Goal: Task Accomplishment & Management: Complete application form

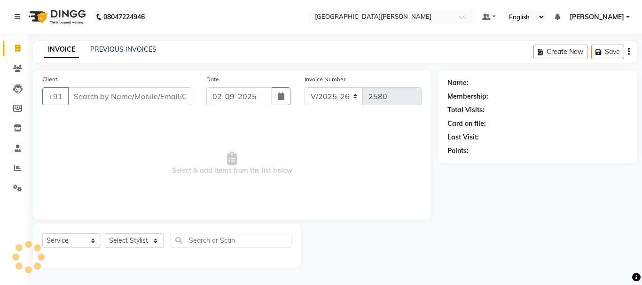
select select "911"
select select "service"
click at [216, 97] on input "02-09-2025" at bounding box center [239, 96] width 66 height 18
select select "9"
select select "2025"
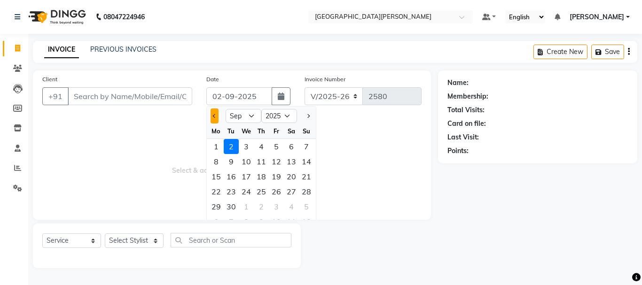
click at [213, 111] on button "Previous month" at bounding box center [214, 116] width 8 height 15
select select "8"
click at [308, 210] on div "31" at bounding box center [306, 206] width 15 height 15
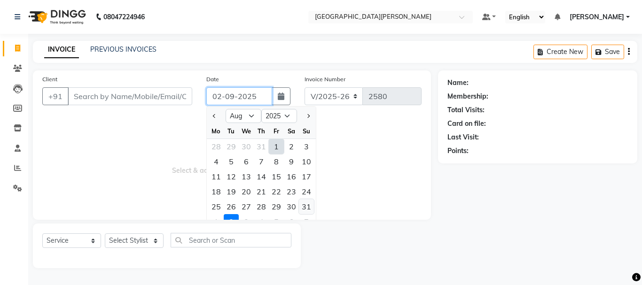
type input "[DATE]"
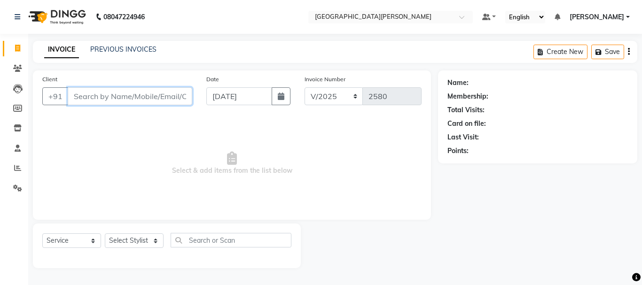
click at [89, 93] on input "Client" at bounding box center [130, 96] width 124 height 18
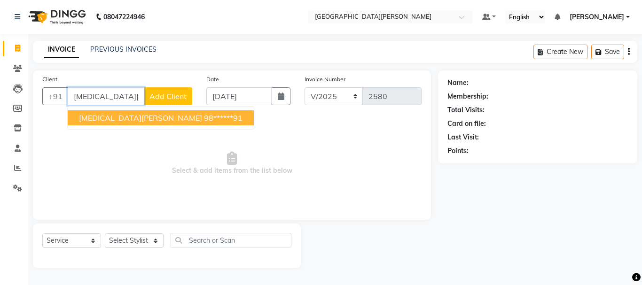
click at [91, 113] on span "[MEDICAL_DATA][PERSON_NAME]" at bounding box center [140, 117] width 123 height 9
type input "98******91"
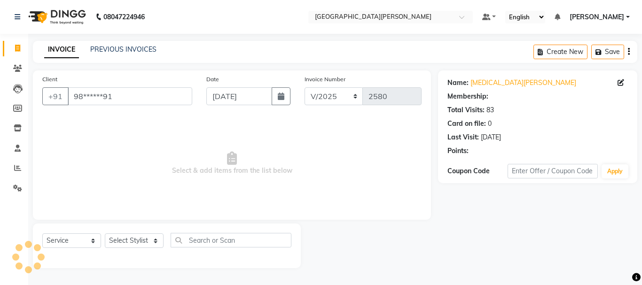
select select "1: Object"
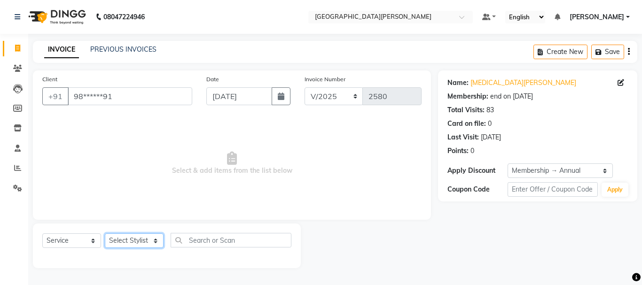
click at [155, 241] on select "Select Stylist [PERSON_NAME] [PERSON_NAME] [PERSON_NAME] [PERSON_NAME] [PERSON_…" at bounding box center [134, 240] width 59 height 15
select select "76881"
click at [105, 233] on select "Select Stylist [PERSON_NAME] [PERSON_NAME] [PERSON_NAME] [PERSON_NAME] [PERSON_…" at bounding box center [134, 240] width 59 height 15
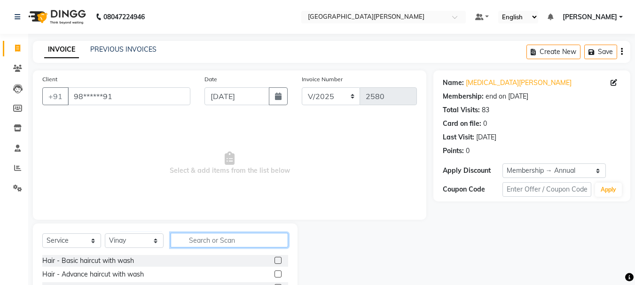
click at [205, 235] on input "text" at bounding box center [229, 240] width 117 height 15
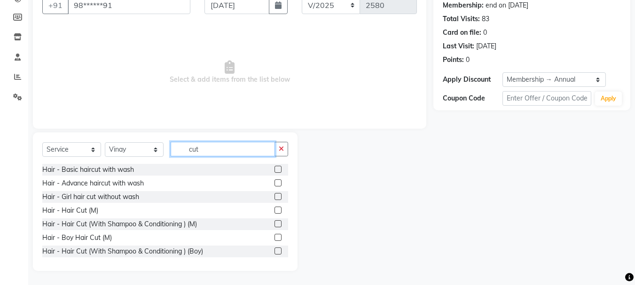
type input "cut"
click at [274, 209] on label at bounding box center [277, 210] width 7 height 7
click at [274, 209] on input "checkbox" at bounding box center [277, 211] width 6 height 6
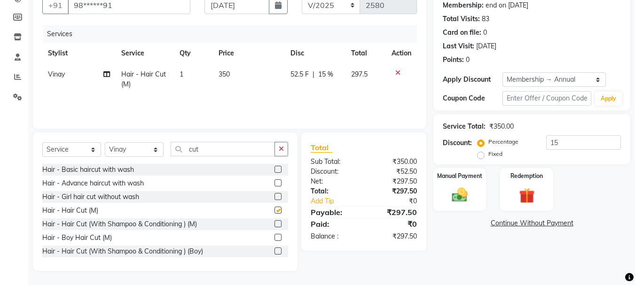
checkbox input "false"
click at [283, 149] on icon "button" at bounding box center [281, 149] width 5 height 7
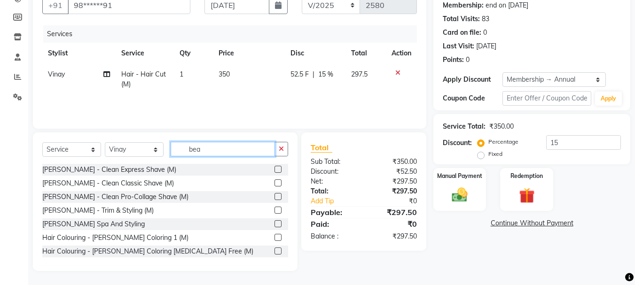
type input "bea"
click at [274, 170] on label at bounding box center [277, 169] width 7 height 7
click at [274, 170] on input "checkbox" at bounding box center [277, 170] width 6 height 6
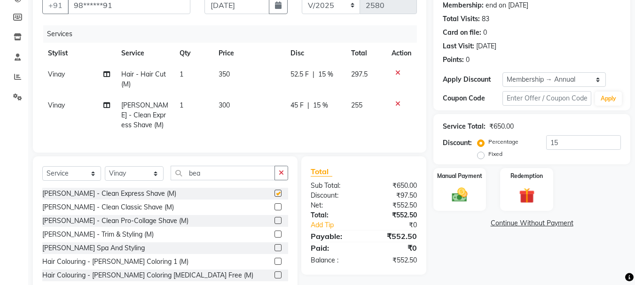
checkbox input "false"
click at [227, 77] on span "350" at bounding box center [223, 74] width 11 height 8
select select "76881"
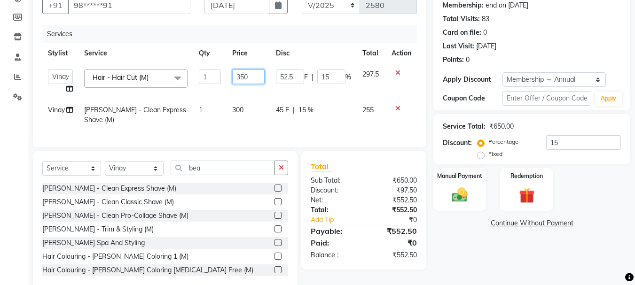
click at [243, 77] on input "350" at bounding box center [248, 77] width 32 height 15
type input "300"
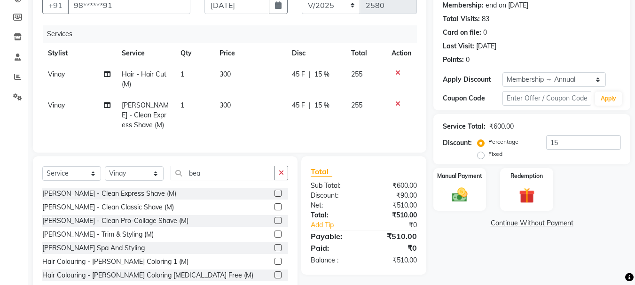
click at [242, 87] on td "300" at bounding box center [250, 79] width 72 height 31
select select "76881"
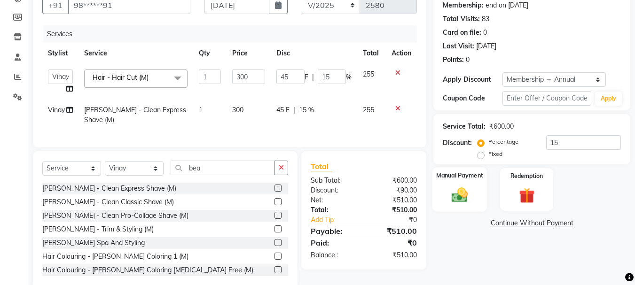
click at [468, 201] on img at bounding box center [459, 195] width 26 height 19
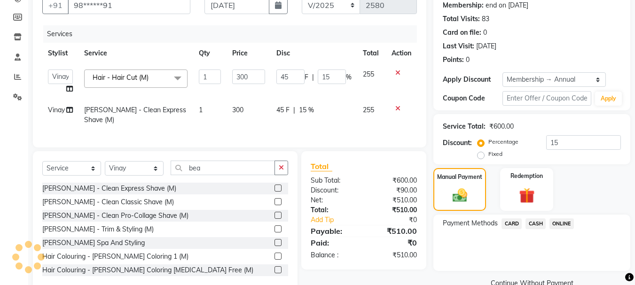
click at [563, 225] on span "ONLINE" at bounding box center [561, 223] width 24 height 11
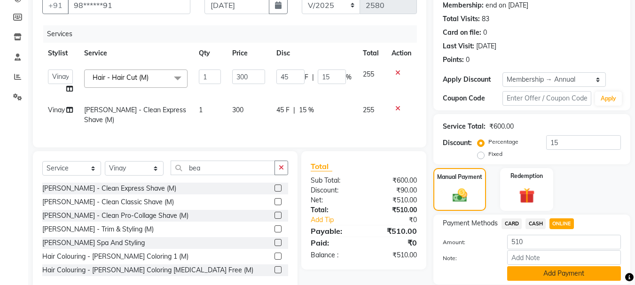
click at [524, 272] on button "Add Payment" at bounding box center [564, 273] width 114 height 15
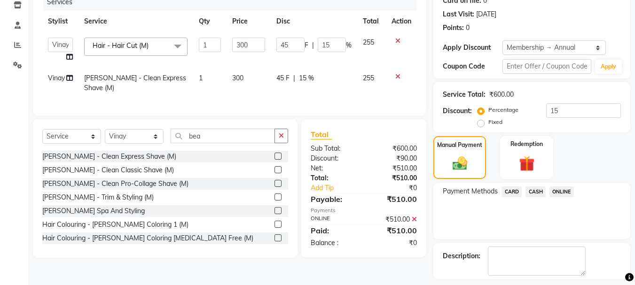
scroll to position [163, 0]
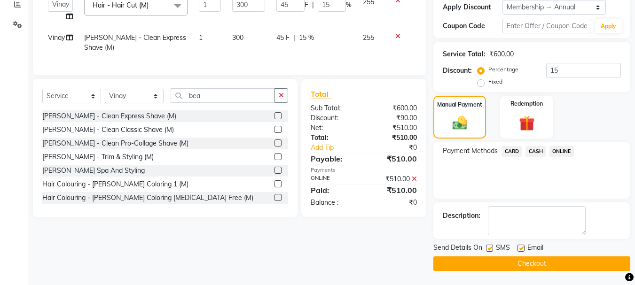
click at [513, 268] on button "Checkout" at bounding box center [531, 263] width 197 height 15
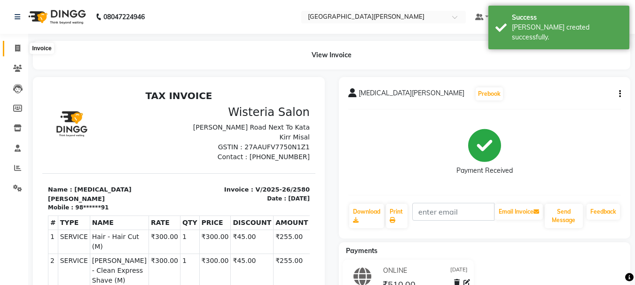
click at [19, 45] on icon at bounding box center [17, 48] width 5 height 7
select select "service"
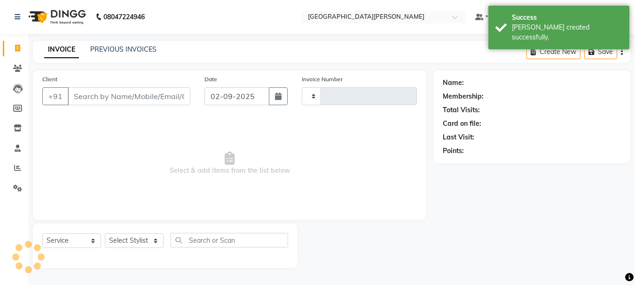
type input "2581"
select select "911"
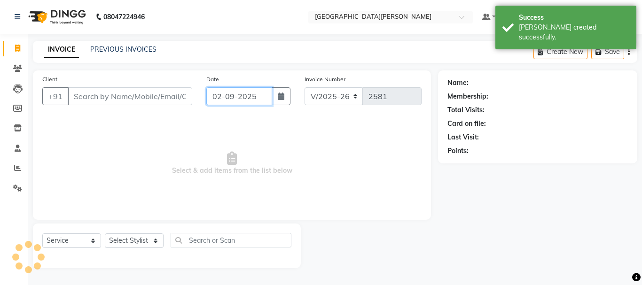
click at [223, 94] on input "02-09-2025" at bounding box center [239, 96] width 66 height 18
select select "9"
select select "2025"
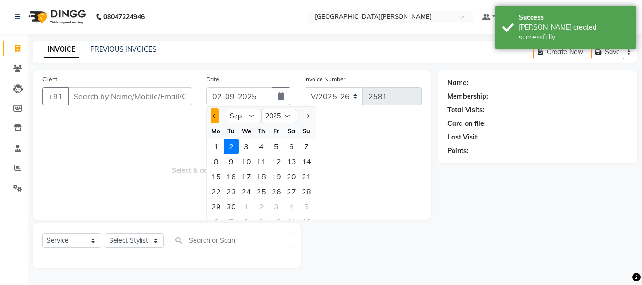
click at [215, 112] on button "Previous month" at bounding box center [214, 116] width 8 height 15
select select "8"
click at [304, 207] on div "31" at bounding box center [306, 206] width 15 height 15
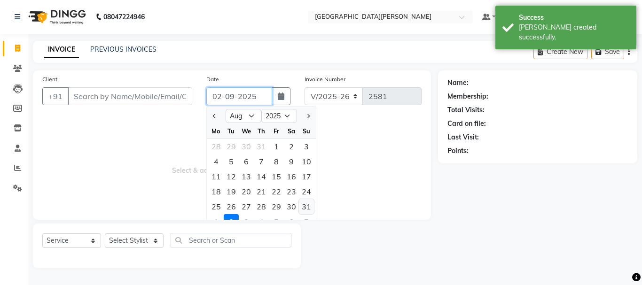
type input "[DATE]"
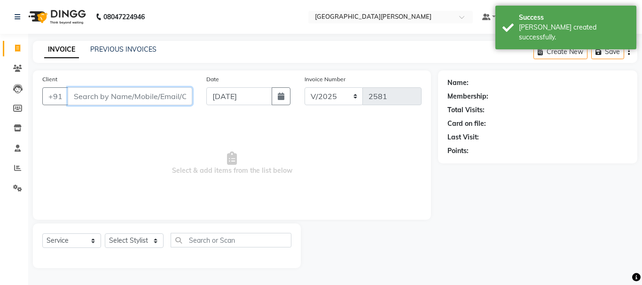
click at [130, 93] on input "Client" at bounding box center [130, 96] width 124 height 18
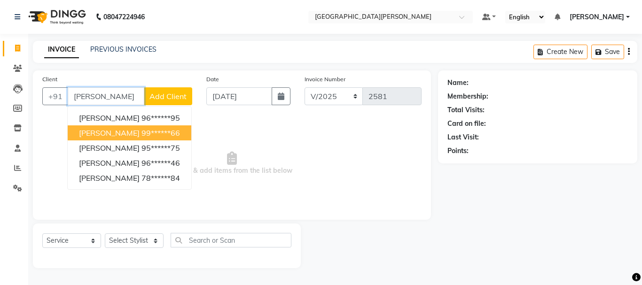
click at [141, 132] on ngb-highlight "99******66" at bounding box center [160, 132] width 39 height 9
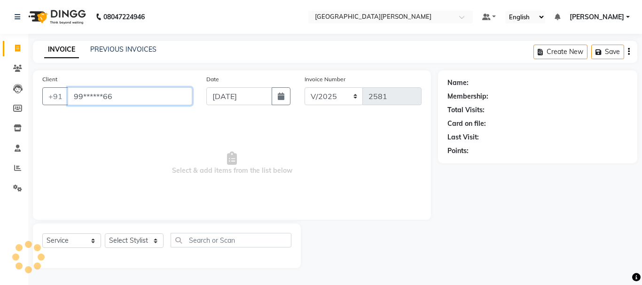
type input "99******66"
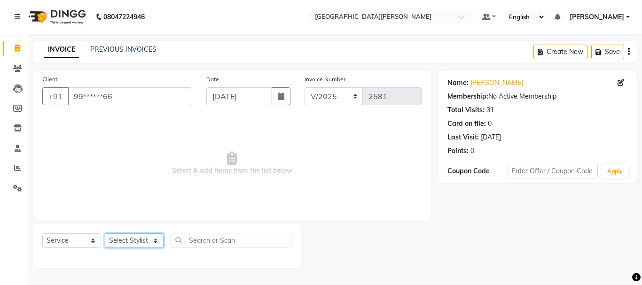
click at [149, 238] on select "Select Stylist [PERSON_NAME] [PERSON_NAME] [PERSON_NAME] [PERSON_NAME] [PERSON_…" at bounding box center [134, 240] width 59 height 15
select select "15252"
click at [105, 233] on select "Select Stylist [PERSON_NAME] [PERSON_NAME] [PERSON_NAME] [PERSON_NAME] [PERSON_…" at bounding box center [134, 240] width 59 height 15
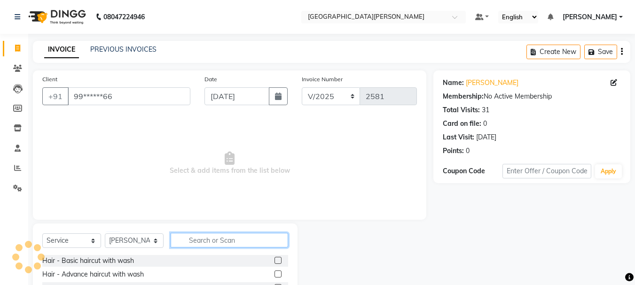
click at [205, 244] on input "text" at bounding box center [229, 240] width 117 height 15
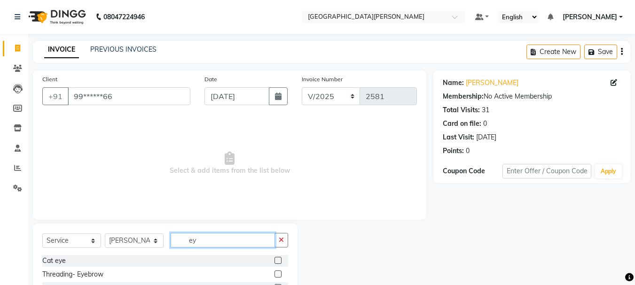
type input "ey"
click at [277, 275] on label at bounding box center [277, 274] width 7 height 7
click at [277, 275] on input "checkbox" at bounding box center [277, 275] width 6 height 6
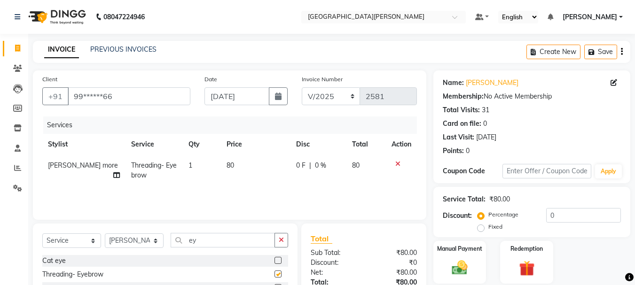
checkbox input "false"
click at [157, 242] on select "Select Stylist [PERSON_NAME] [PERSON_NAME] [PERSON_NAME] [PERSON_NAME] [PERSON_…" at bounding box center [134, 240] width 59 height 15
select select "76881"
click at [105, 233] on select "Select Stylist [PERSON_NAME] [PERSON_NAME] [PERSON_NAME] [PERSON_NAME] [PERSON_…" at bounding box center [134, 240] width 59 height 15
click at [274, 241] on button "button" at bounding box center [281, 240] width 14 height 15
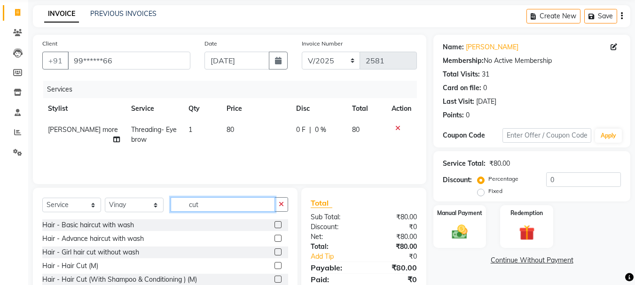
scroll to position [91, 0]
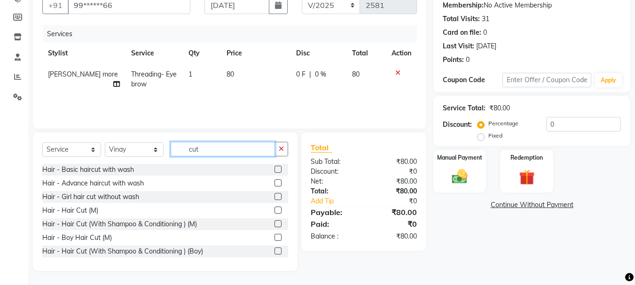
type input "cut"
click at [274, 210] on label at bounding box center [277, 210] width 7 height 7
click at [274, 210] on input "checkbox" at bounding box center [277, 211] width 6 height 6
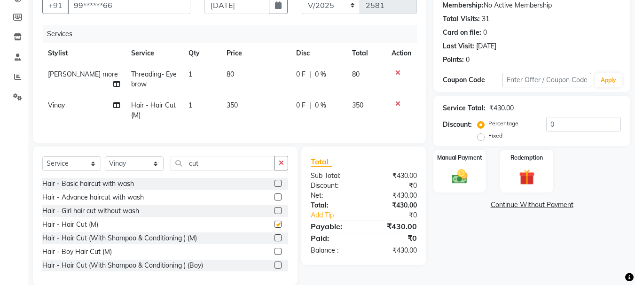
checkbox input "false"
click at [231, 111] on td "350" at bounding box center [256, 110] width 70 height 31
select select "76881"
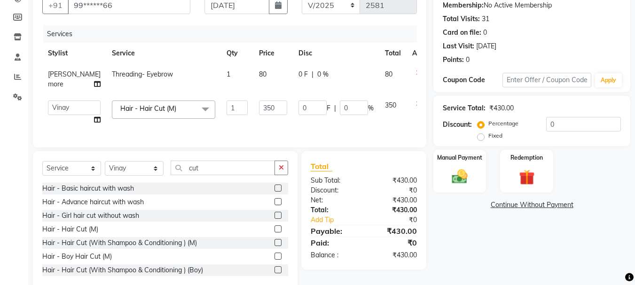
click at [274, 233] on label at bounding box center [277, 228] width 7 height 7
click at [274, 233] on input "checkbox" at bounding box center [277, 229] width 6 height 6
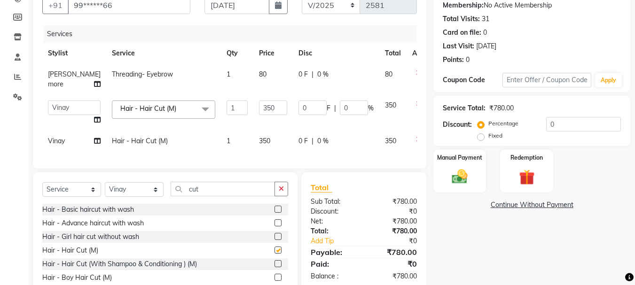
checkbox input "false"
click at [412, 140] on div at bounding box center [422, 139] width 20 height 7
click at [416, 138] on icon at bounding box center [418, 139] width 5 height 7
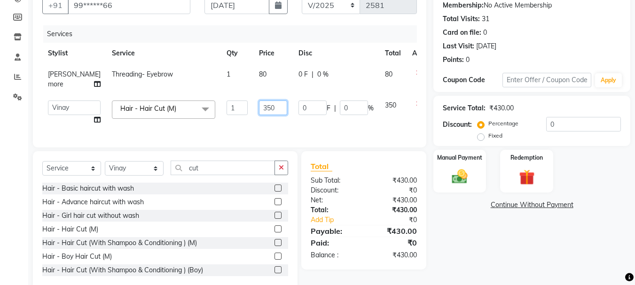
click at [259, 113] on input "350" at bounding box center [273, 108] width 28 height 15
click at [259, 109] on input "350" at bounding box center [273, 108] width 28 height 15
type input "330"
click at [253, 85] on td "80" at bounding box center [272, 79] width 39 height 31
select select "15252"
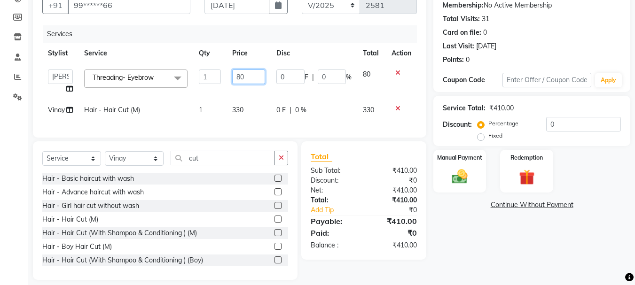
click at [241, 78] on input "80" at bounding box center [248, 77] width 32 height 15
type input "70"
click at [235, 93] on td "70" at bounding box center [248, 82] width 44 height 36
select select "15252"
click at [485, 177] on div "Manual Payment" at bounding box center [459, 171] width 55 height 45
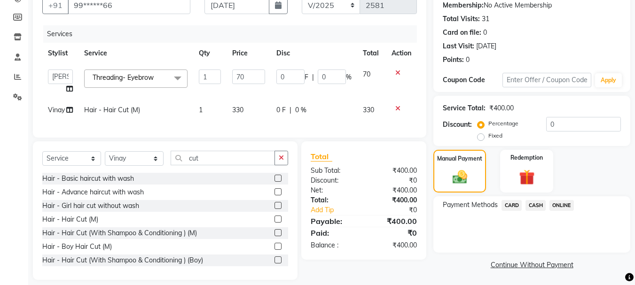
click at [514, 204] on span "CARD" at bounding box center [511, 205] width 20 height 11
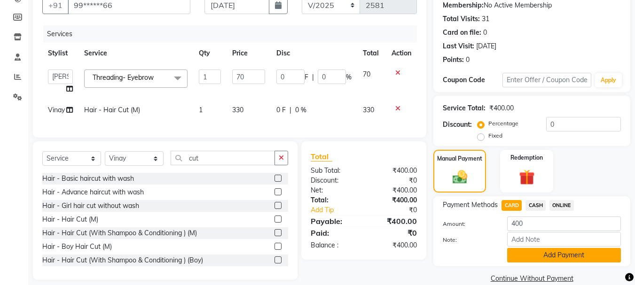
click at [524, 250] on button "Add Payment" at bounding box center [564, 255] width 114 height 15
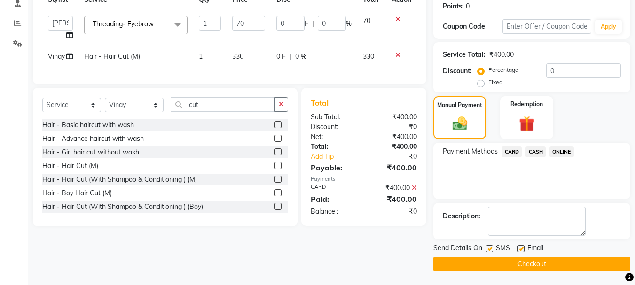
scroll to position [145, 0]
click at [508, 267] on button "Checkout" at bounding box center [531, 263] width 197 height 15
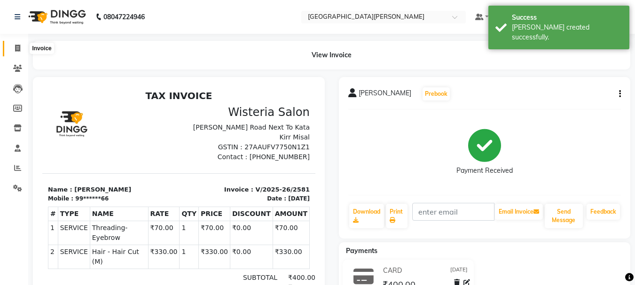
click at [16, 47] on icon at bounding box center [17, 48] width 5 height 7
select select "911"
select select "service"
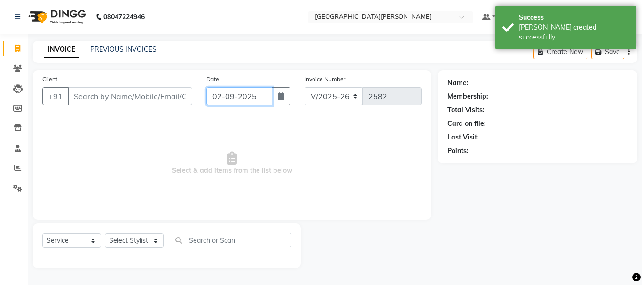
click at [222, 93] on input "02-09-2025" at bounding box center [239, 96] width 66 height 18
select select "9"
select select "2025"
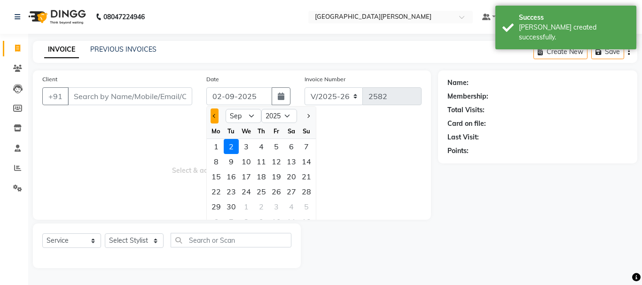
click at [212, 114] on button "Previous month" at bounding box center [214, 116] width 8 height 15
select select "8"
click at [305, 208] on div "31" at bounding box center [306, 206] width 15 height 15
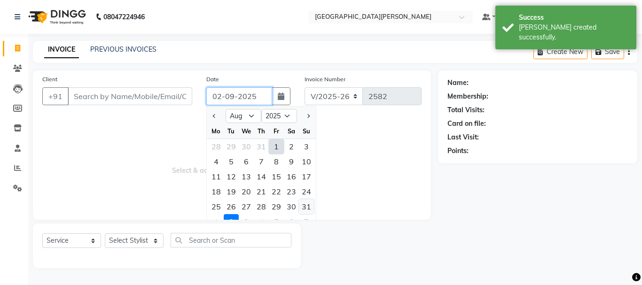
type input "[DATE]"
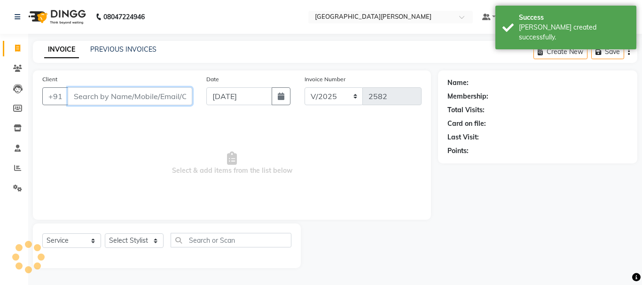
click at [122, 99] on input "Client" at bounding box center [130, 96] width 124 height 18
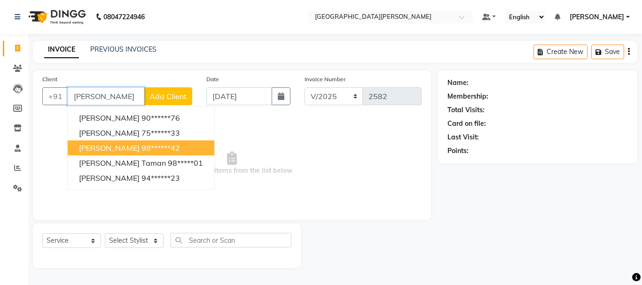
click at [141, 149] on ngb-highlight "98******42" at bounding box center [160, 147] width 39 height 9
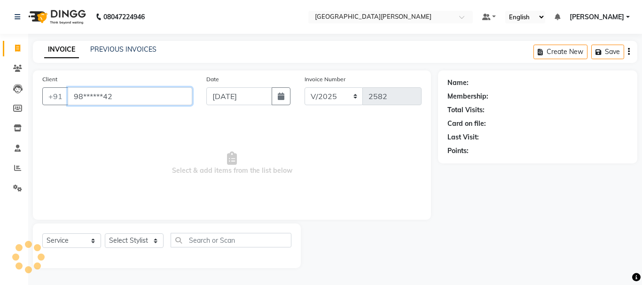
type input "98******42"
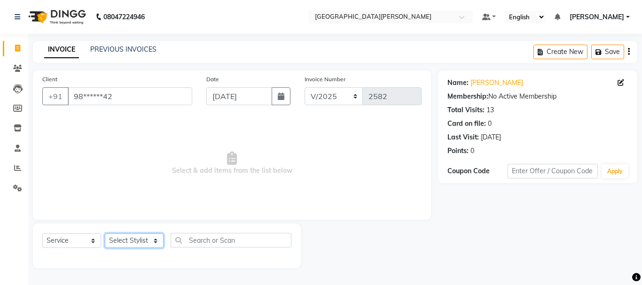
click at [150, 245] on select "Select Stylist [PERSON_NAME] [PERSON_NAME] [PERSON_NAME] [PERSON_NAME] [PERSON_…" at bounding box center [134, 240] width 59 height 15
click at [149, 240] on select "Select Stylist [PERSON_NAME] [PERSON_NAME] [PERSON_NAME] [PERSON_NAME] [PERSON_…" at bounding box center [134, 240] width 59 height 15
select select "90283"
click at [105, 233] on select "Select Stylist [PERSON_NAME] [PERSON_NAME] [PERSON_NAME] [PERSON_NAME] [PERSON_…" at bounding box center [134, 240] width 59 height 15
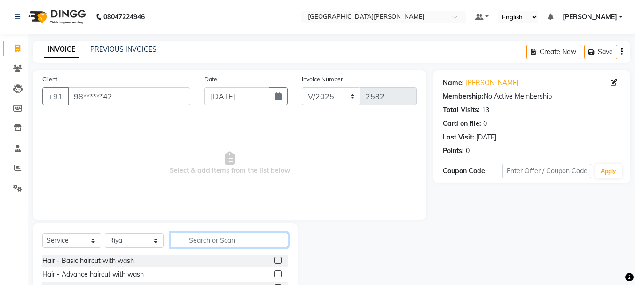
click at [204, 238] on input "text" at bounding box center [229, 240] width 117 height 15
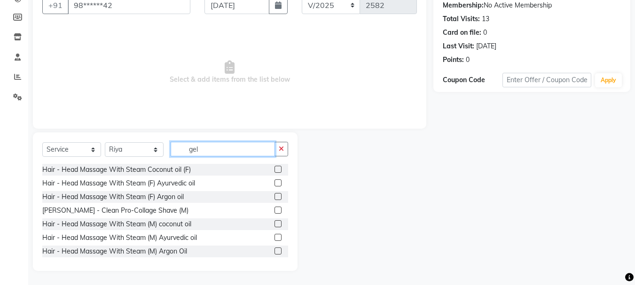
scroll to position [65, 0]
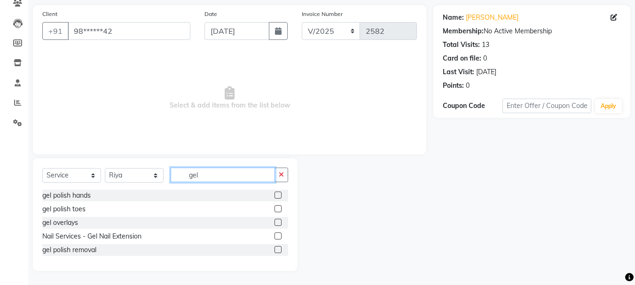
type input "gel"
click at [279, 197] on label at bounding box center [277, 195] width 7 height 7
click at [279, 197] on input "checkbox" at bounding box center [277, 196] width 6 height 6
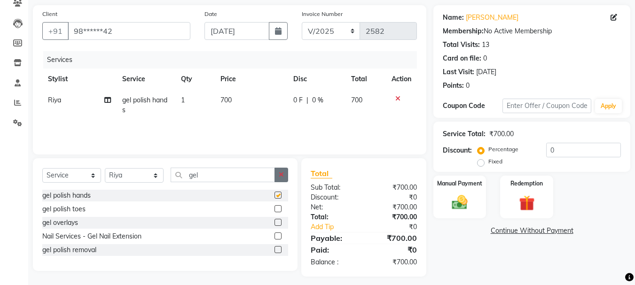
checkbox input "false"
click at [281, 177] on icon "button" at bounding box center [281, 174] width 5 height 7
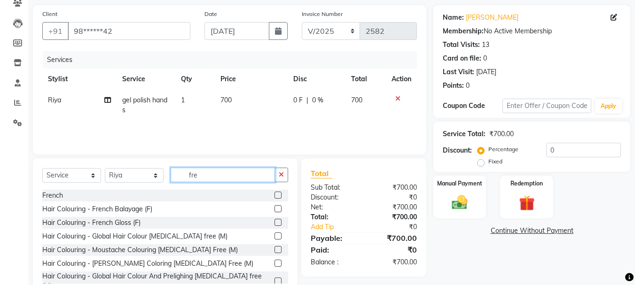
type input "fre"
click at [274, 193] on label at bounding box center [277, 195] width 7 height 7
click at [274, 193] on input "checkbox" at bounding box center [277, 196] width 6 height 6
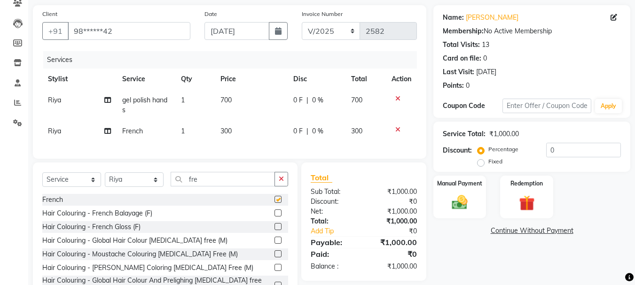
checkbox input "false"
click at [473, 202] on div "Manual Payment" at bounding box center [459, 197] width 55 height 45
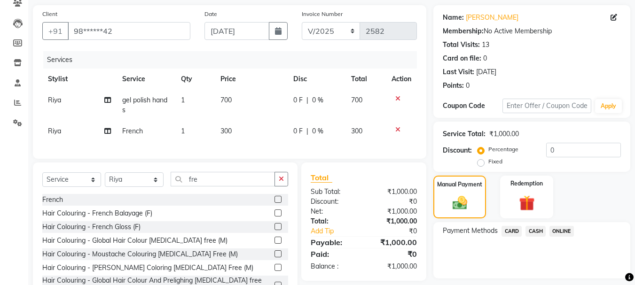
click at [558, 228] on span "ONLINE" at bounding box center [561, 231] width 24 height 11
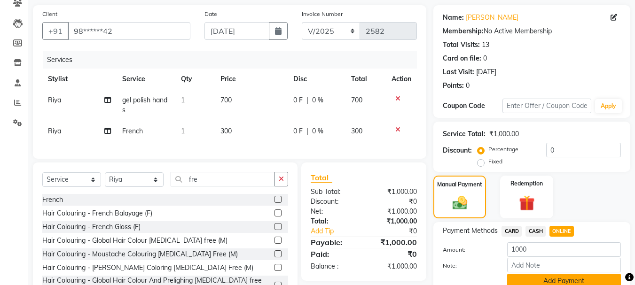
click at [536, 277] on button "Add Payment" at bounding box center [564, 281] width 114 height 15
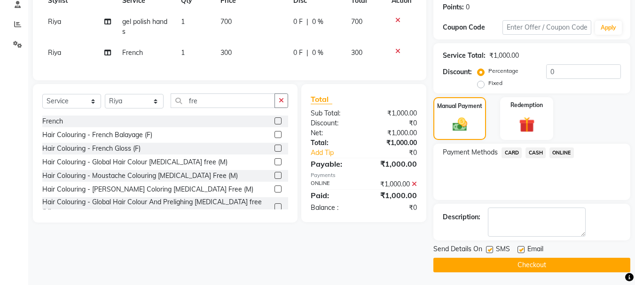
scroll to position [145, 0]
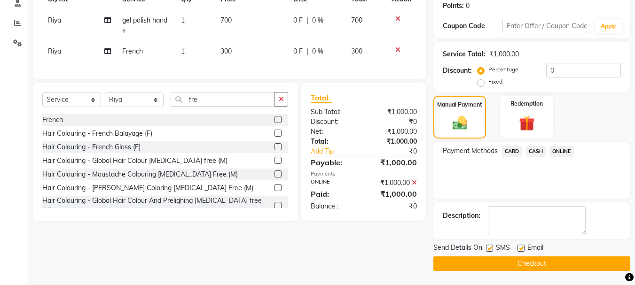
click at [515, 267] on button "Checkout" at bounding box center [531, 263] width 197 height 15
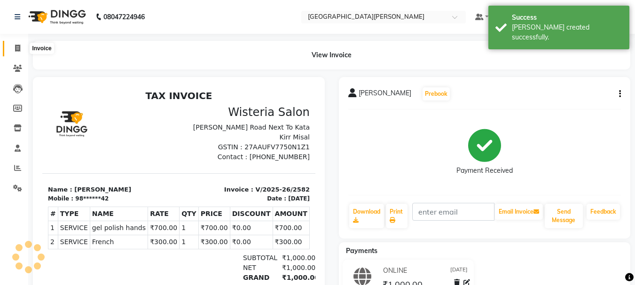
click at [19, 49] on icon at bounding box center [17, 48] width 5 height 7
select select "911"
select select "service"
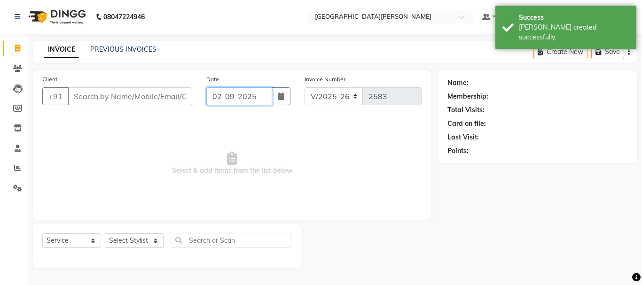
click at [223, 93] on input "02-09-2025" at bounding box center [239, 96] width 66 height 18
select select "9"
select select "2025"
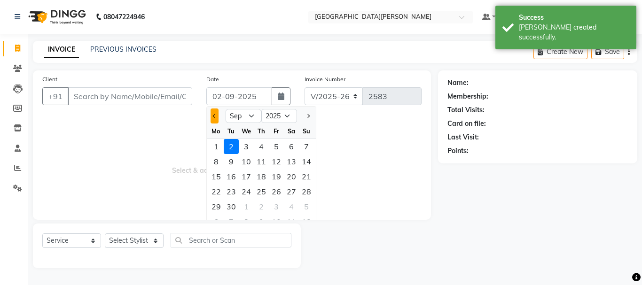
click at [214, 119] on button "Previous month" at bounding box center [214, 116] width 8 height 15
select select "8"
click at [306, 207] on div "31" at bounding box center [306, 206] width 15 height 15
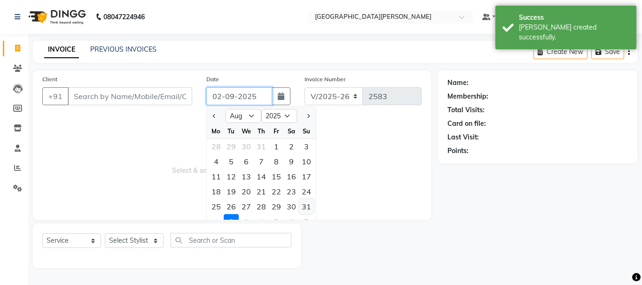
type input "[DATE]"
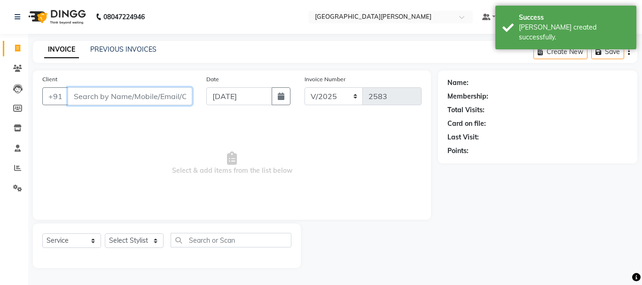
click at [94, 100] on input "Client" at bounding box center [130, 96] width 124 height 18
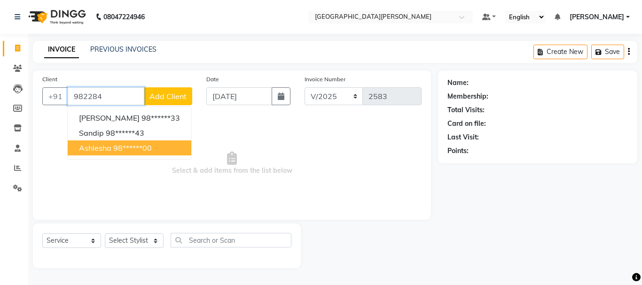
click at [98, 147] on span "ashlesha" at bounding box center [95, 147] width 32 height 9
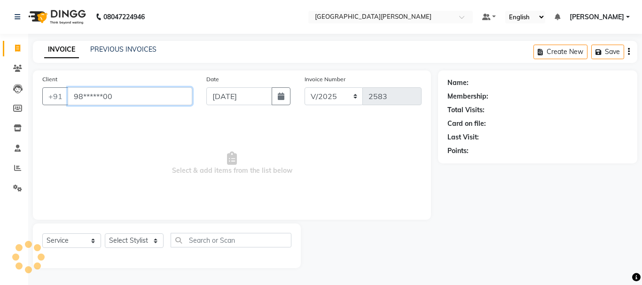
type input "98******00"
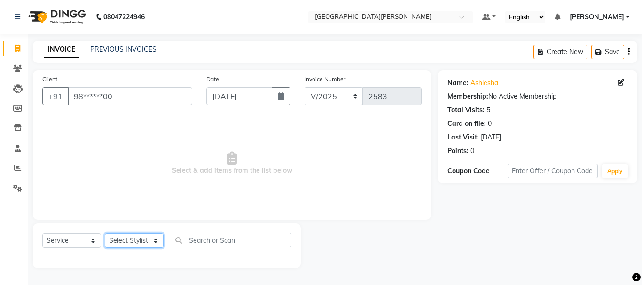
click at [154, 245] on select "Select Stylist [PERSON_NAME] [PERSON_NAME] [PERSON_NAME] [PERSON_NAME] [PERSON_…" at bounding box center [134, 240] width 59 height 15
select select "53875"
click at [105, 233] on select "Select Stylist [PERSON_NAME] [PERSON_NAME] [PERSON_NAME] [PERSON_NAME] [PERSON_…" at bounding box center [134, 240] width 59 height 15
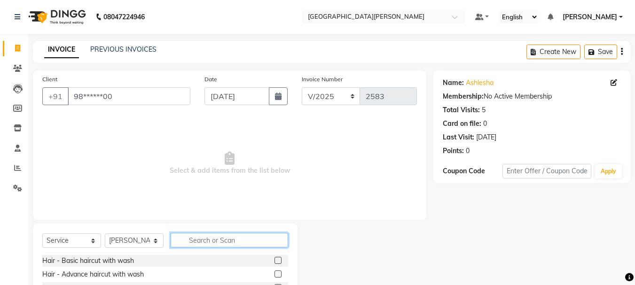
click at [211, 241] on input "text" at bounding box center [229, 240] width 117 height 15
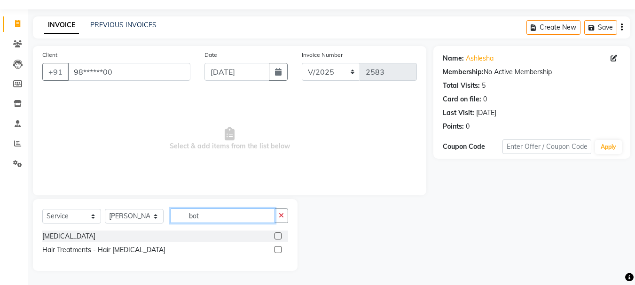
scroll to position [24, 0]
type input "bot"
click at [278, 236] on label at bounding box center [277, 236] width 7 height 7
click at [278, 236] on input "checkbox" at bounding box center [277, 236] width 6 height 6
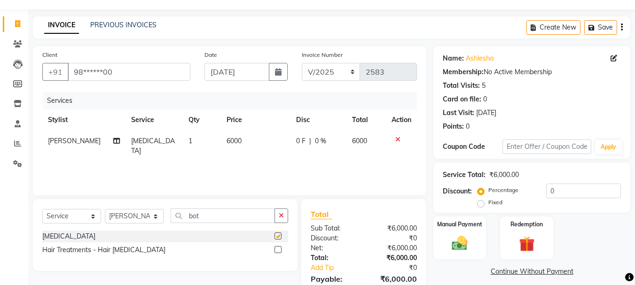
checkbox input "false"
click at [231, 140] on span "6000" at bounding box center [233, 141] width 15 height 8
select select "53875"
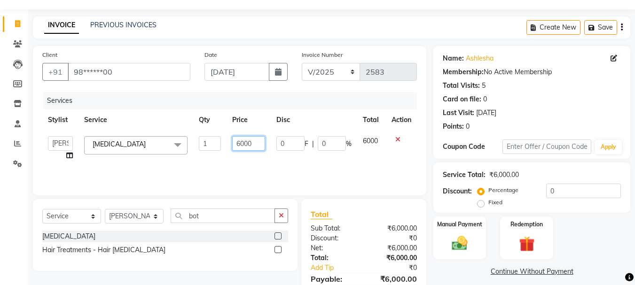
click at [240, 141] on input "6000" at bounding box center [248, 143] width 32 height 15
type input "10000"
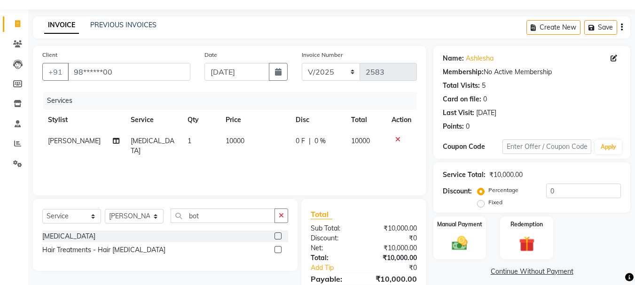
click at [245, 165] on div "Services Stylist Service Qty Price Disc Total Action [PERSON_NAME] [MEDICAL_DAT…" at bounding box center [229, 139] width 374 height 94
click at [461, 241] on img at bounding box center [459, 243] width 26 height 19
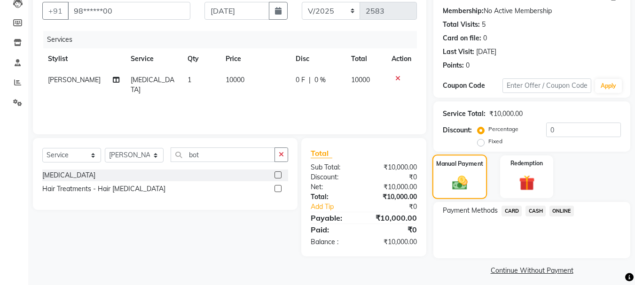
scroll to position [92, 0]
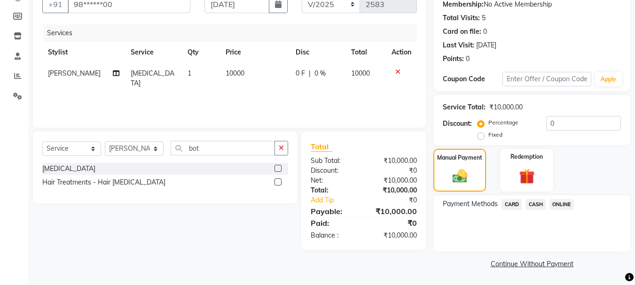
click at [558, 204] on span "ONLINE" at bounding box center [561, 204] width 24 height 11
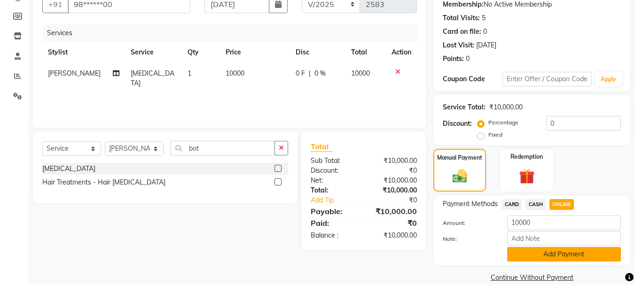
click at [522, 255] on button "Add Payment" at bounding box center [564, 254] width 114 height 15
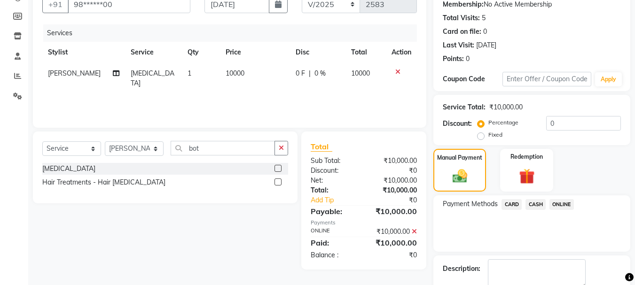
scroll to position [145, 0]
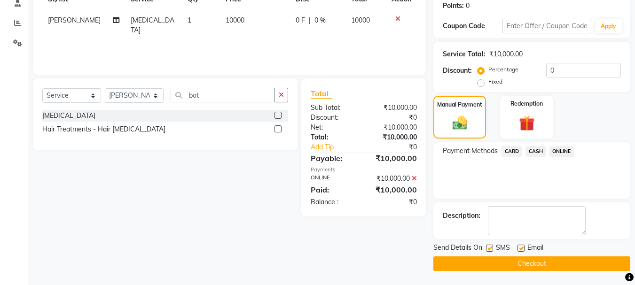
click at [512, 259] on button "Checkout" at bounding box center [531, 263] width 197 height 15
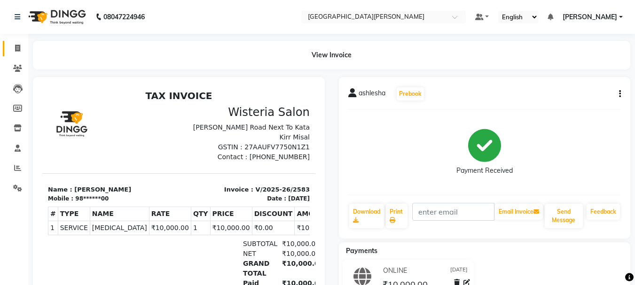
click at [22, 41] on link "Invoice" at bounding box center [14, 49] width 23 height 16
select select "service"
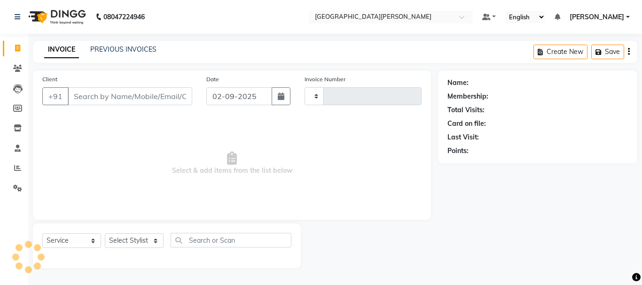
type input "2584"
select select "911"
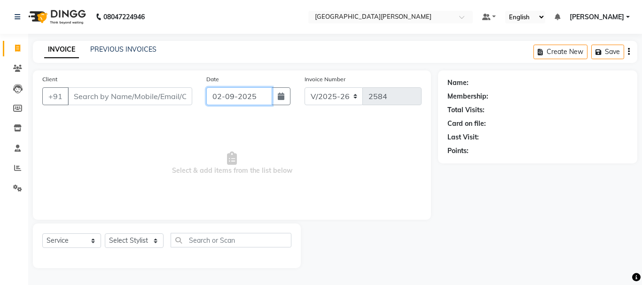
click at [213, 103] on input "02-09-2025" at bounding box center [239, 96] width 66 height 18
select select "9"
select select "2025"
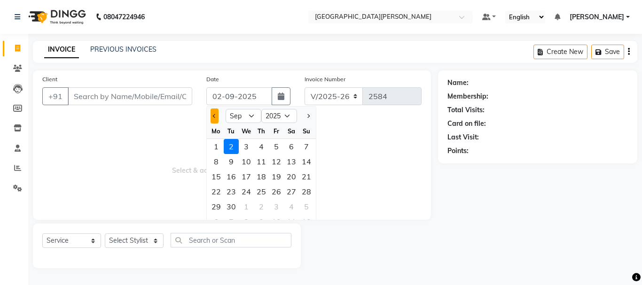
click at [214, 117] on span "Previous month" at bounding box center [215, 116] width 4 height 4
select select "8"
click at [232, 204] on div "26" at bounding box center [231, 206] width 15 height 15
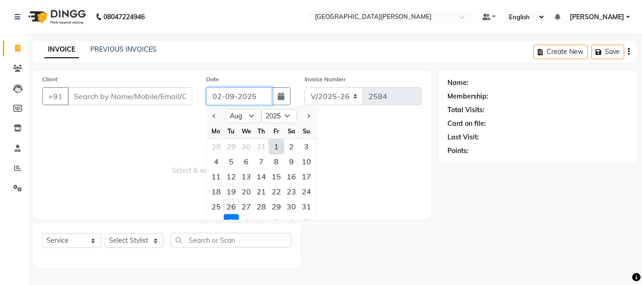
type input "[DATE]"
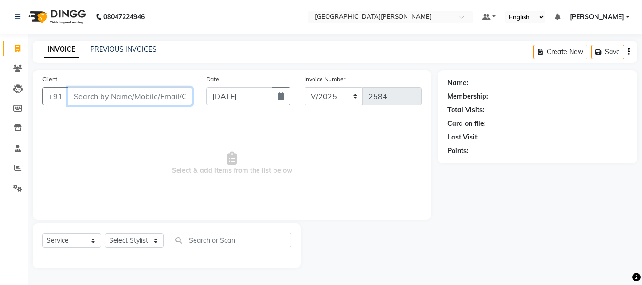
click at [104, 101] on input "Client" at bounding box center [130, 96] width 124 height 18
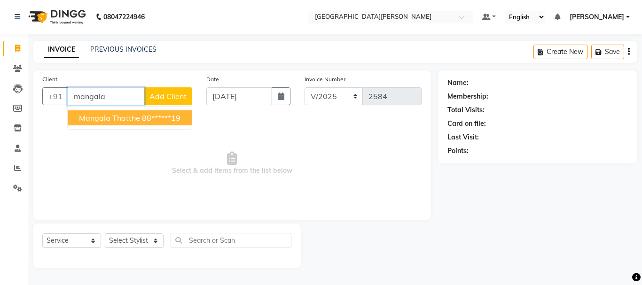
click at [109, 119] on span "mangala thatthe" at bounding box center [109, 117] width 61 height 9
type input "88******19"
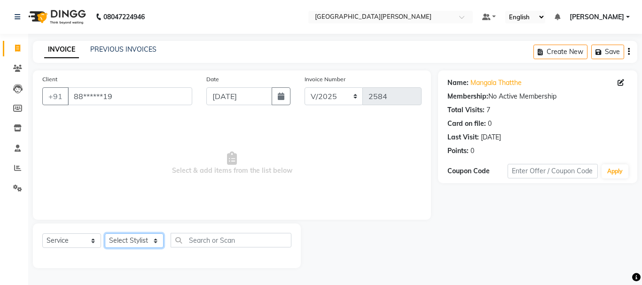
click at [154, 240] on select "Select Stylist [PERSON_NAME] [PERSON_NAME] [PERSON_NAME] [PERSON_NAME] [PERSON_…" at bounding box center [134, 240] width 59 height 15
select select "15251"
click at [105, 233] on select "Select Stylist [PERSON_NAME] [PERSON_NAME] [PERSON_NAME] [PERSON_NAME] [PERSON_…" at bounding box center [134, 240] width 59 height 15
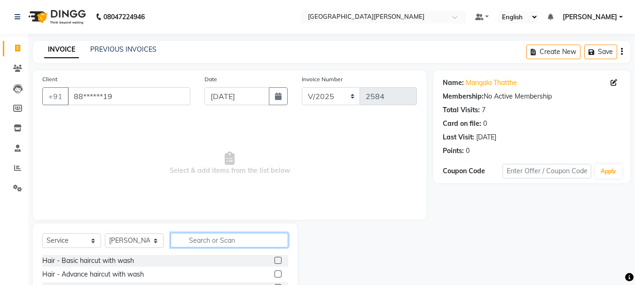
click at [203, 240] on input "text" at bounding box center [229, 240] width 117 height 15
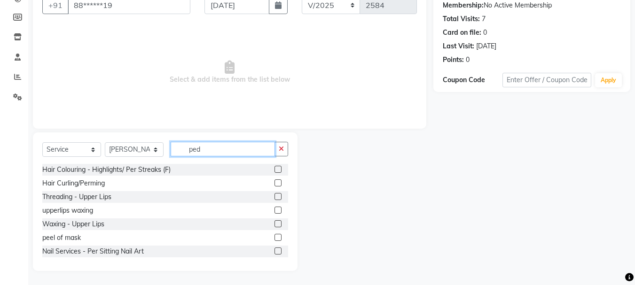
scroll to position [79, 0]
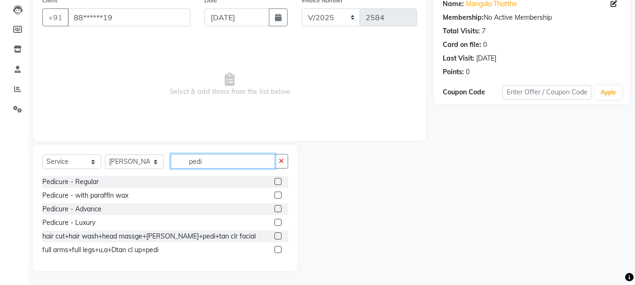
type input "pedi"
click at [278, 181] on label at bounding box center [277, 181] width 7 height 7
click at [278, 181] on input "checkbox" at bounding box center [277, 182] width 6 height 6
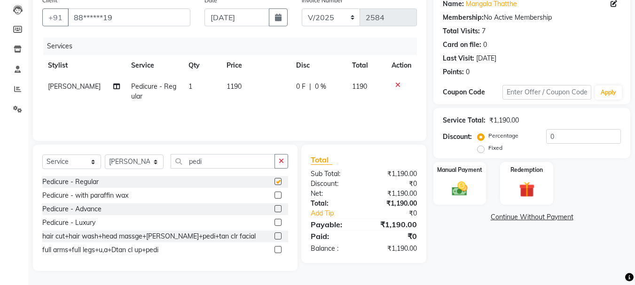
checkbox input "false"
click at [279, 163] on icon "button" at bounding box center [281, 161] width 5 height 7
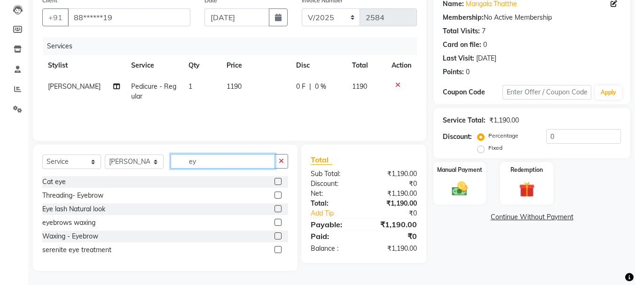
type input "ey"
click at [276, 196] on label at bounding box center [277, 195] width 7 height 7
click at [276, 196] on input "checkbox" at bounding box center [277, 196] width 6 height 6
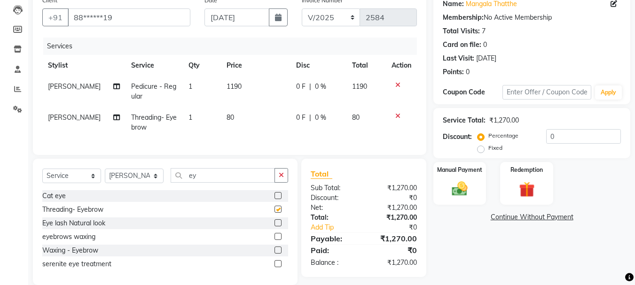
checkbox input "false"
click at [576, 132] on input "0" at bounding box center [583, 136] width 75 height 15
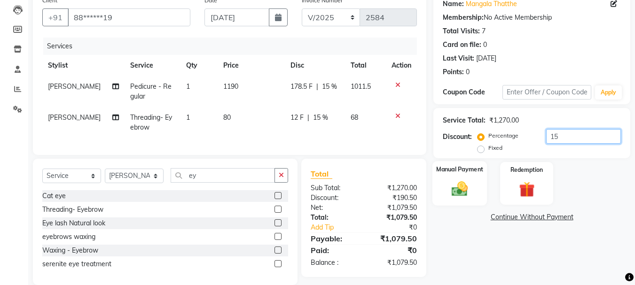
type input "15"
click at [474, 194] on div "Manual Payment" at bounding box center [459, 183] width 55 height 45
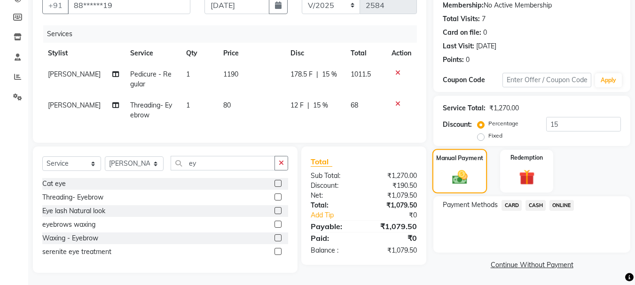
scroll to position [100, 0]
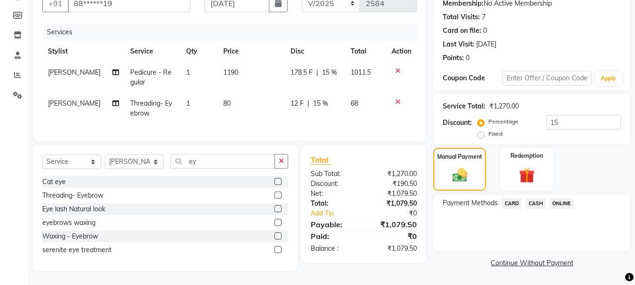
click at [560, 198] on span "ONLINE" at bounding box center [561, 203] width 24 height 11
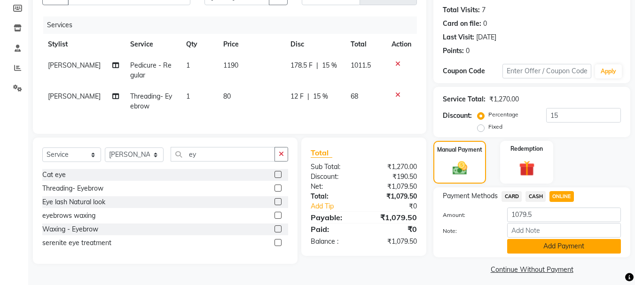
click at [540, 249] on button "Add Payment" at bounding box center [564, 246] width 114 height 15
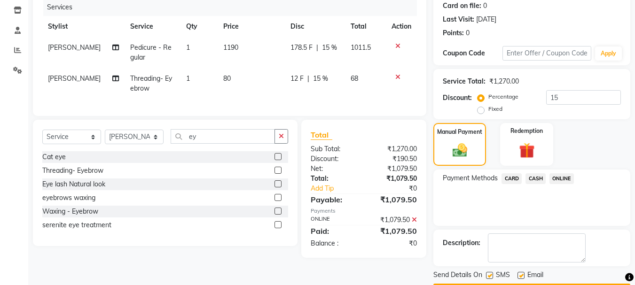
scroll to position [145, 0]
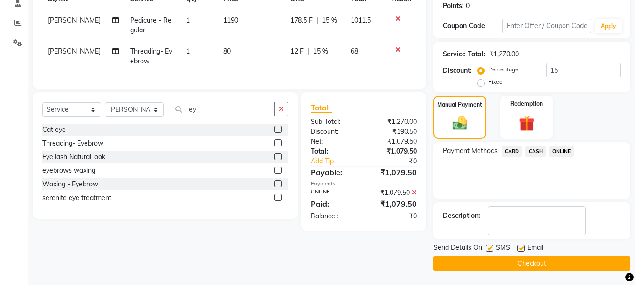
click at [526, 264] on button "Checkout" at bounding box center [531, 263] width 197 height 15
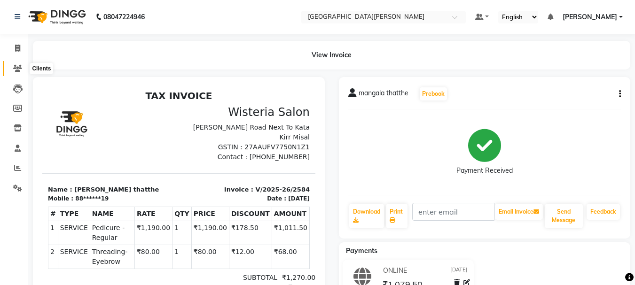
click at [17, 65] on icon at bounding box center [17, 68] width 9 height 7
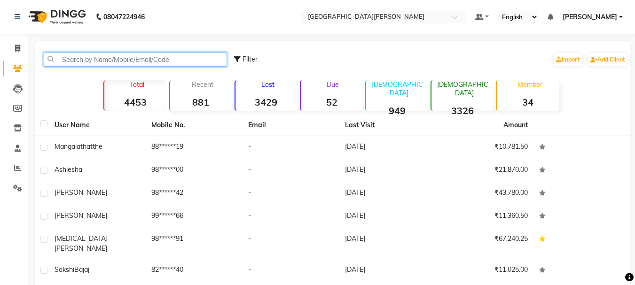
click at [138, 65] on input "text" at bounding box center [135, 59] width 183 height 15
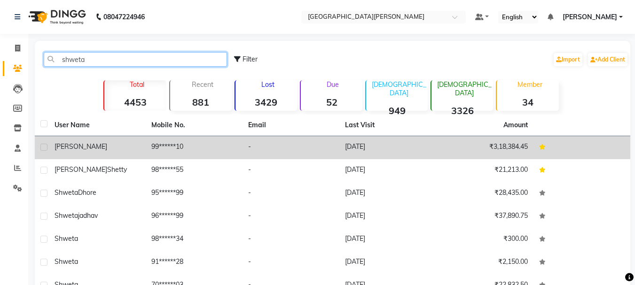
type input "shweta"
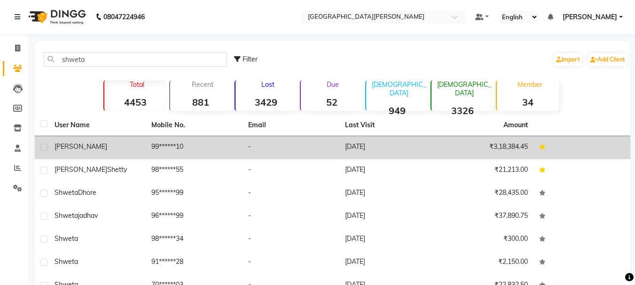
click at [141, 145] on td "[PERSON_NAME]" at bounding box center [97, 147] width 97 height 23
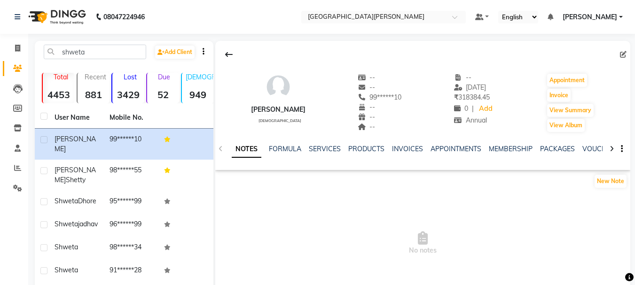
click at [322, 140] on div "NOTES FORMULA SERVICES PRODUCTS INVOICES APPOINTMENTS MEMBERSHIP PACKAGES VOUCH…" at bounding box center [422, 149] width 415 height 32
click at [324, 148] on link "SERVICES" at bounding box center [325, 149] width 32 height 8
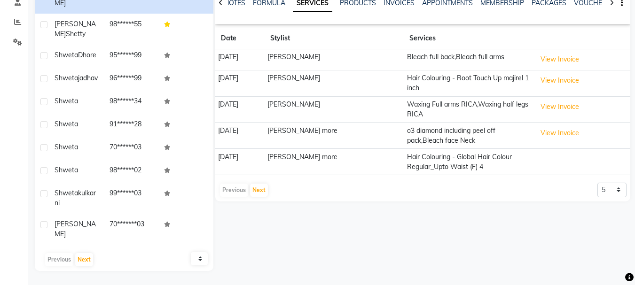
scroll to position [154, 0]
click at [256, 184] on button "Next" at bounding box center [259, 190] width 18 height 13
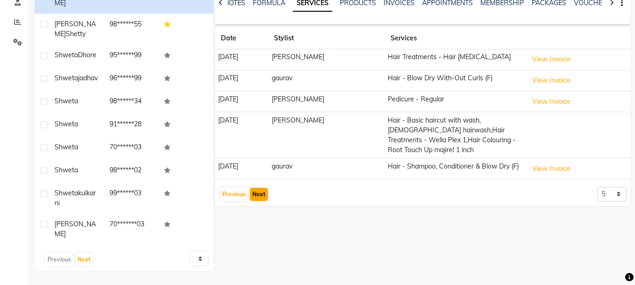
click at [256, 181] on app-client-history "Date Stylist Services [DATE] [PERSON_NAME] Hair Treatments - Hair [MEDICAL_DATA…" at bounding box center [422, 115] width 415 height 174
click at [256, 188] on button "Next" at bounding box center [259, 194] width 18 height 13
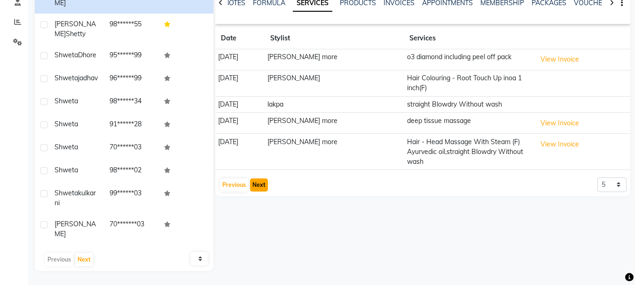
click at [256, 179] on button "Next" at bounding box center [259, 185] width 18 height 13
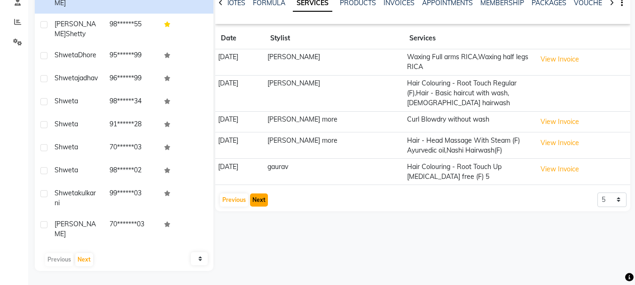
click at [253, 194] on button "Next" at bounding box center [259, 200] width 18 height 13
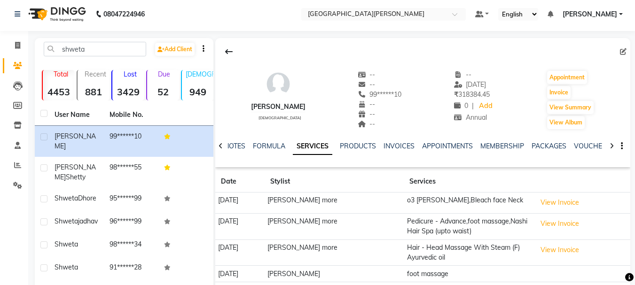
scroll to position [0, 0]
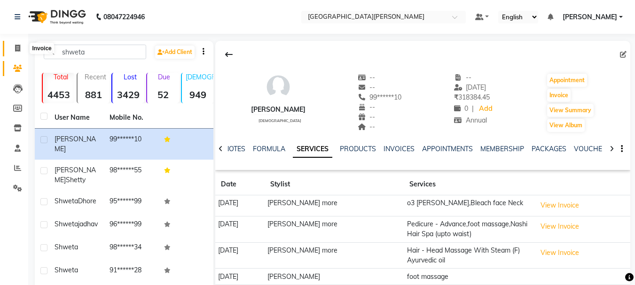
click at [18, 46] on icon at bounding box center [17, 48] width 5 height 7
select select "service"
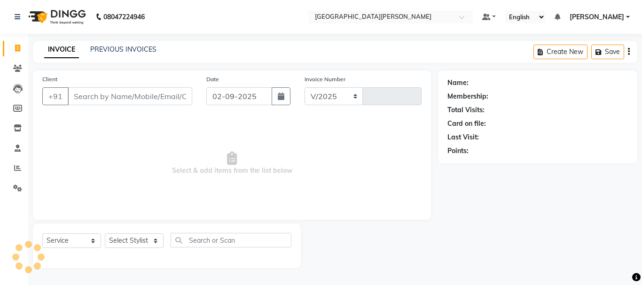
select select "911"
type input "2585"
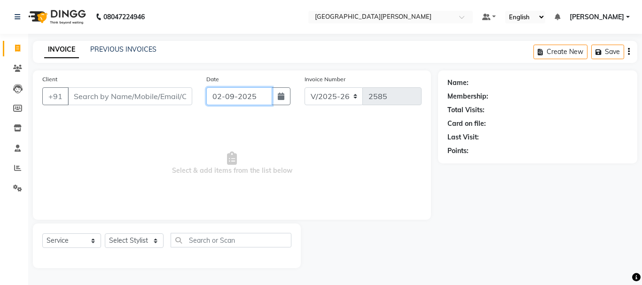
click at [218, 91] on input "02-09-2025" at bounding box center [239, 96] width 66 height 18
select select "9"
select select "2025"
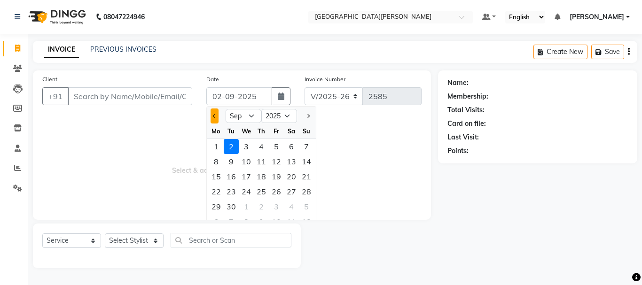
click at [214, 117] on span "Previous month" at bounding box center [215, 116] width 4 height 4
select select "8"
click at [275, 162] on div "8" at bounding box center [276, 161] width 15 height 15
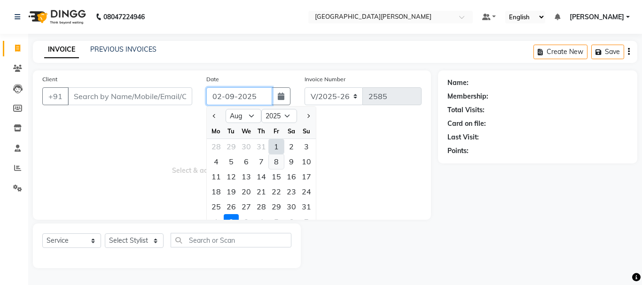
type input "08-08-2025"
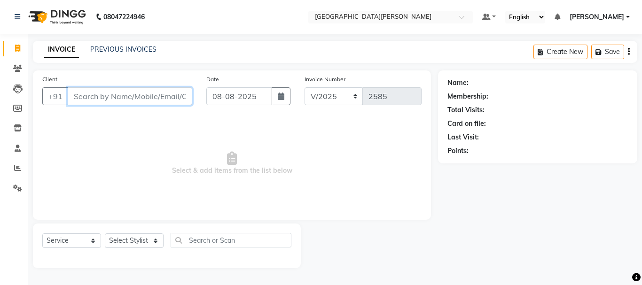
click at [137, 97] on input "Client" at bounding box center [130, 96] width 124 height 18
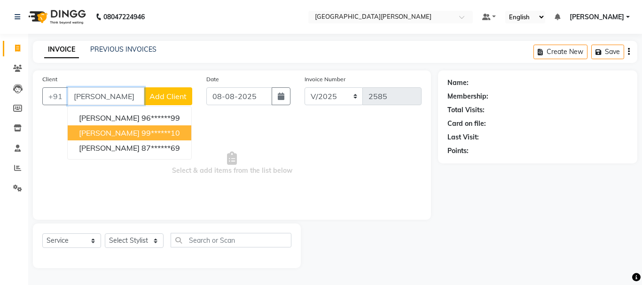
click at [141, 132] on ngb-highlight "99******10" at bounding box center [160, 132] width 39 height 9
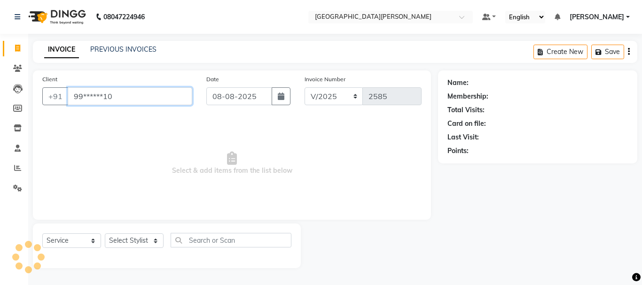
type input "99******10"
select select "1: Object"
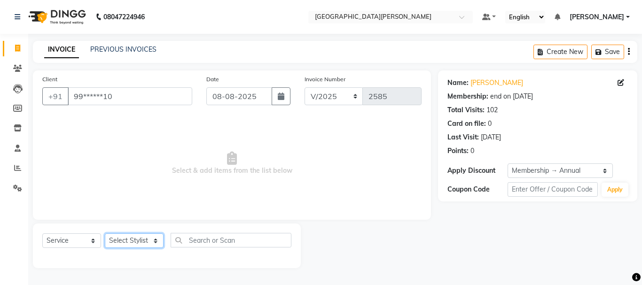
click at [155, 240] on select "Select Stylist [PERSON_NAME] [PERSON_NAME] [PERSON_NAME] [PERSON_NAME] [PERSON_…" at bounding box center [134, 240] width 59 height 15
select select "53875"
click at [105, 233] on select "Select Stylist [PERSON_NAME] [PERSON_NAME] [PERSON_NAME] [PERSON_NAME] [PERSON_…" at bounding box center [134, 240] width 59 height 15
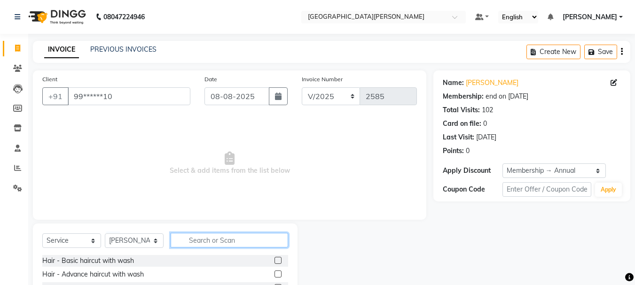
click at [206, 241] on input "text" at bounding box center [229, 240] width 117 height 15
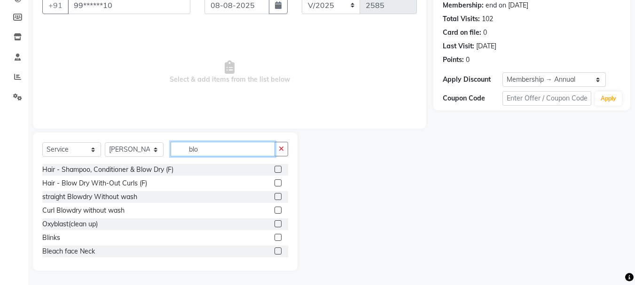
scroll to position [52, 0]
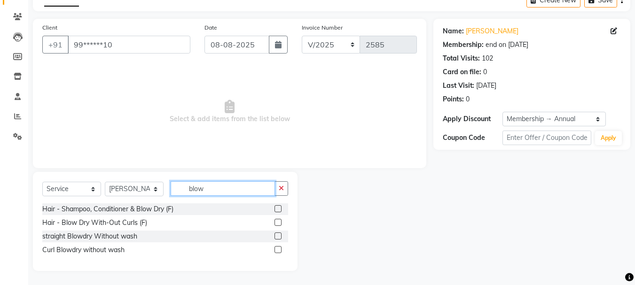
type input "blow"
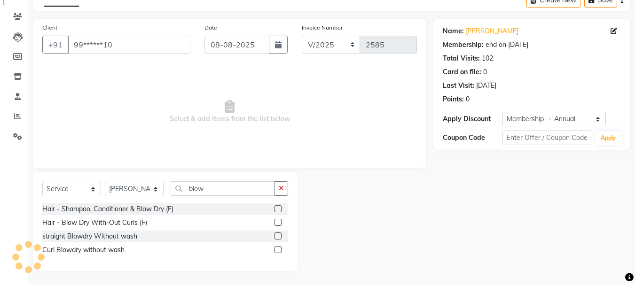
click at [277, 210] on label at bounding box center [277, 208] width 7 height 7
click at [277, 210] on input "checkbox" at bounding box center [277, 209] width 6 height 6
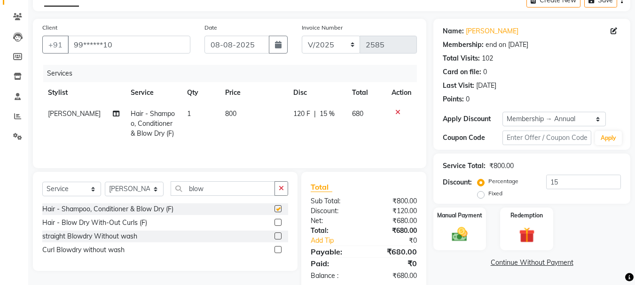
checkbox input "false"
click at [277, 223] on label at bounding box center [277, 222] width 7 height 7
click at [277, 223] on input "checkbox" at bounding box center [277, 223] width 6 height 6
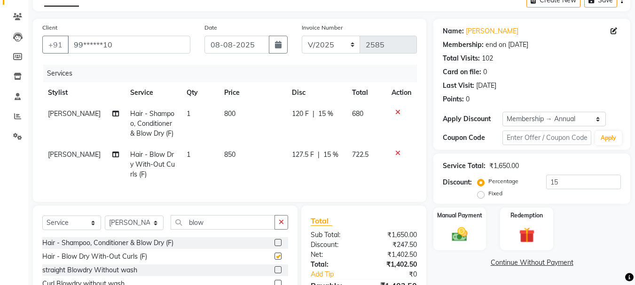
checkbox input "false"
click at [397, 111] on icon at bounding box center [397, 112] width 5 height 7
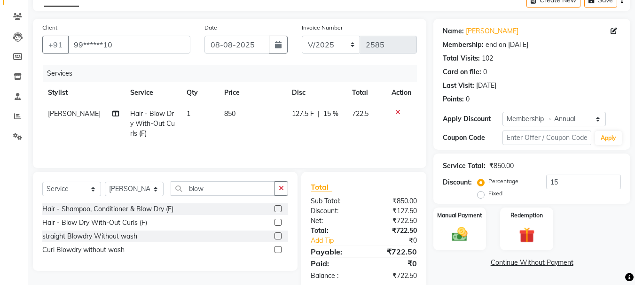
click at [224, 112] on span "850" at bounding box center [229, 113] width 11 height 8
select select "53875"
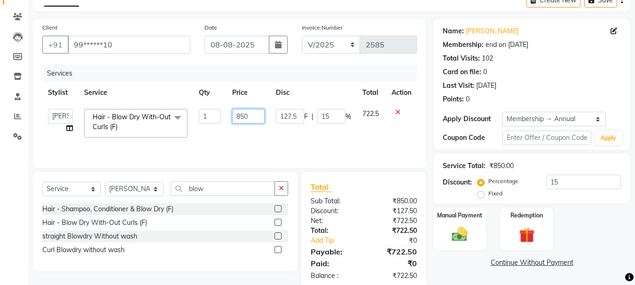
click at [239, 115] on input "850" at bounding box center [248, 116] width 32 height 15
type input "950"
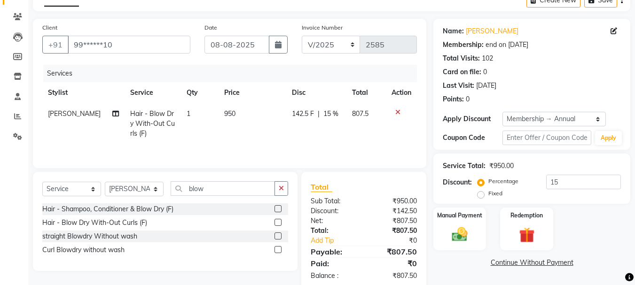
click at [239, 132] on td "950" at bounding box center [252, 123] width 68 height 41
select select "53875"
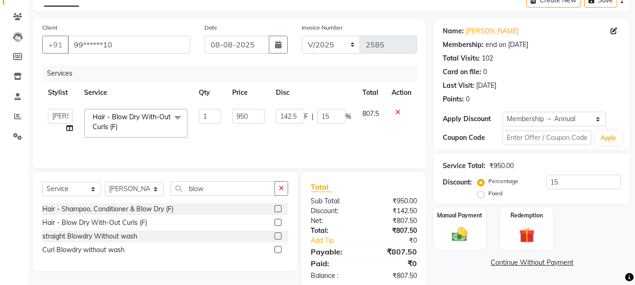
click at [239, 132] on td "950" at bounding box center [248, 123] width 44 height 40
click at [253, 116] on input "950" at bounding box center [248, 116] width 32 height 15
click at [243, 114] on input "950" at bounding box center [248, 116] width 32 height 15
type input "900"
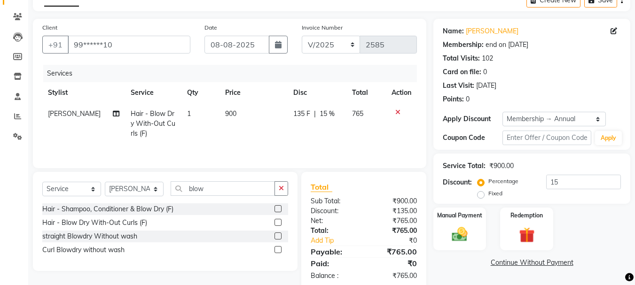
click at [242, 135] on td "900" at bounding box center [253, 123] width 69 height 41
select select "53875"
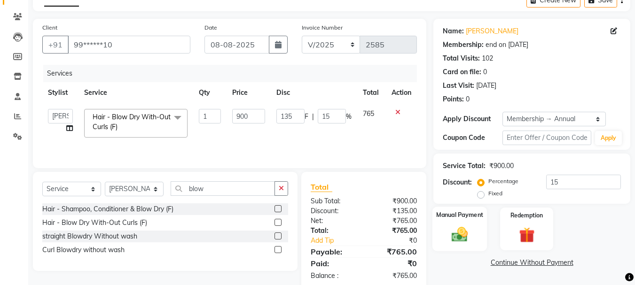
click at [462, 235] on img at bounding box center [459, 234] width 26 height 19
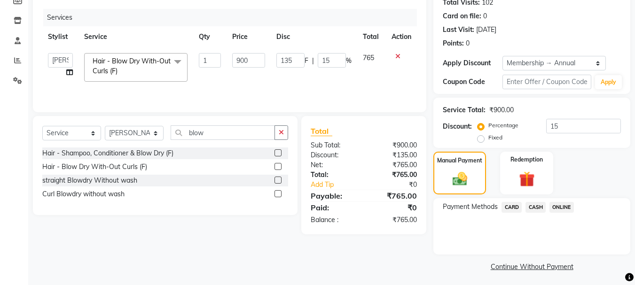
scroll to position [110, 0]
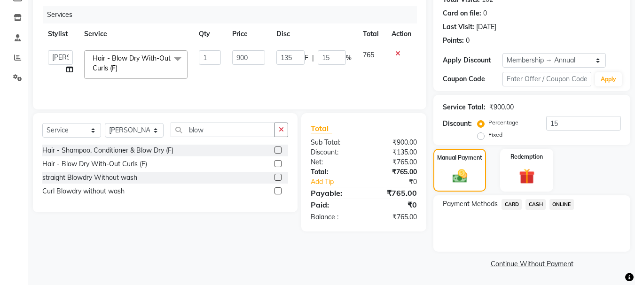
click at [563, 202] on span "ONLINE" at bounding box center [561, 204] width 24 height 11
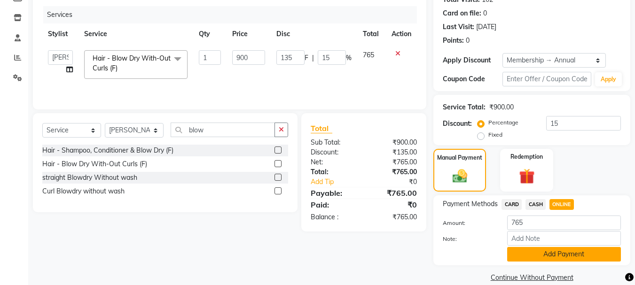
click at [529, 253] on button "Add Payment" at bounding box center [564, 254] width 114 height 15
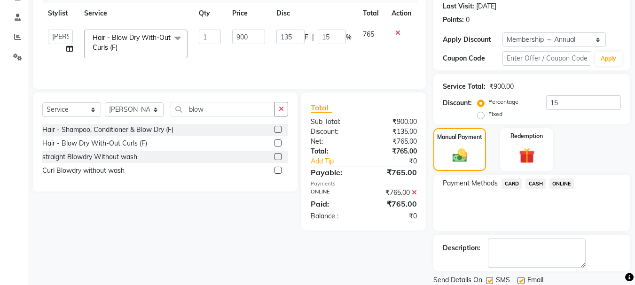
scroll to position [163, 0]
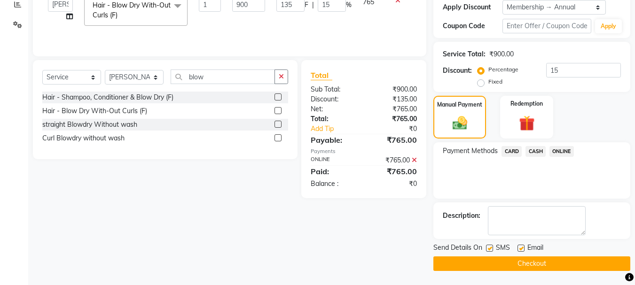
click at [511, 263] on button "Checkout" at bounding box center [531, 263] width 197 height 15
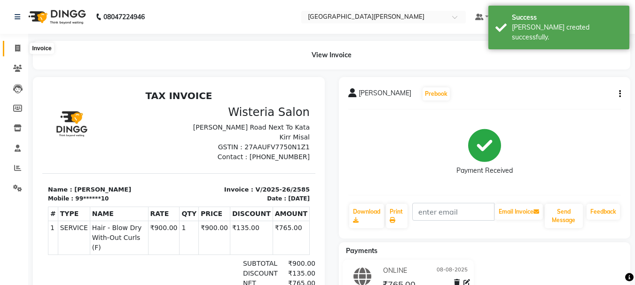
click at [13, 44] on span at bounding box center [17, 48] width 16 height 11
select select "911"
select select "service"
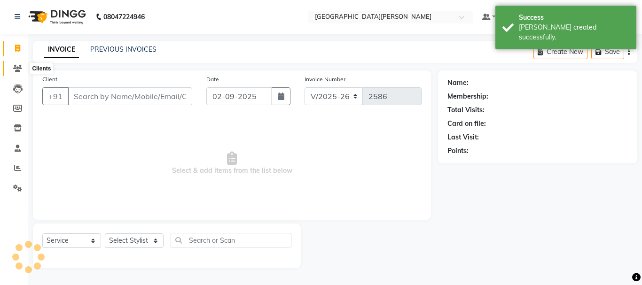
click at [19, 70] on icon at bounding box center [17, 68] width 9 height 7
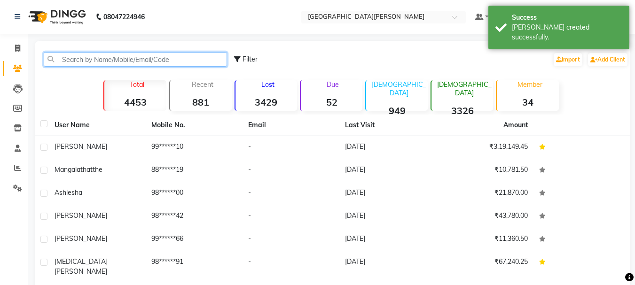
click at [164, 61] on input "text" at bounding box center [135, 59] width 183 height 15
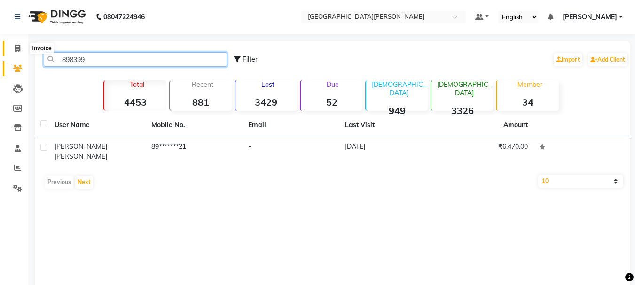
type input "898399"
click at [17, 51] on icon at bounding box center [17, 48] width 5 height 7
select select "service"
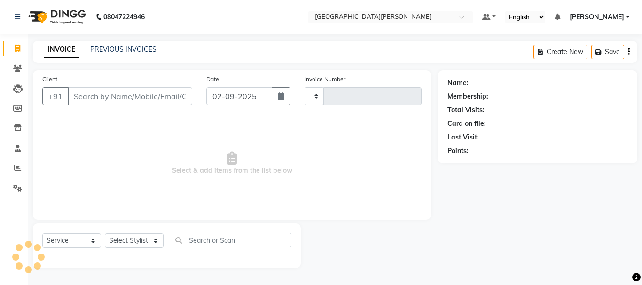
type input "2586"
select select "911"
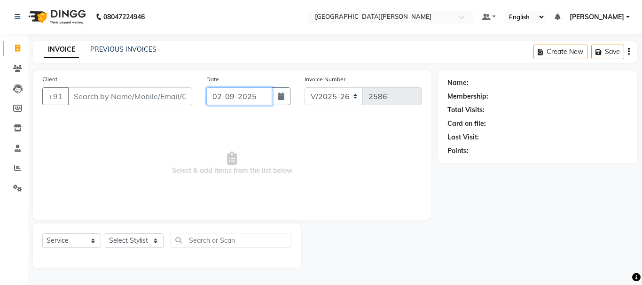
click at [218, 98] on input "02-09-2025" at bounding box center [239, 96] width 66 height 18
select select "9"
select select "2025"
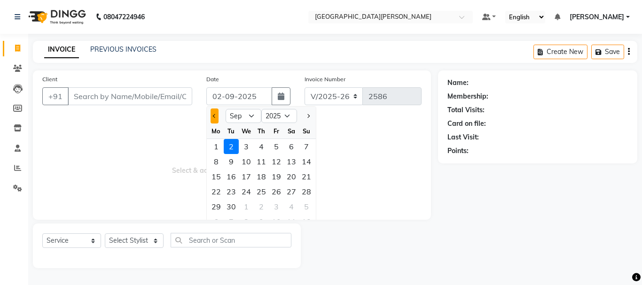
click at [215, 117] on span "Previous month" at bounding box center [215, 116] width 4 height 4
select select "8"
click at [279, 165] on div "8" at bounding box center [276, 161] width 15 height 15
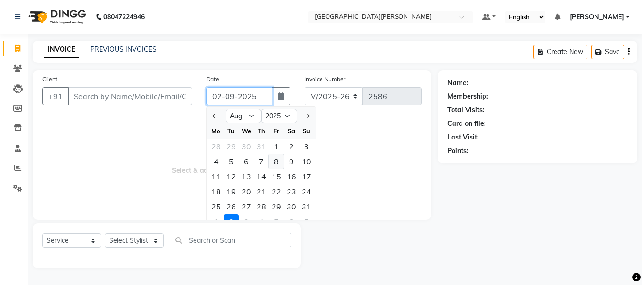
type input "08-08-2025"
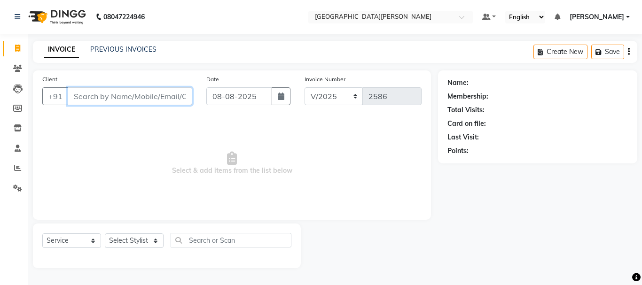
click at [101, 100] on input "Client" at bounding box center [130, 96] width 124 height 18
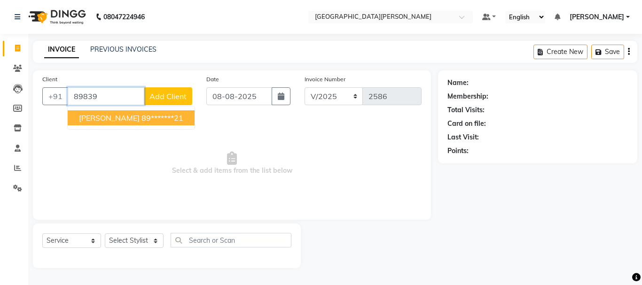
click at [125, 120] on span "[PERSON_NAME]" at bounding box center [109, 117] width 61 height 9
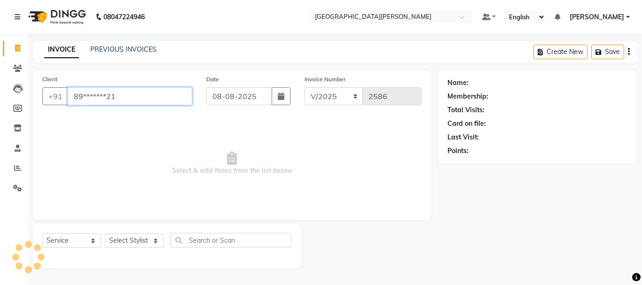
type input "89*******21"
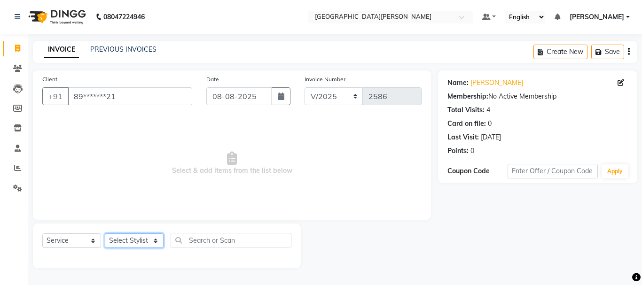
click at [141, 240] on select "Select Stylist [PERSON_NAME] [PERSON_NAME] [PERSON_NAME] [PERSON_NAME] [PERSON_…" at bounding box center [134, 240] width 59 height 15
select select "15251"
click at [105, 233] on select "Select Stylist [PERSON_NAME] [PERSON_NAME] [PERSON_NAME] [PERSON_NAME] [PERSON_…" at bounding box center [134, 240] width 59 height 15
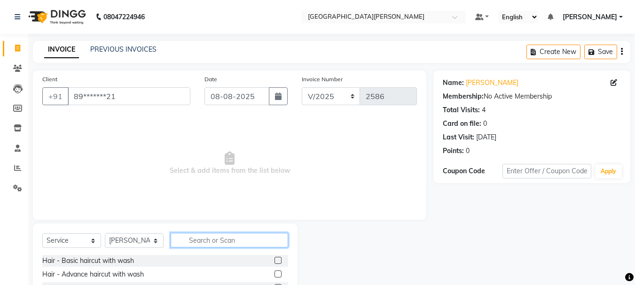
click at [193, 242] on input "text" at bounding box center [229, 240] width 117 height 15
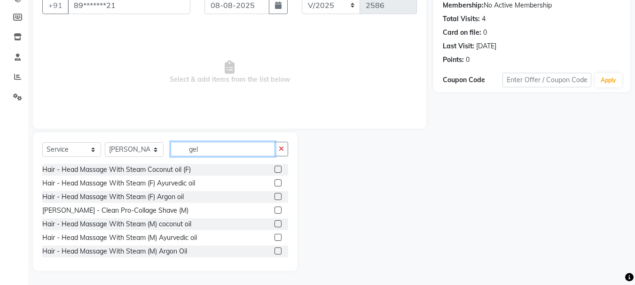
scroll to position [65, 0]
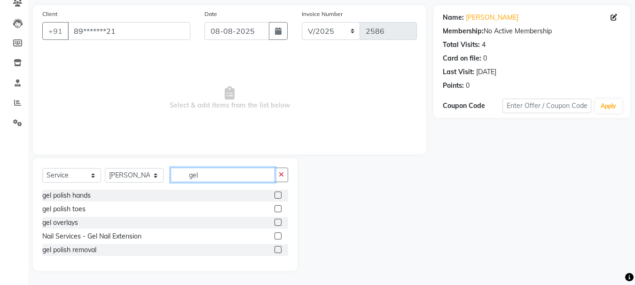
type input "gel"
click at [277, 209] on label at bounding box center [277, 208] width 7 height 7
click at [277, 209] on input "checkbox" at bounding box center [277, 209] width 6 height 6
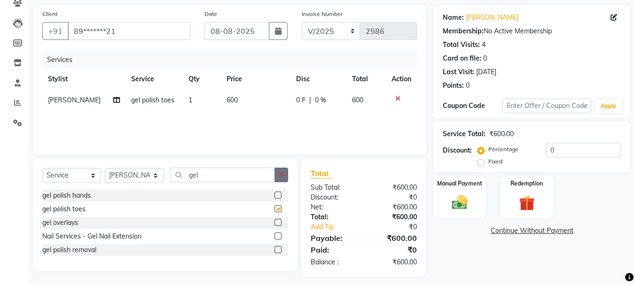
checkbox input "false"
click at [281, 171] on icon "button" at bounding box center [281, 174] width 5 height 7
type input "gel"
click at [279, 194] on label at bounding box center [277, 195] width 7 height 7
click at [279, 194] on input "checkbox" at bounding box center [277, 196] width 6 height 6
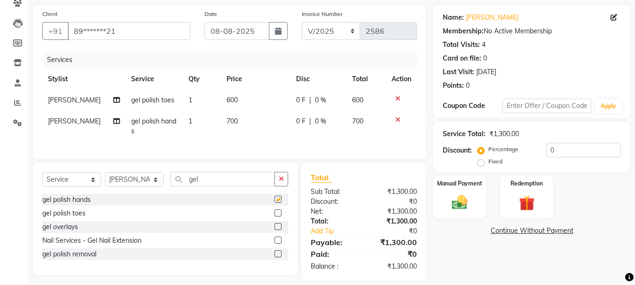
checkbox input "false"
click at [278, 187] on button "button" at bounding box center [281, 179] width 14 height 15
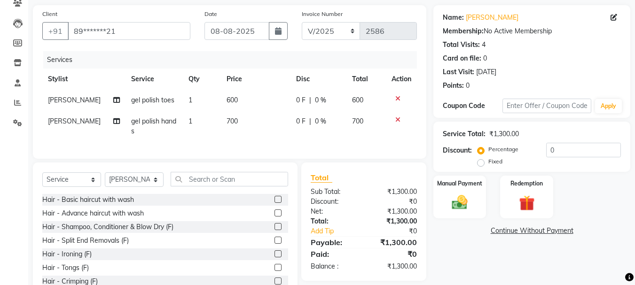
click at [226, 124] on span "700" at bounding box center [231, 121] width 11 height 8
select select "15251"
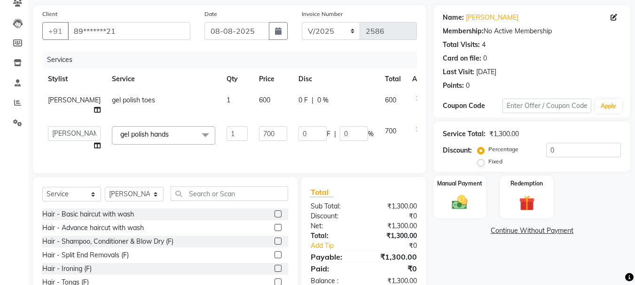
click at [416, 133] on icon at bounding box center [418, 129] width 5 height 7
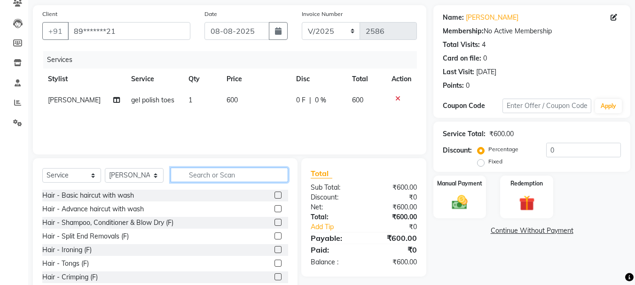
click at [212, 172] on input "text" at bounding box center [229, 175] width 117 height 15
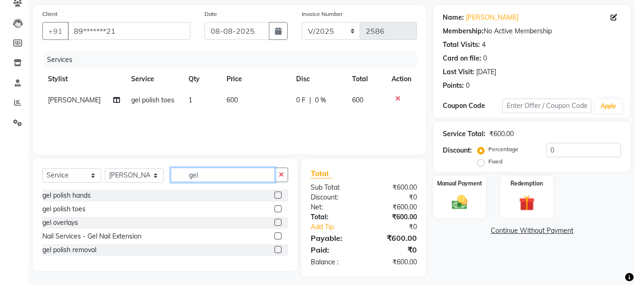
type input "gel"
click at [278, 251] on label at bounding box center [277, 249] width 7 height 7
click at [278, 251] on input "checkbox" at bounding box center [277, 250] width 6 height 6
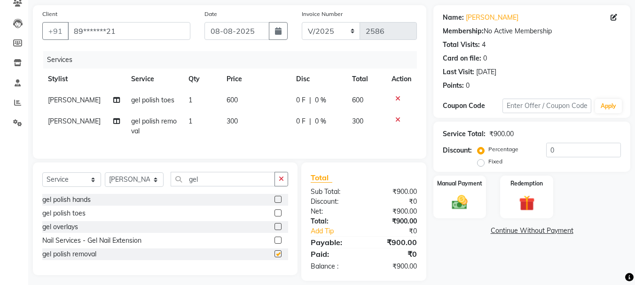
checkbox input "false"
click at [288, 184] on button "button" at bounding box center [281, 179] width 14 height 15
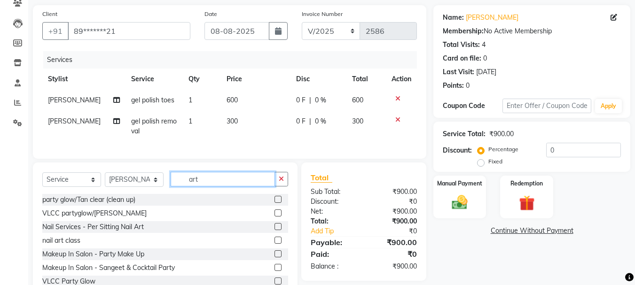
type input "art"
click at [274, 230] on label at bounding box center [277, 226] width 7 height 7
click at [274, 230] on input "checkbox" at bounding box center [277, 227] width 6 height 6
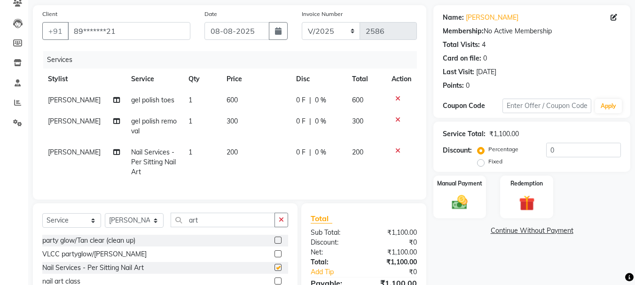
checkbox input "false"
click at [229, 155] on span "200" at bounding box center [231, 152] width 11 height 8
select select "15251"
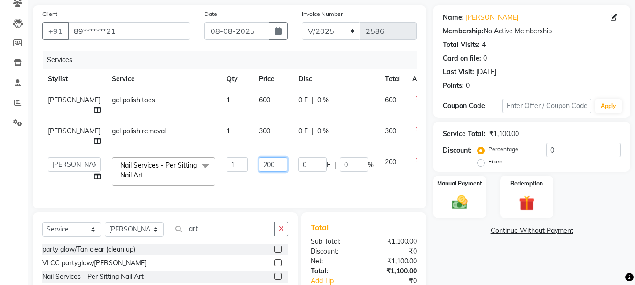
click at [259, 172] on input "200" at bounding box center [273, 164] width 28 height 15
type input "150"
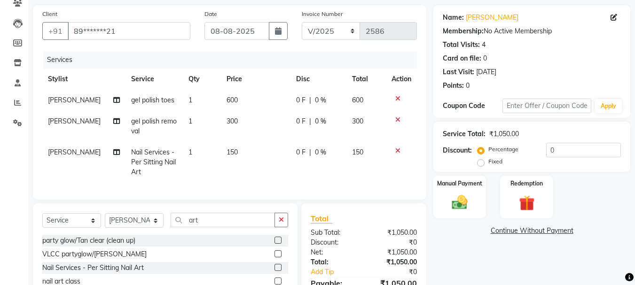
click at [236, 200] on div "Client +91 89*******21 Date [DATE] Invoice Number V/2025 V/[PHONE_NUMBER] Servi…" at bounding box center [229, 102] width 393 height 194
click at [468, 204] on img at bounding box center [459, 202] width 26 height 19
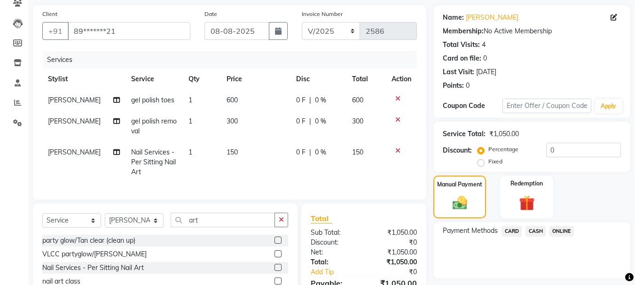
click at [557, 232] on span "ONLINE" at bounding box center [561, 231] width 24 height 11
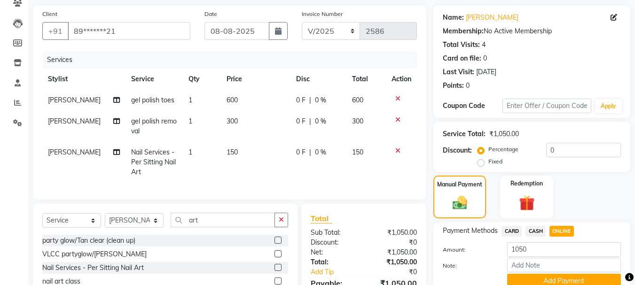
drag, startPoint x: 513, startPoint y: 282, endPoint x: 509, endPoint y: 266, distance: 16.5
click at [513, 281] on button "Add Payment" at bounding box center [564, 281] width 114 height 15
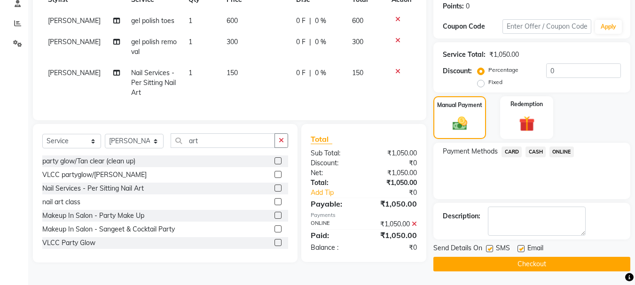
scroll to position [145, 0]
click at [505, 258] on button "Checkout" at bounding box center [531, 263] width 197 height 15
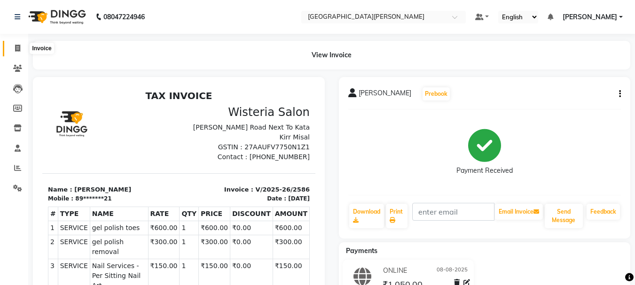
click at [16, 47] on icon at bounding box center [17, 48] width 5 height 7
select select "service"
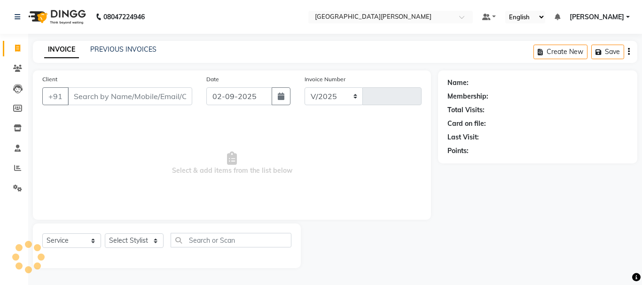
select select "911"
type input "2587"
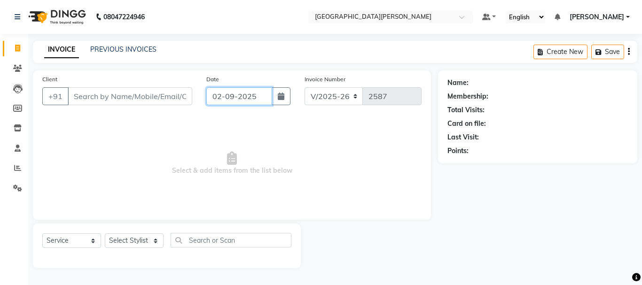
click at [220, 99] on input "02-09-2025" at bounding box center [239, 96] width 66 height 18
select select "9"
select select "2025"
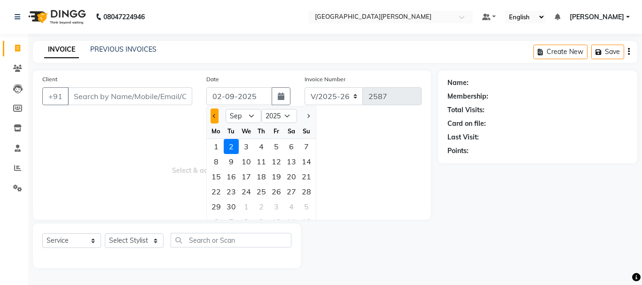
click at [215, 117] on span "Previous month" at bounding box center [215, 116] width 4 height 4
select select "8"
click at [233, 194] on div "19" at bounding box center [231, 191] width 15 height 15
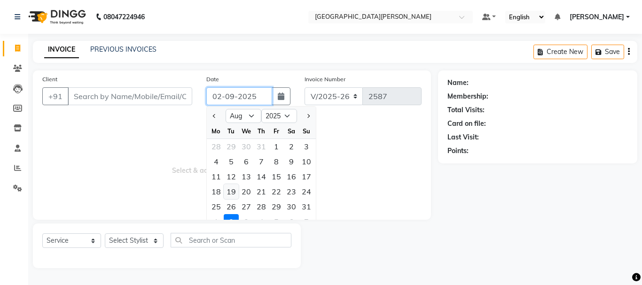
type input "[DATE]"
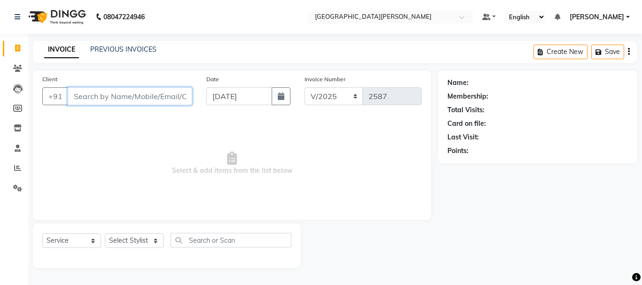
click at [112, 96] on input "Client" at bounding box center [130, 96] width 124 height 18
type input "s"
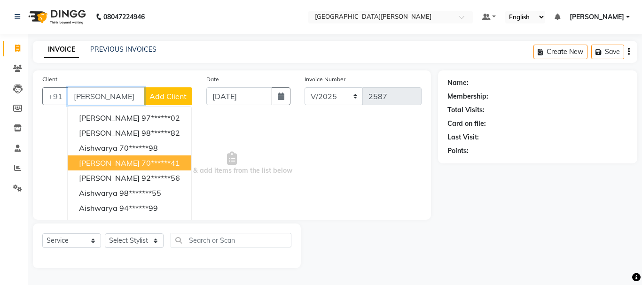
click at [119, 166] on span "[PERSON_NAME]" at bounding box center [109, 162] width 61 height 9
type input "70******41"
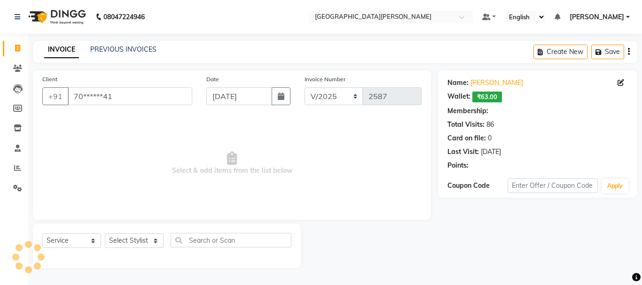
select select "1: Object"
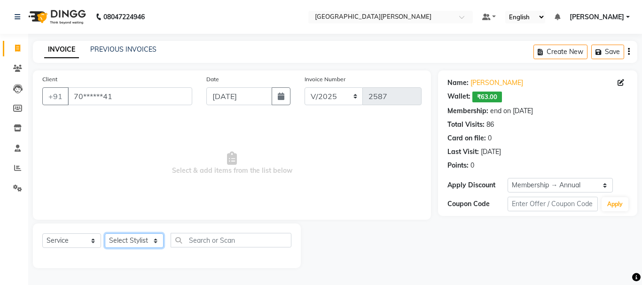
click at [153, 241] on select "Select Stylist [PERSON_NAME] [PERSON_NAME] [PERSON_NAME] [PERSON_NAME] [PERSON_…" at bounding box center [134, 240] width 59 height 15
click at [105, 233] on select "Select Stylist [PERSON_NAME] [PERSON_NAME] [PERSON_NAME] [PERSON_NAME] [PERSON_…" at bounding box center [134, 240] width 59 height 15
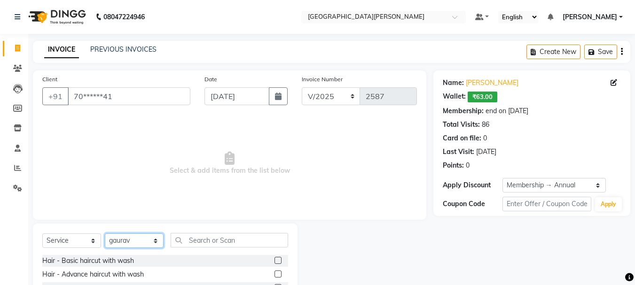
click at [156, 239] on select "Select Stylist [PERSON_NAME] [PERSON_NAME] [PERSON_NAME] [PERSON_NAME] [PERSON_…" at bounding box center [134, 240] width 59 height 15
select select "60169"
click at [105, 233] on select "Select Stylist [PERSON_NAME] [PERSON_NAME] [PERSON_NAME] [PERSON_NAME] [PERSON_…" at bounding box center [134, 240] width 59 height 15
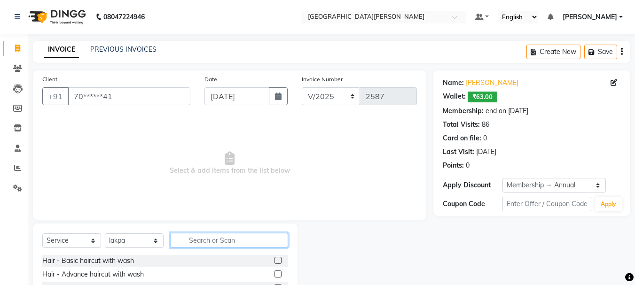
click at [224, 240] on input "text" at bounding box center [229, 240] width 117 height 15
type input "tan"
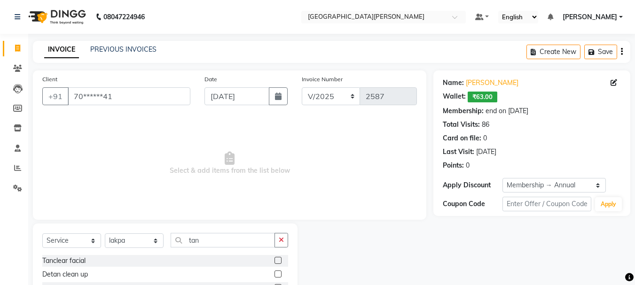
click at [274, 273] on label at bounding box center [277, 274] width 7 height 7
click at [274, 273] on input "checkbox" at bounding box center [277, 275] width 6 height 6
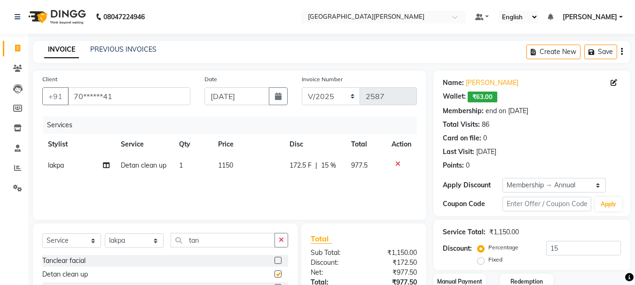
checkbox input "false"
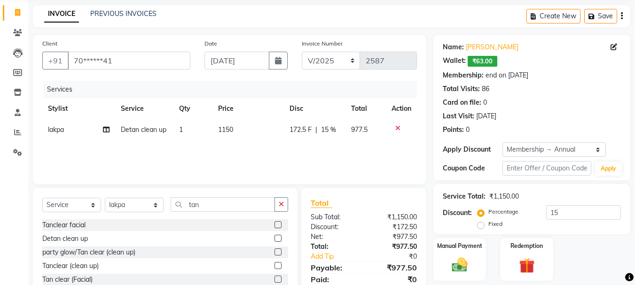
scroll to position [38, 0]
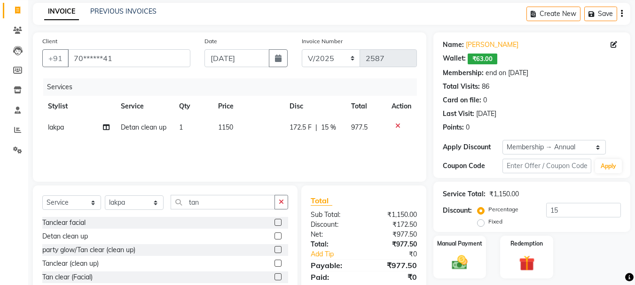
click at [274, 261] on label at bounding box center [277, 263] width 7 height 7
click at [274, 261] on input "checkbox" at bounding box center [277, 264] width 6 height 6
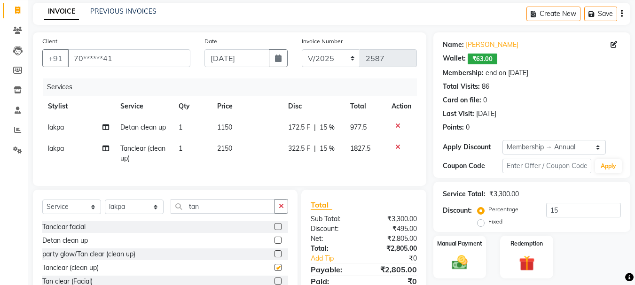
checkbox input "false"
click at [397, 127] on icon at bounding box center [397, 126] width 5 height 7
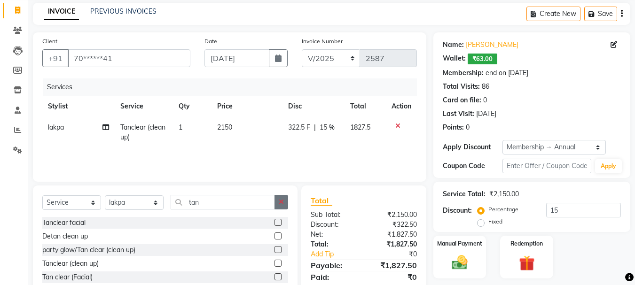
click at [285, 202] on button "button" at bounding box center [281, 202] width 14 height 15
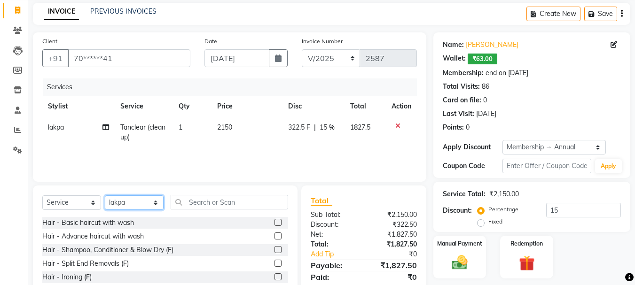
click at [155, 204] on select "Select Stylist [PERSON_NAME] [PERSON_NAME] [PERSON_NAME] [PERSON_NAME] [PERSON_…" at bounding box center [134, 202] width 59 height 15
select select "15251"
click at [105, 195] on select "Select Stylist [PERSON_NAME] [PERSON_NAME] [PERSON_NAME] [PERSON_NAME] [PERSON_…" at bounding box center [134, 202] width 59 height 15
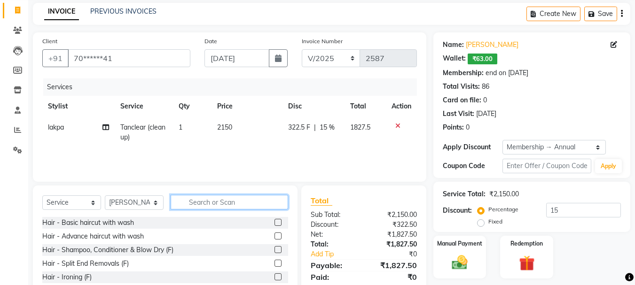
click at [196, 202] on input "text" at bounding box center [229, 202] width 117 height 15
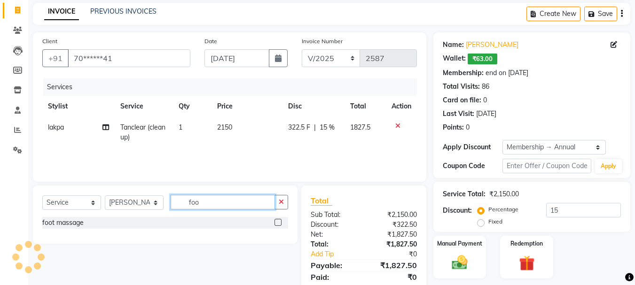
type input "foo"
click at [276, 223] on label at bounding box center [277, 222] width 7 height 7
click at [276, 223] on input "checkbox" at bounding box center [277, 223] width 6 height 6
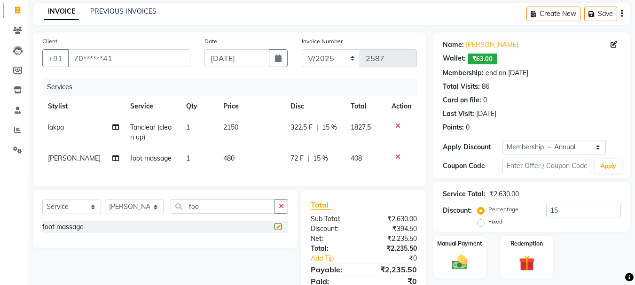
checkbox input "false"
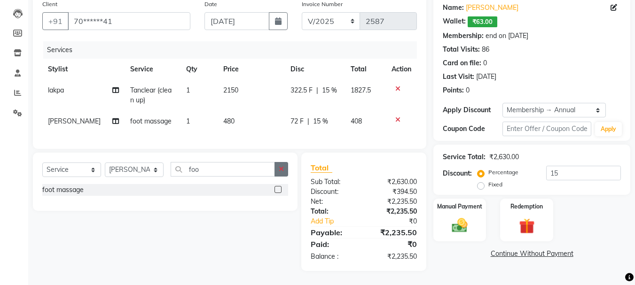
click at [280, 167] on icon "button" at bounding box center [281, 169] width 5 height 7
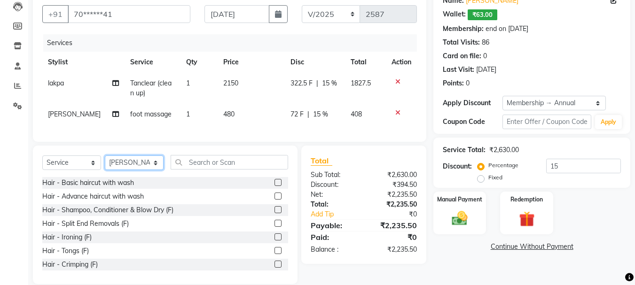
click at [155, 170] on select "Select Stylist [PERSON_NAME] [PERSON_NAME] [PERSON_NAME] [PERSON_NAME] [PERSON_…" at bounding box center [134, 162] width 59 height 15
select select "60169"
click at [105, 163] on select "Select Stylist [PERSON_NAME] [PERSON_NAME] [PERSON_NAME] [PERSON_NAME] [PERSON_…" at bounding box center [134, 162] width 59 height 15
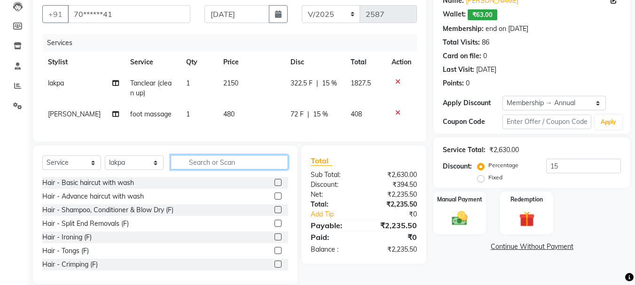
click at [235, 167] on input "text" at bounding box center [229, 162] width 117 height 15
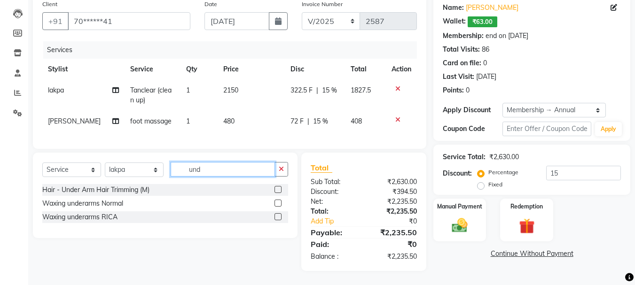
type input "und"
click at [276, 202] on label at bounding box center [277, 203] width 7 height 7
click at [276, 202] on input "checkbox" at bounding box center [277, 204] width 6 height 6
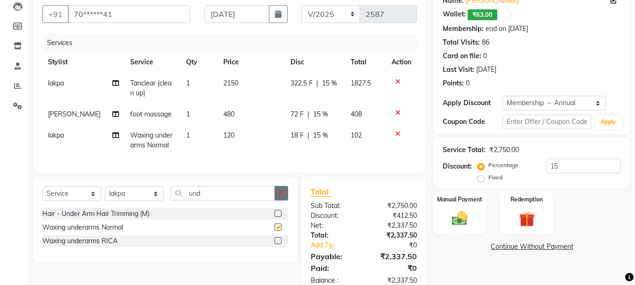
checkbox input "false"
click at [282, 196] on icon "button" at bounding box center [281, 193] width 5 height 7
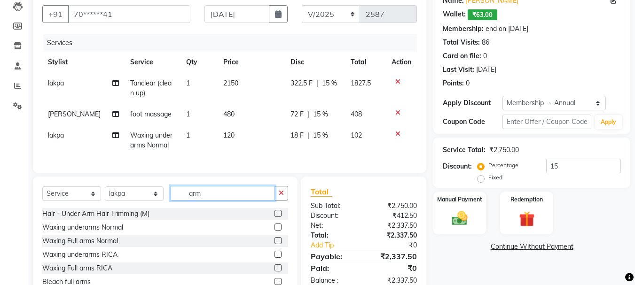
type input "arm"
click at [274, 272] on label at bounding box center [277, 267] width 7 height 7
click at [274, 272] on input "checkbox" at bounding box center [277, 268] width 6 height 6
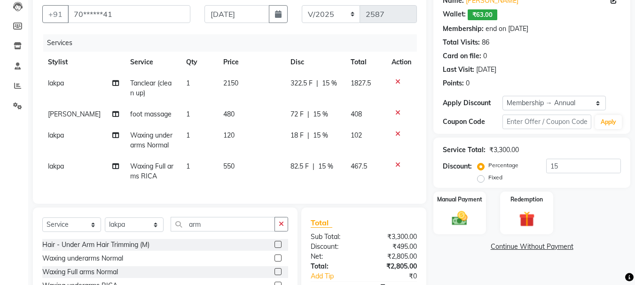
checkbox input "false"
click at [279, 232] on button "button" at bounding box center [281, 224] width 14 height 15
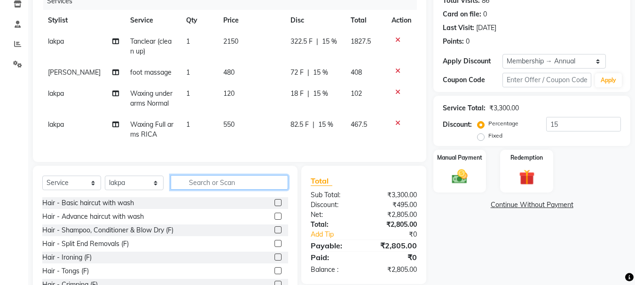
scroll to position [133, 0]
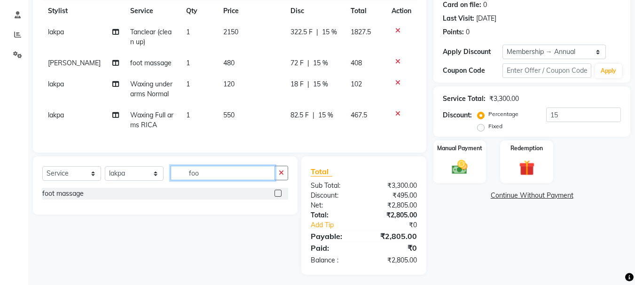
type input "foo"
click at [277, 197] on label at bounding box center [277, 193] width 7 height 7
click at [277, 197] on input "checkbox" at bounding box center [277, 194] width 6 height 6
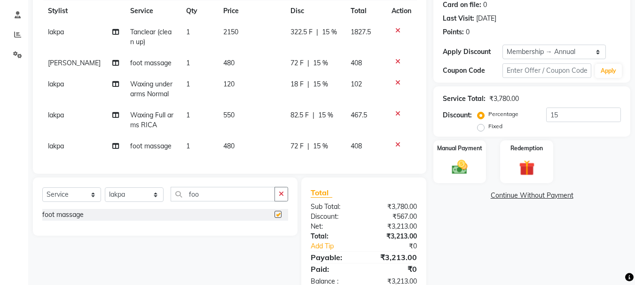
checkbox input "false"
click at [281, 197] on icon "button" at bounding box center [281, 194] width 5 height 7
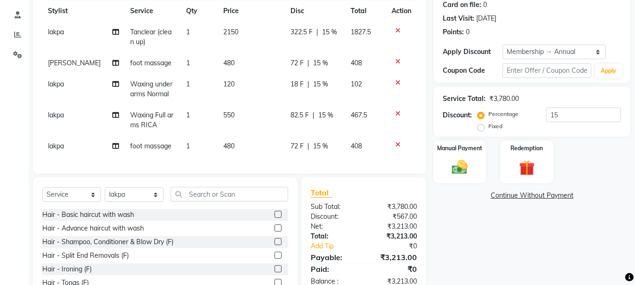
click at [398, 144] on icon at bounding box center [397, 144] width 5 height 7
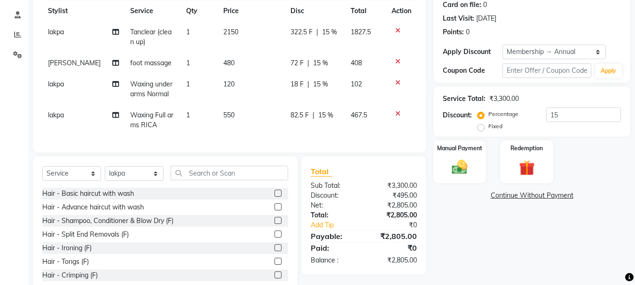
click at [227, 35] on span "2150" at bounding box center [230, 32] width 15 height 8
select select "60169"
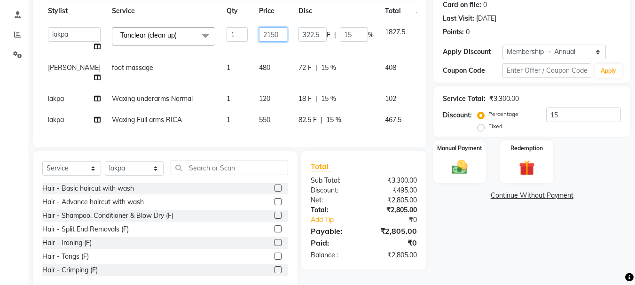
click at [259, 36] on input "2150" at bounding box center [273, 34] width 28 height 15
type input "2145"
click at [240, 56] on tbody "[PERSON_NAME] [PERSON_NAME] [PERSON_NAME] [PERSON_NAME] [PERSON_NAME] more [PER…" at bounding box center [241, 76] width 399 height 109
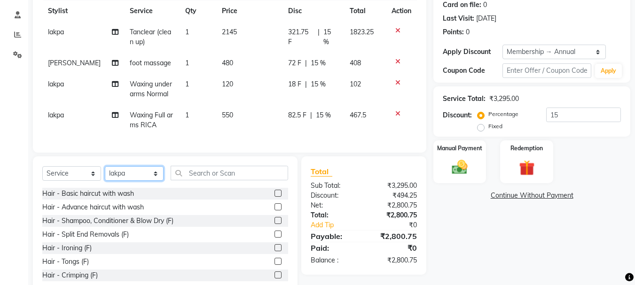
click at [153, 181] on select "Select Stylist [PERSON_NAME] [PERSON_NAME] [PERSON_NAME] [PERSON_NAME] [PERSON_…" at bounding box center [134, 173] width 59 height 15
click at [105, 173] on select "Select Stylist [PERSON_NAME] [PERSON_NAME] [PERSON_NAME] [PERSON_NAME] [PERSON_…" at bounding box center [134, 173] width 59 height 15
click at [144, 180] on select "Select Stylist [PERSON_NAME] [PERSON_NAME] [PERSON_NAME] [PERSON_NAME] [PERSON_…" at bounding box center [134, 173] width 59 height 15
select select "15251"
click at [105, 173] on select "Select Stylist [PERSON_NAME] [PERSON_NAME] [PERSON_NAME] [PERSON_NAME] [PERSON_…" at bounding box center [134, 173] width 59 height 15
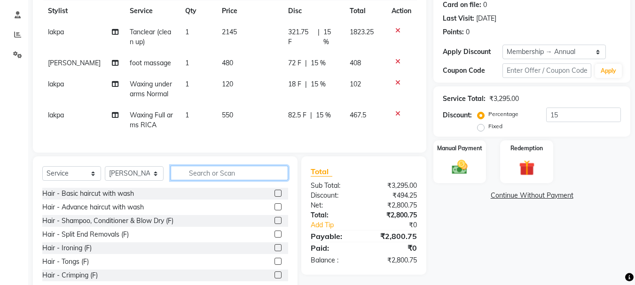
click at [201, 177] on input "text" at bounding box center [229, 173] width 117 height 15
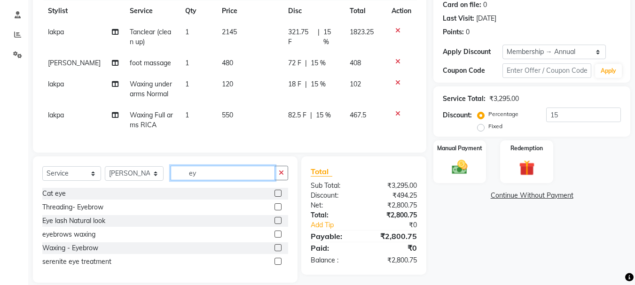
type input "ey"
click at [277, 210] on label at bounding box center [277, 206] width 7 height 7
click at [277, 210] on input "checkbox" at bounding box center [277, 207] width 6 height 6
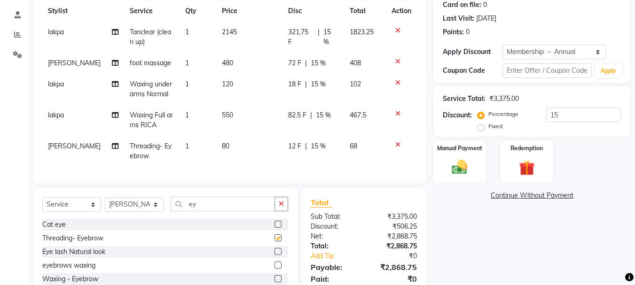
checkbox input "false"
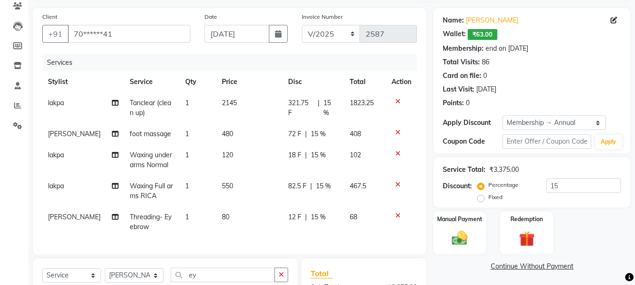
scroll to position [53, 0]
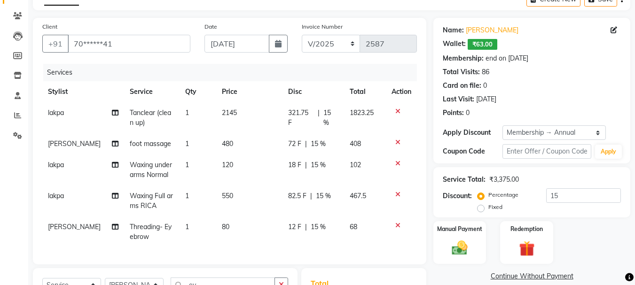
click at [70, 140] on span "[PERSON_NAME]" at bounding box center [74, 144] width 53 height 8
select select "15251"
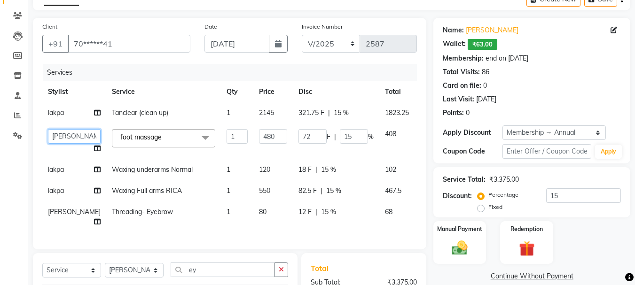
click at [63, 136] on select "[PERSON_NAME] [PERSON_NAME] [PERSON_NAME] [PERSON_NAME] [PERSON_NAME] more [PER…" at bounding box center [74, 136] width 53 height 15
select select "47321"
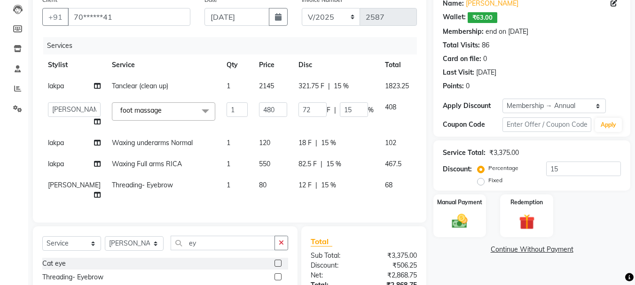
scroll to position [89, 0]
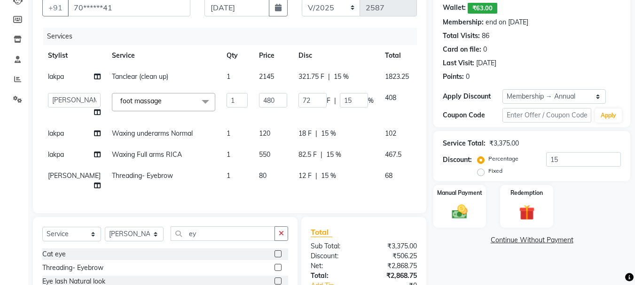
click at [221, 196] on td "1" at bounding box center [237, 180] width 32 height 31
select select "15251"
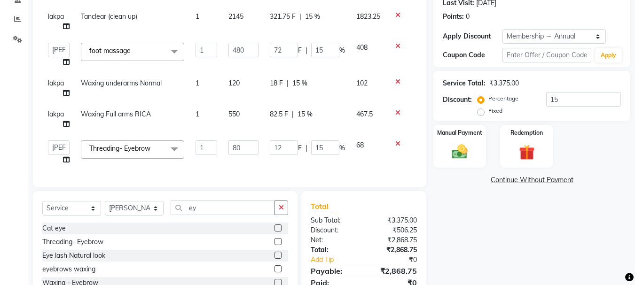
scroll to position [148, 0]
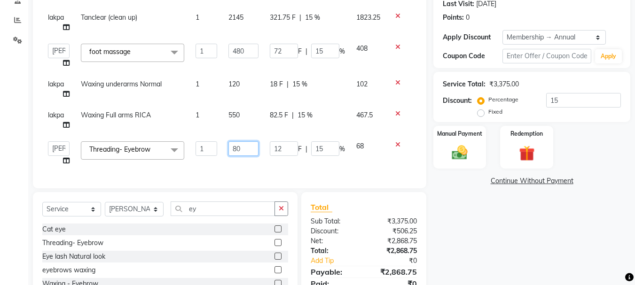
click at [234, 147] on input "80" at bounding box center [243, 148] width 30 height 15
type input "70"
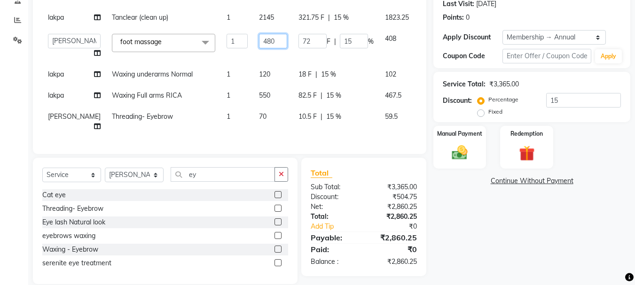
click at [253, 53] on td "480" at bounding box center [272, 46] width 39 height 36
click at [259, 39] on input "480" at bounding box center [273, 41] width 28 height 15
type input "470"
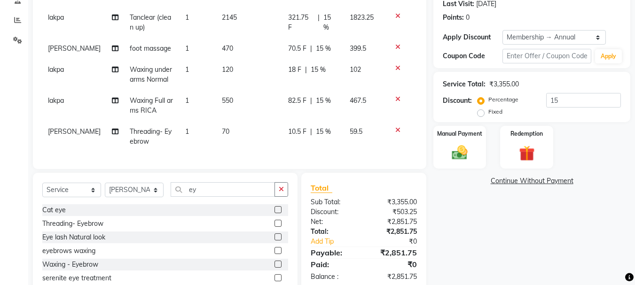
click at [239, 60] on tbody "lakpa Tanclear (clean up) 1 2145 321.75 F | 15 % 1823.25 [PERSON_NAME] foot mas…" at bounding box center [229, 79] width 374 height 145
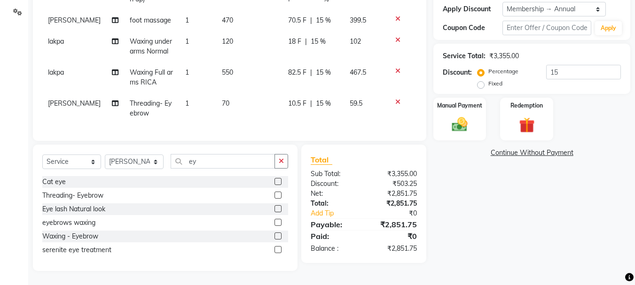
scroll to position [183, 0]
click at [224, 68] on span "550" at bounding box center [227, 72] width 11 height 8
select select "60169"
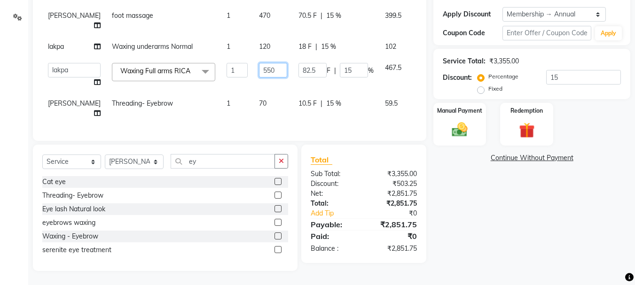
click at [259, 65] on input "550" at bounding box center [273, 70] width 28 height 15
type input "545"
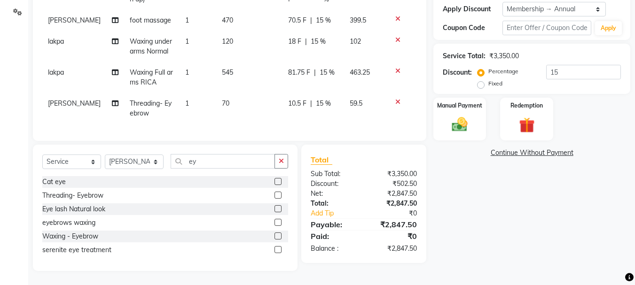
click at [236, 84] on td "545" at bounding box center [249, 77] width 66 height 31
select select "60169"
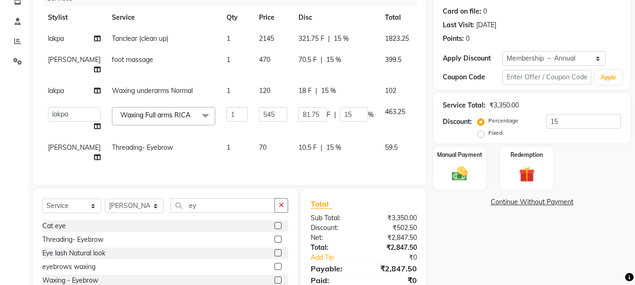
scroll to position [122, 0]
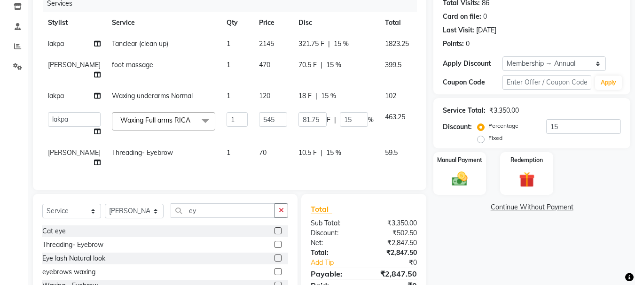
click at [259, 64] on span "470" at bounding box center [264, 65] width 11 height 8
select select "47321"
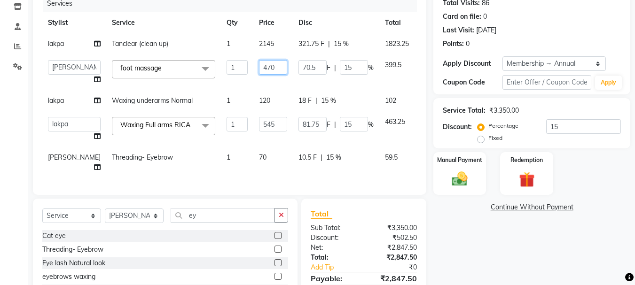
click at [259, 68] on input "470" at bounding box center [273, 67] width 28 height 15
click at [259, 67] on input "470" at bounding box center [273, 67] width 28 height 15
type input "465"
click at [253, 85] on td "465" at bounding box center [272, 72] width 39 height 36
select select "47321"
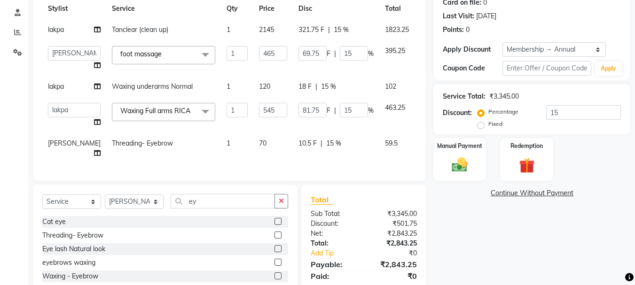
scroll to position [141, 0]
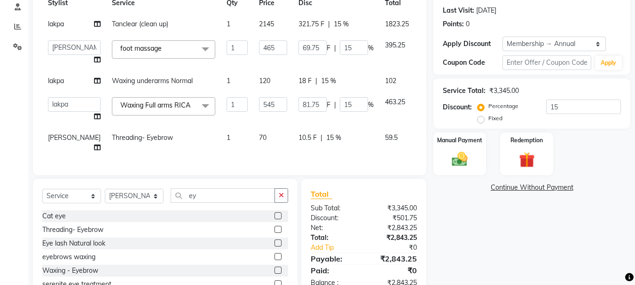
click at [259, 139] on span "70" at bounding box center [263, 137] width 8 height 8
select select "15251"
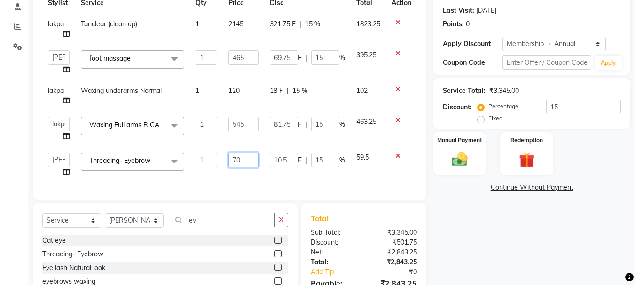
click at [241, 155] on input "70" at bounding box center [243, 160] width 30 height 15
type input "7"
type input "65"
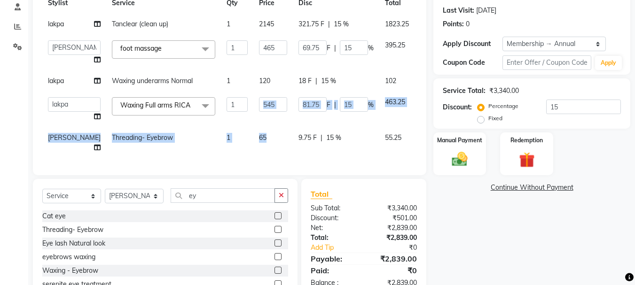
drag, startPoint x: 240, startPoint y: 147, endPoint x: 252, endPoint y: 108, distance: 40.9
click at [252, 108] on tbody "lakpa Tanclear (clean up) 1 2145 321.75 F | 15 % 1823.25 [PERSON_NAME] [PERSON_…" at bounding box center [243, 86] width 403 height 145
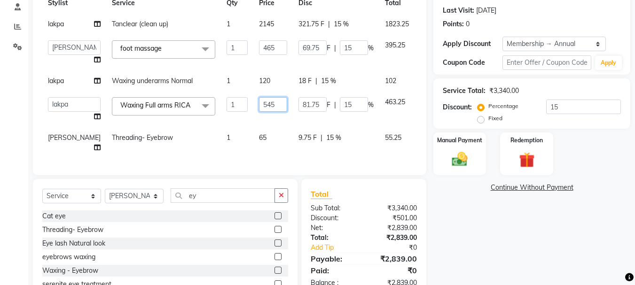
click at [259, 108] on input "545" at bounding box center [273, 104] width 28 height 15
type input "540"
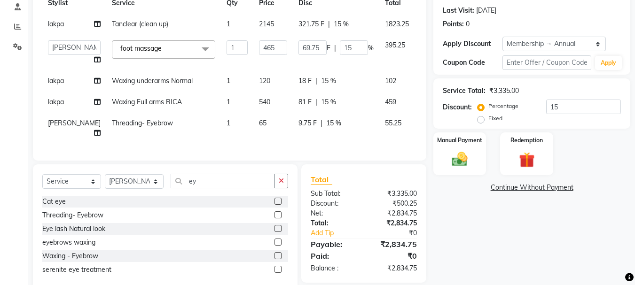
click at [253, 129] on td "65" at bounding box center [272, 128] width 39 height 31
select select "15251"
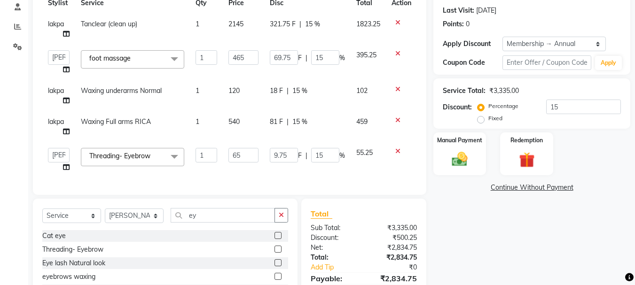
scroll to position [202, 0]
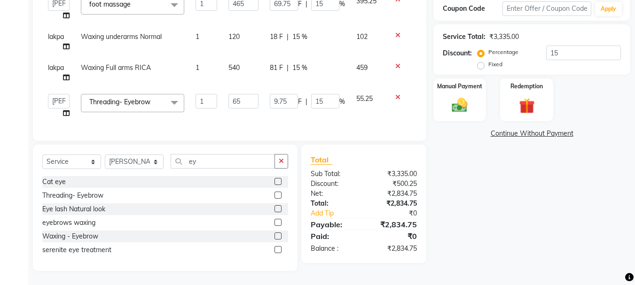
click at [241, 32] on td "120" at bounding box center [243, 41] width 41 height 31
select select "60169"
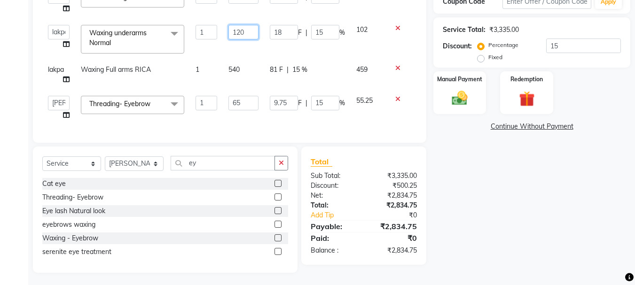
click at [240, 30] on input "120" at bounding box center [243, 32] width 30 height 15
type input "110"
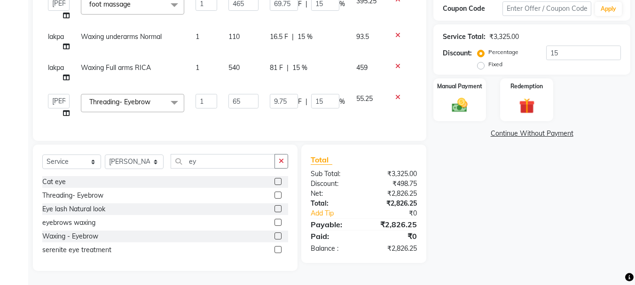
click at [242, 47] on td "110" at bounding box center [243, 41] width 41 height 31
select select "60169"
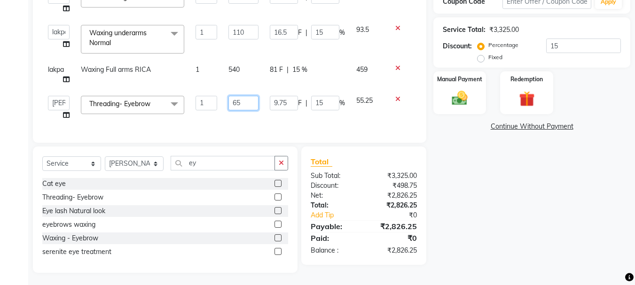
click at [236, 108] on input "65" at bounding box center [243, 103] width 30 height 15
click at [243, 103] on input "65" at bounding box center [243, 103] width 30 height 15
type input "6"
type input "50"
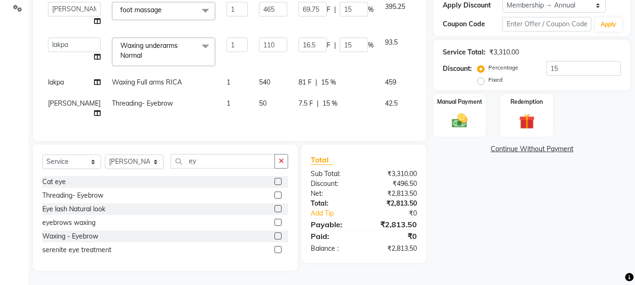
scroll to position [197, 0]
click at [243, 118] on div "Services Stylist Service Qty Price Disc Total Action lakpa Tanclear (clean up) …" at bounding box center [229, 34] width 374 height 195
click at [259, 99] on span "50" at bounding box center [263, 103] width 8 height 8
select select "15251"
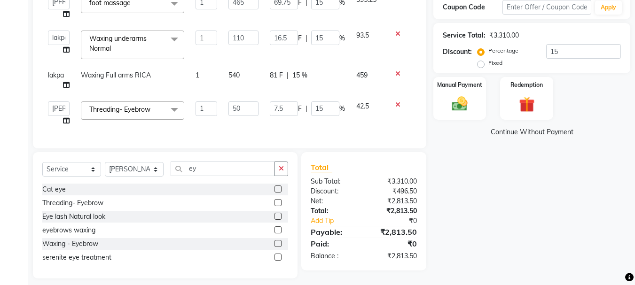
scroll to position [202, 0]
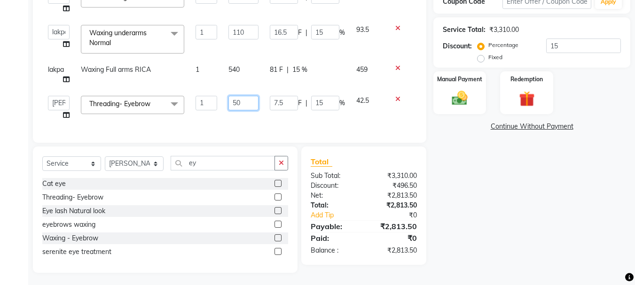
click at [242, 98] on input "50" at bounding box center [243, 103] width 30 height 15
type input "5"
type input "68"
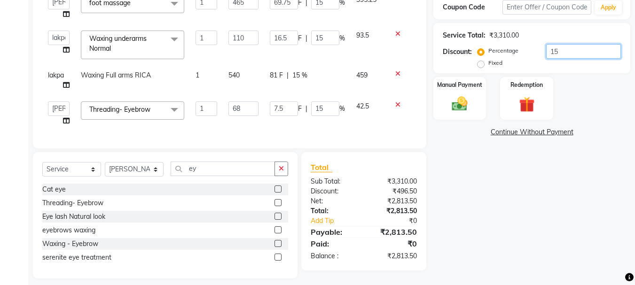
click at [570, 40] on div "Service Total: ₹3,310.00 Discount: Percentage Fixed 15" at bounding box center [532, 48] width 178 height 43
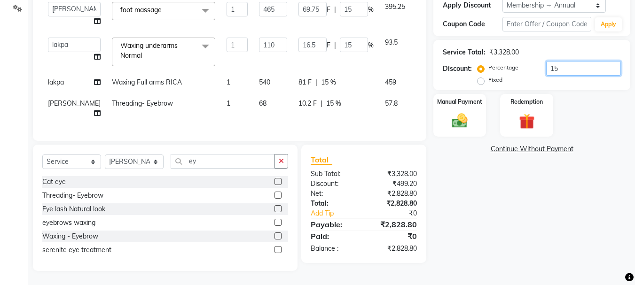
type input "1"
type input "4.65"
type input "1"
type input "1.1"
type input "1"
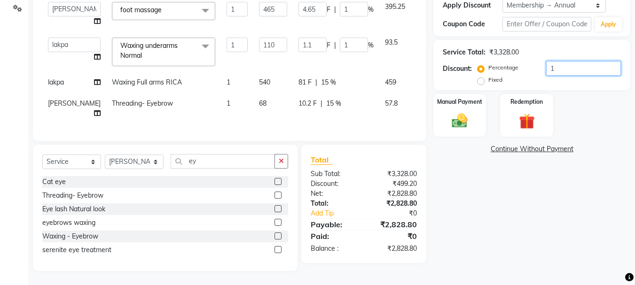
type input "0"
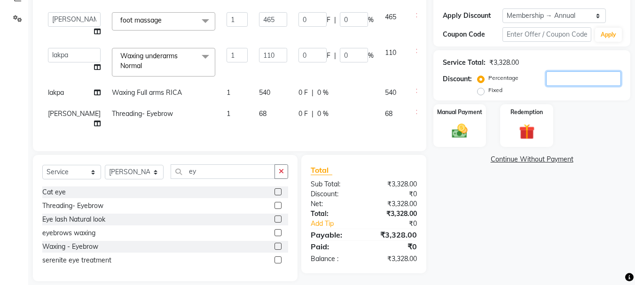
scroll to position [167, 0]
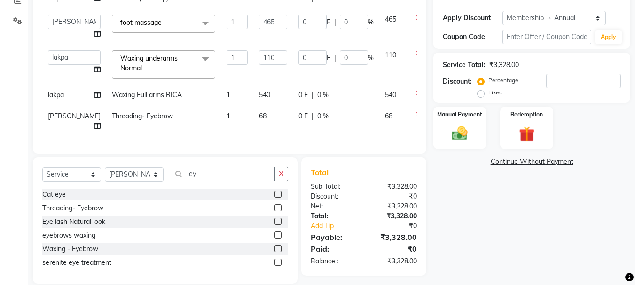
click at [538, 20] on select "Select Membership → Annual" at bounding box center [554, 18] width 104 height 15
select select "0:"
click at [502, 11] on select "Select Membership → Annual" at bounding box center [554, 18] width 104 height 15
type input "0"
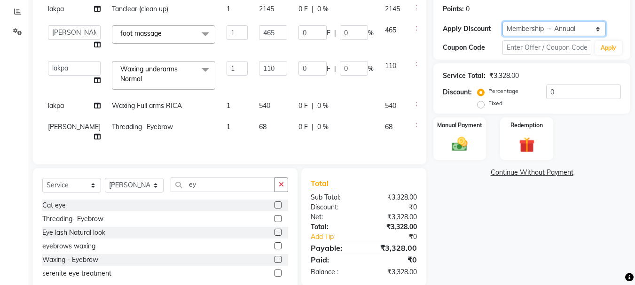
scroll to position [155, 0]
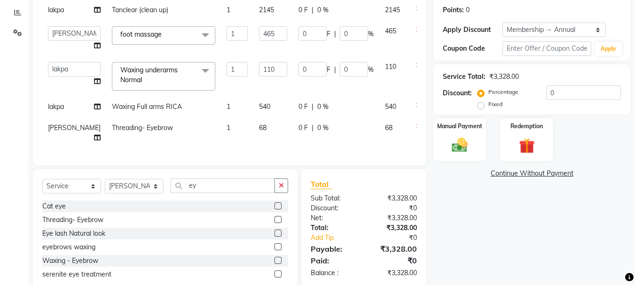
click at [253, 78] on td "110" at bounding box center [272, 76] width 39 height 40
click at [263, 65] on input "110" at bounding box center [273, 69] width 28 height 15
type input "102"
click at [259, 38] on input "465" at bounding box center [273, 33] width 28 height 15
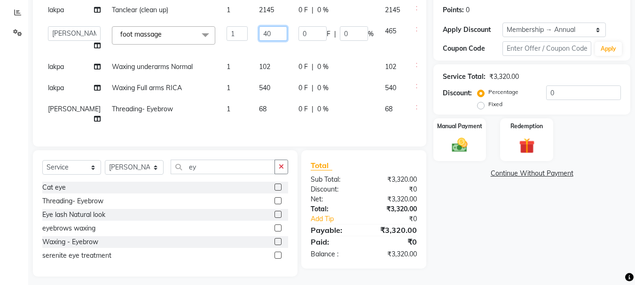
type input "404"
click at [248, 24] on tbody "lakpa Tanclear (clean up) 1 2145 0 F | 0 % 2145 [PERSON_NAME] [PERSON_NAME] [PE…" at bounding box center [239, 65] width 395 height 130
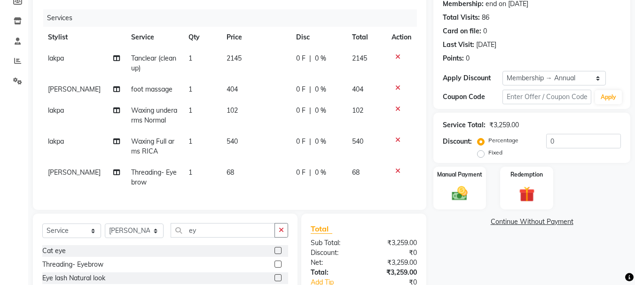
scroll to position [106, 0]
click at [233, 78] on td "2145" at bounding box center [256, 64] width 70 height 31
select select "60169"
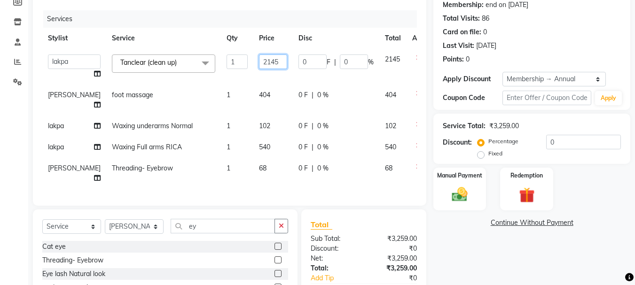
click at [264, 63] on input "2145" at bounding box center [273, 61] width 28 height 15
type input "2"
type input "1827"
click at [249, 80] on tbody "[PERSON_NAME] [PERSON_NAME] [PERSON_NAME] [PERSON_NAME] [PERSON_NAME] more [PER…" at bounding box center [239, 119] width 395 height 140
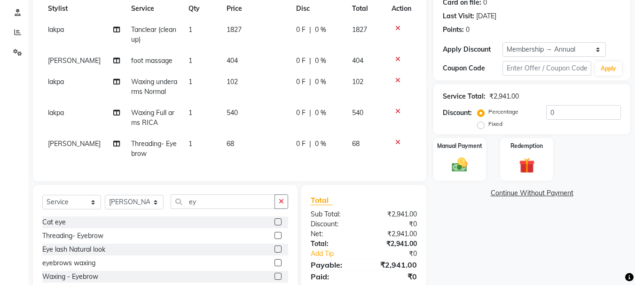
scroll to position [137, 0]
click at [226, 115] on span "540" at bounding box center [231, 112] width 11 height 8
select select "60169"
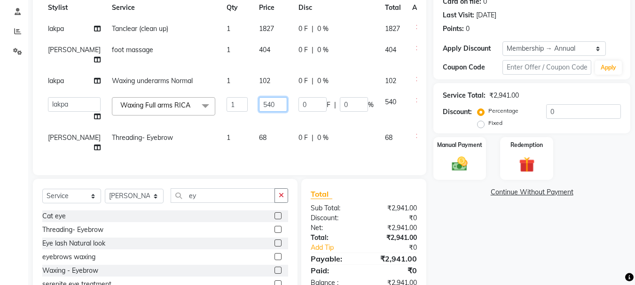
click at [259, 110] on input "540" at bounding box center [273, 104] width 28 height 15
type input "5"
type input "467"
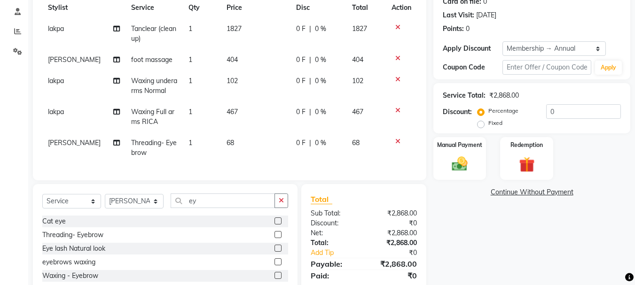
click at [248, 130] on td "467" at bounding box center [256, 116] width 70 height 31
select select "60169"
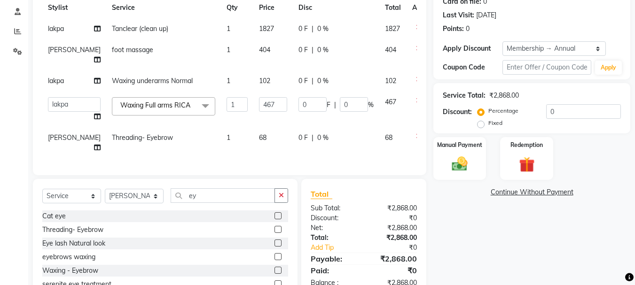
click at [259, 52] on span "404" at bounding box center [264, 50] width 11 height 8
select select "47321"
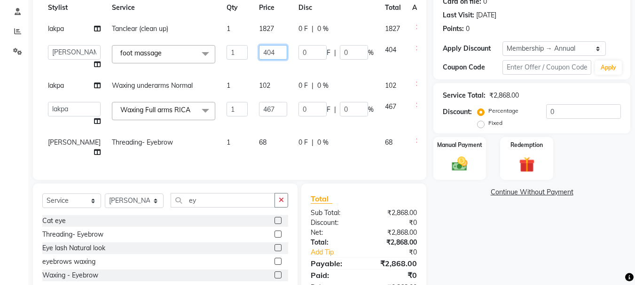
click at [259, 50] on input "404" at bounding box center [273, 52] width 28 height 15
type input "408"
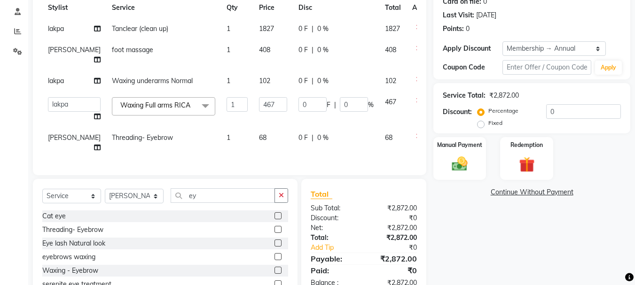
click at [253, 70] on td "408" at bounding box center [272, 54] width 39 height 31
select select "47321"
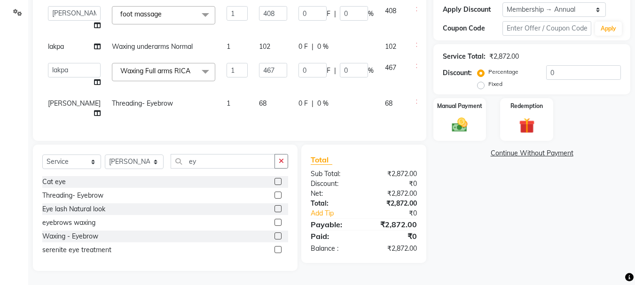
scroll to position [193, 0]
click at [284, 158] on button "button" at bounding box center [281, 161] width 14 height 15
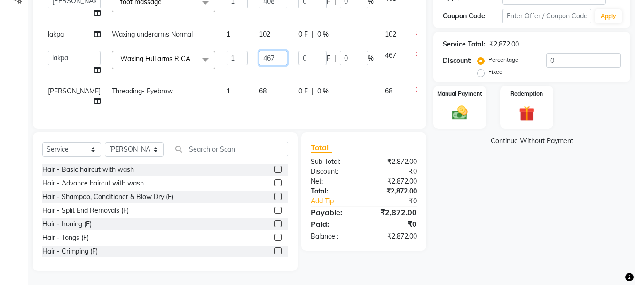
click at [261, 55] on input "467" at bounding box center [273, 58] width 28 height 15
type input "470"
click at [248, 68] on tbody "lakpa Tanclear (clean up) 1 1827 0 F | 0 % 1827 [PERSON_NAME] [PERSON_NAME] [PE…" at bounding box center [239, 39] width 395 height 145
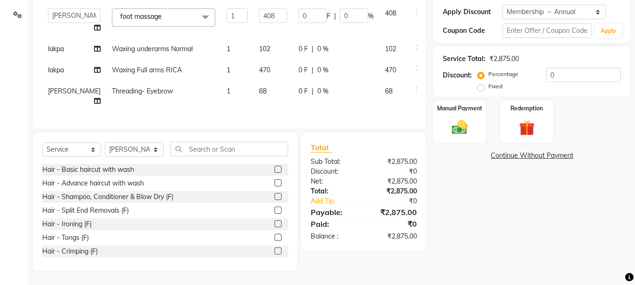
click at [259, 66] on span "470" at bounding box center [264, 70] width 11 height 8
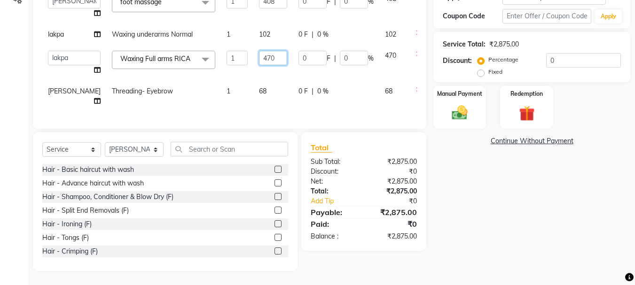
click at [259, 54] on input "470" at bounding box center [273, 58] width 28 height 15
click at [243, 72] on tbody "lakpa Tanclear (clean up) 1 1827 0 F | 0 % 1827 [PERSON_NAME] [PERSON_NAME] [PE…" at bounding box center [239, 39] width 395 height 145
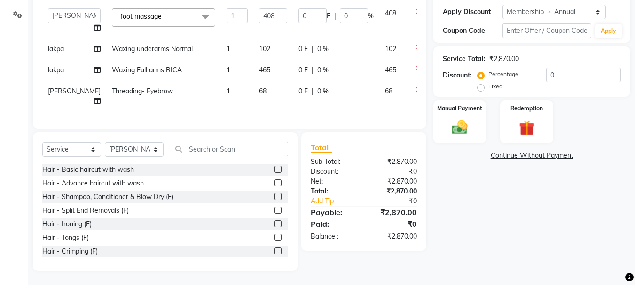
click at [253, 60] on td "465" at bounding box center [272, 70] width 39 height 21
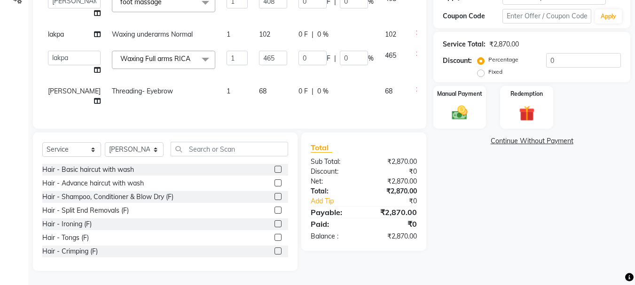
scroll to position [193, 0]
click at [259, 51] on input "465" at bounding box center [273, 58] width 28 height 15
click at [253, 85] on td "68" at bounding box center [272, 96] width 39 height 31
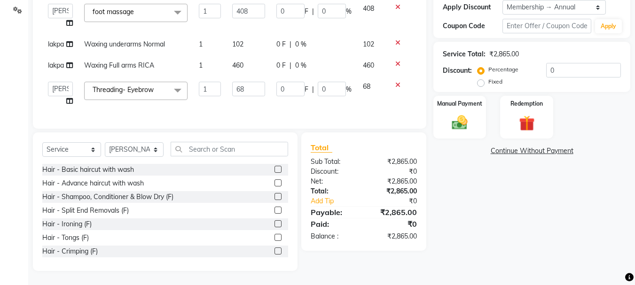
scroll to position [185, 0]
click at [248, 85] on input "68" at bounding box center [248, 89] width 32 height 15
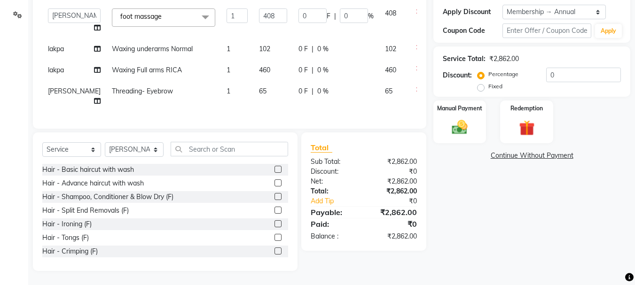
click at [253, 99] on td "65" at bounding box center [272, 96] width 39 height 31
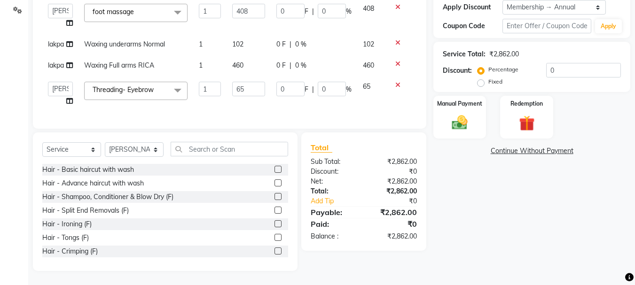
click at [247, 36] on td "102" at bounding box center [248, 44] width 44 height 21
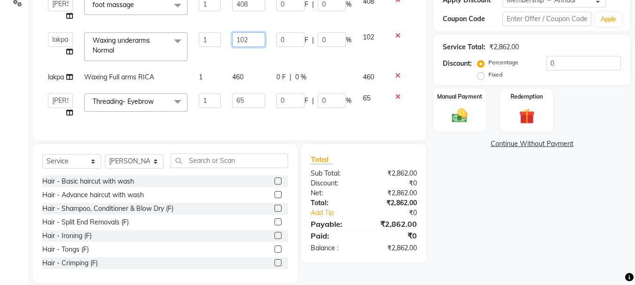
click at [251, 38] on input "102" at bounding box center [248, 39] width 32 height 15
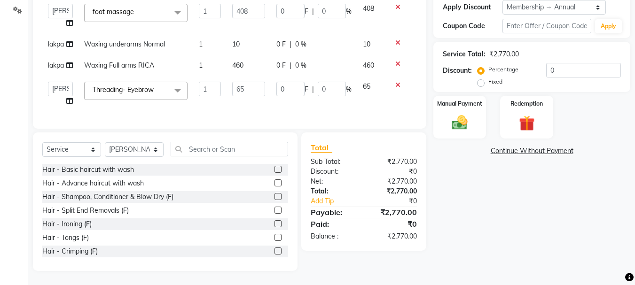
click at [245, 54] on tbody "lakpa Tanclear (clean up) 1 1827 0 F | 0 % 1827 [PERSON_NAME] [PERSON_NAME] [PE…" at bounding box center [229, 44] width 374 height 135
click at [242, 42] on td "10" at bounding box center [248, 44] width 44 height 21
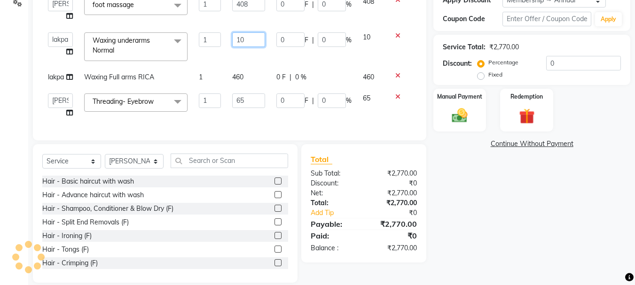
click at [249, 43] on input "10" at bounding box center [248, 39] width 32 height 15
click at [245, 55] on tbody "lakpa Tanclear (clean up) 1 1827 0 F | 0 % 1827 [PERSON_NAME] [PERSON_NAME] [PE…" at bounding box center [229, 47] width 374 height 154
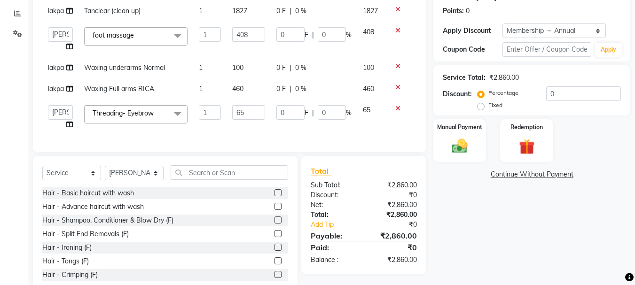
scroll to position [147, 0]
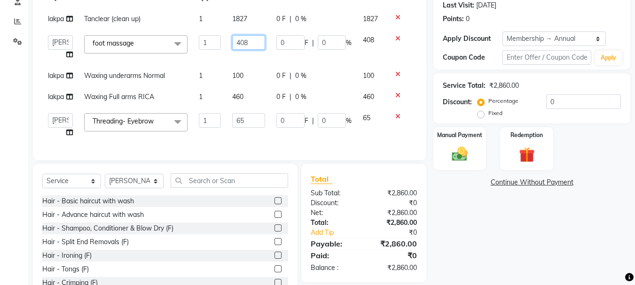
click at [257, 46] on input "408" at bounding box center [248, 42] width 32 height 15
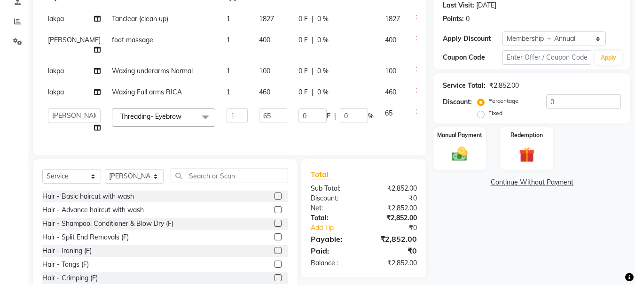
click at [253, 52] on td "400" at bounding box center [272, 45] width 39 height 31
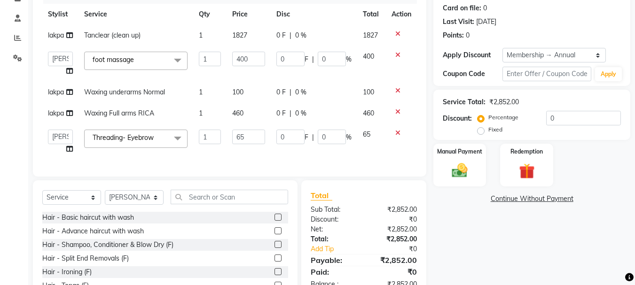
scroll to position [119, 0]
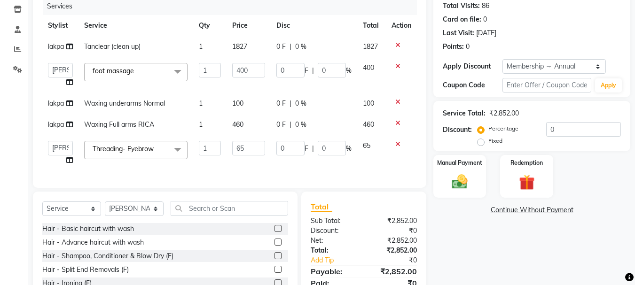
click at [252, 53] on td "1827" at bounding box center [248, 46] width 44 height 21
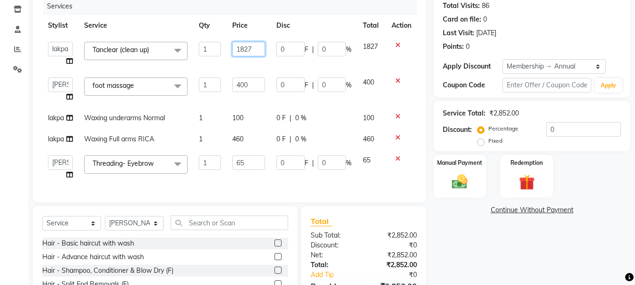
click at [256, 54] on input "1827" at bounding box center [248, 49] width 32 height 15
click at [242, 65] on tbody "[PERSON_NAME] [PERSON_NAME] [PERSON_NAME] [PERSON_NAME] [PERSON_NAME] more [PER…" at bounding box center [229, 110] width 374 height 149
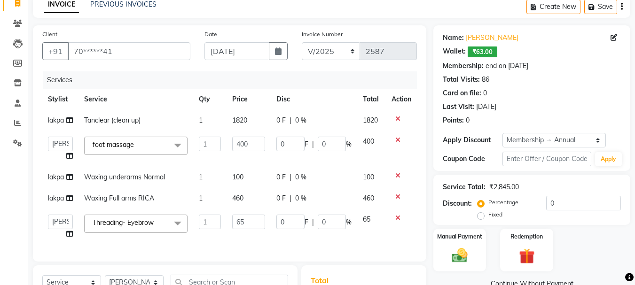
scroll to position [23, 0]
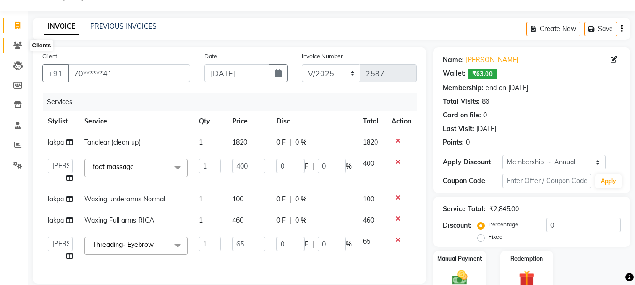
click at [21, 46] on icon at bounding box center [17, 45] width 9 height 7
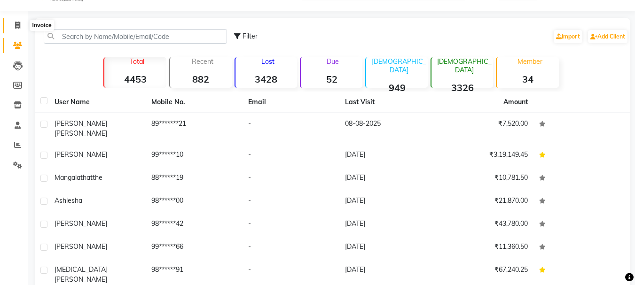
click at [19, 25] on icon at bounding box center [17, 25] width 5 height 7
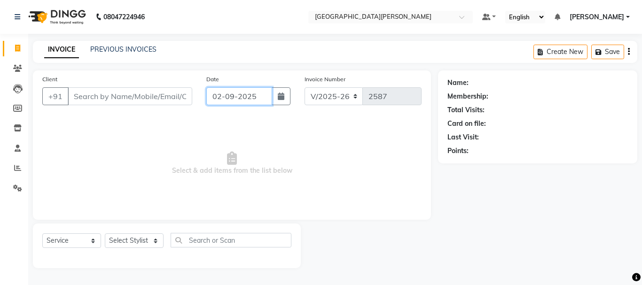
click at [221, 97] on input "02-09-2025" at bounding box center [239, 96] width 66 height 18
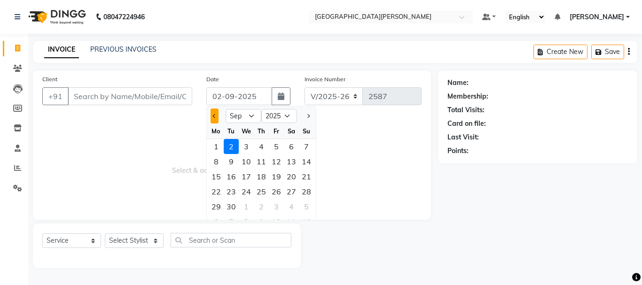
click at [213, 116] on span "Previous month" at bounding box center [215, 116] width 4 height 4
click at [292, 190] on div "23" at bounding box center [291, 191] width 15 height 15
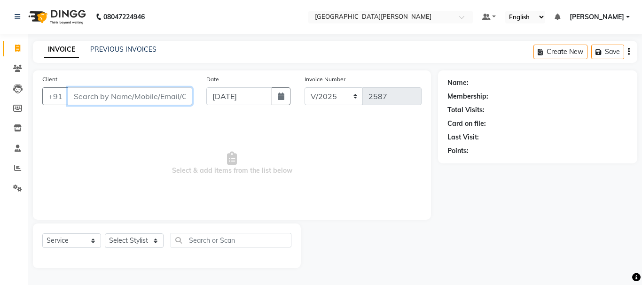
click at [126, 100] on input "Client" at bounding box center [130, 96] width 124 height 18
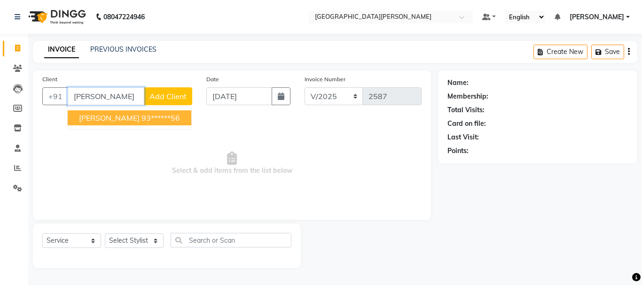
click at [120, 116] on span "[PERSON_NAME]" at bounding box center [109, 117] width 61 height 9
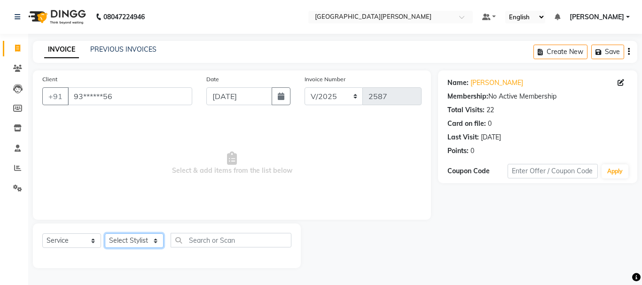
click at [153, 240] on select "Select Stylist [PERSON_NAME] [PERSON_NAME] [PERSON_NAME] [PERSON_NAME] [PERSON_…" at bounding box center [134, 240] width 59 height 15
click at [105, 233] on select "Select Stylist [PERSON_NAME] [PERSON_NAME] [PERSON_NAME] [PERSON_NAME] [PERSON_…" at bounding box center [134, 240] width 59 height 15
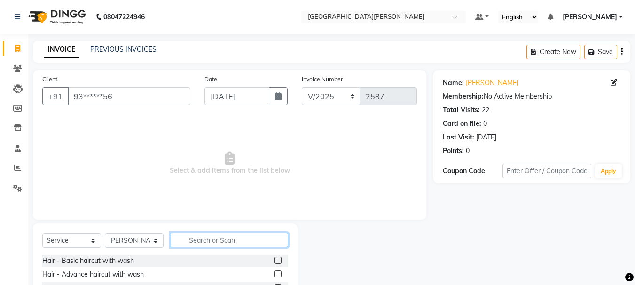
click at [202, 241] on input "text" at bounding box center [229, 240] width 117 height 15
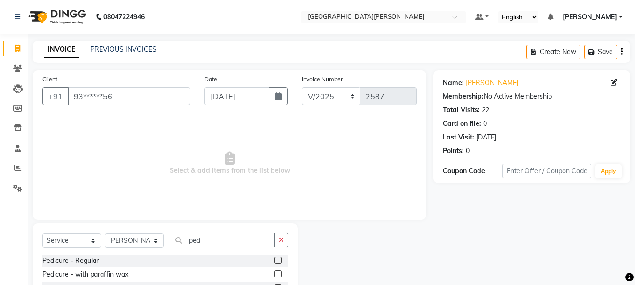
click at [280, 261] on label at bounding box center [277, 260] width 7 height 7
click at [280, 261] on input "checkbox" at bounding box center [277, 261] width 6 height 6
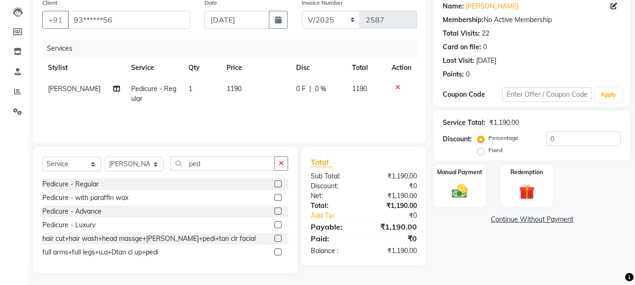
scroll to position [79, 0]
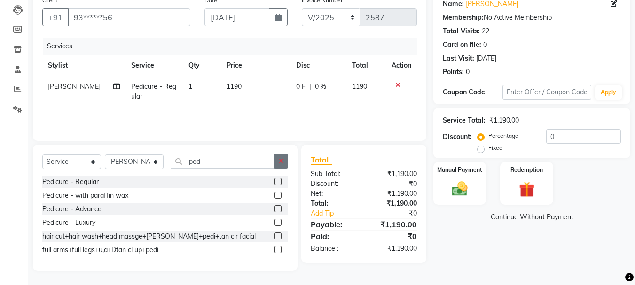
click at [280, 161] on icon "button" at bounding box center [281, 161] width 5 height 7
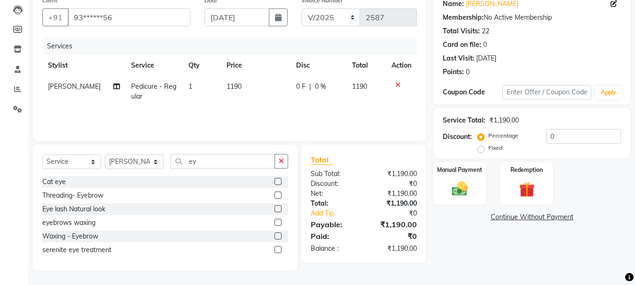
click at [277, 197] on label at bounding box center [277, 195] width 7 height 7
click at [277, 197] on input "checkbox" at bounding box center [277, 196] width 6 height 6
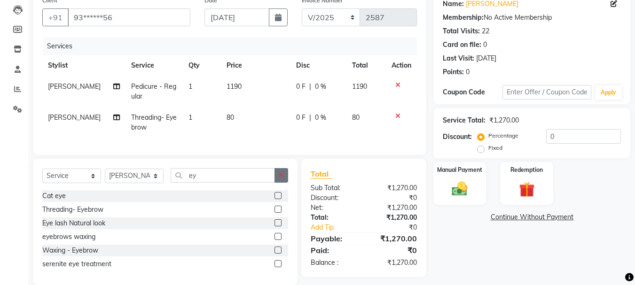
click at [280, 179] on icon "button" at bounding box center [281, 175] width 5 height 7
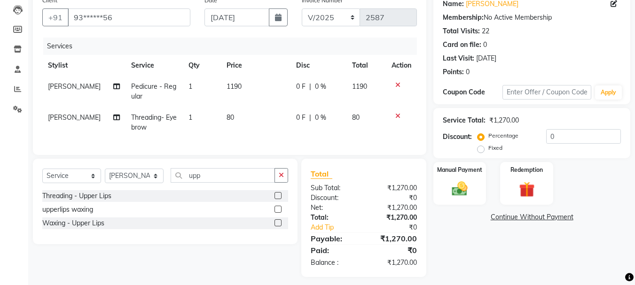
click at [277, 199] on label at bounding box center [277, 195] width 7 height 7
click at [277, 199] on input "checkbox" at bounding box center [277, 196] width 6 height 6
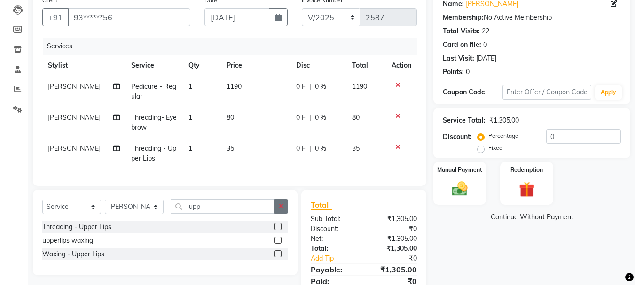
click at [282, 210] on icon "button" at bounding box center [281, 206] width 5 height 7
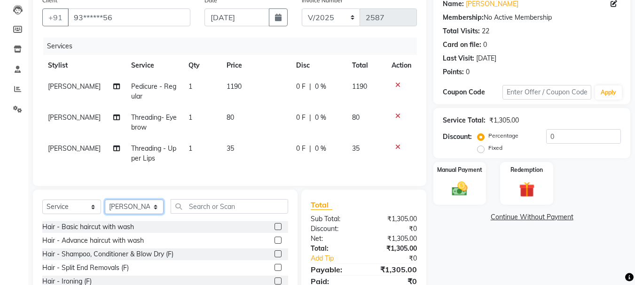
click at [156, 212] on select "Select Stylist [PERSON_NAME] [PERSON_NAME] [PERSON_NAME] [PERSON_NAME] [PERSON_…" at bounding box center [134, 207] width 59 height 15
click at [105, 207] on select "Select Stylist [PERSON_NAME] [PERSON_NAME] [PERSON_NAME] [PERSON_NAME] [PERSON_…" at bounding box center [134, 207] width 59 height 15
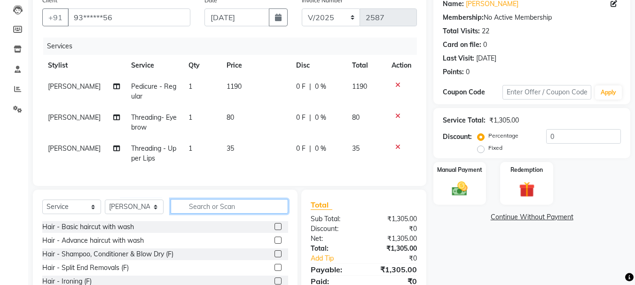
click at [224, 213] on input "text" at bounding box center [229, 206] width 117 height 15
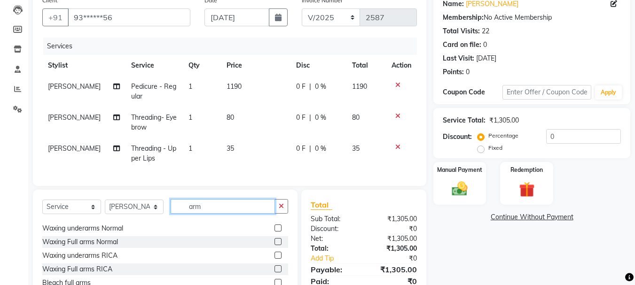
scroll to position [15, 0]
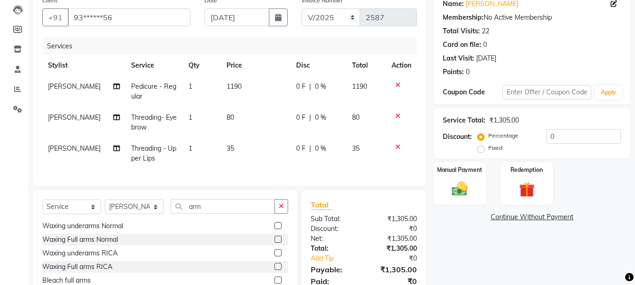
click at [274, 270] on label at bounding box center [277, 266] width 7 height 7
click at [274, 270] on input "checkbox" at bounding box center [277, 267] width 6 height 6
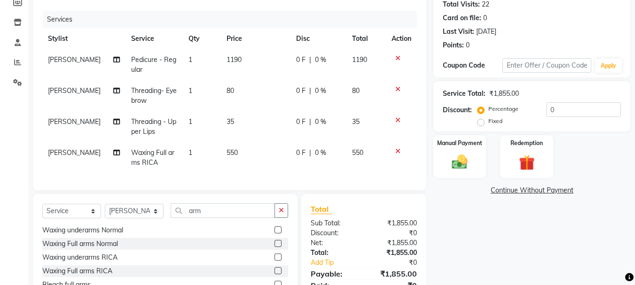
scroll to position [165, 0]
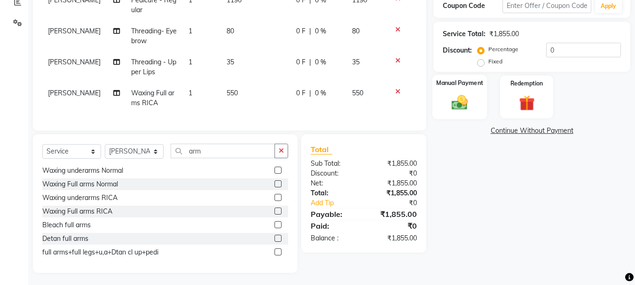
click at [469, 110] on img at bounding box center [459, 102] width 26 height 19
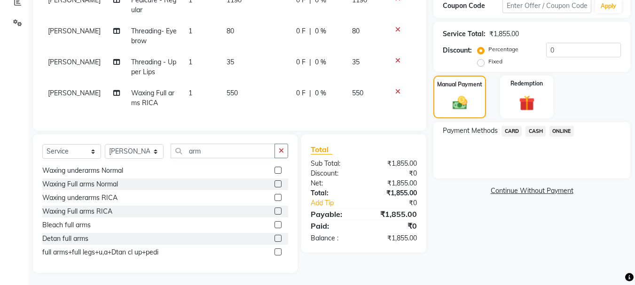
click at [535, 129] on span "CASH" at bounding box center [535, 131] width 20 height 11
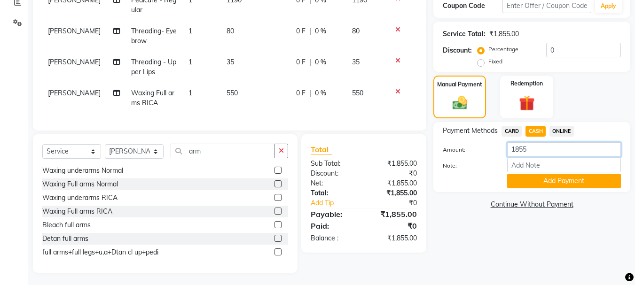
click at [532, 152] on input "1855" at bounding box center [564, 149] width 114 height 15
click at [530, 183] on button "Add Payment" at bounding box center [564, 181] width 114 height 15
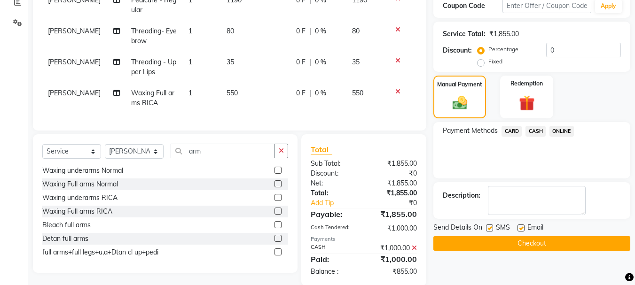
click at [561, 130] on span "ONLINE" at bounding box center [561, 131] width 24 height 11
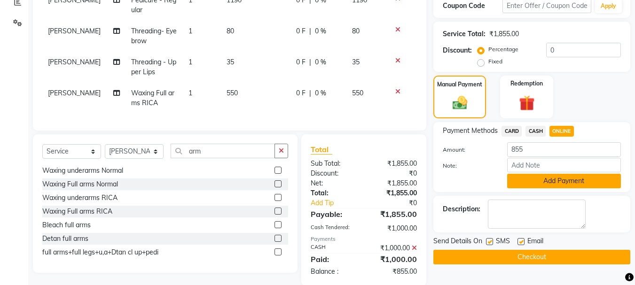
click at [545, 177] on button "Add Payment" at bounding box center [564, 181] width 114 height 15
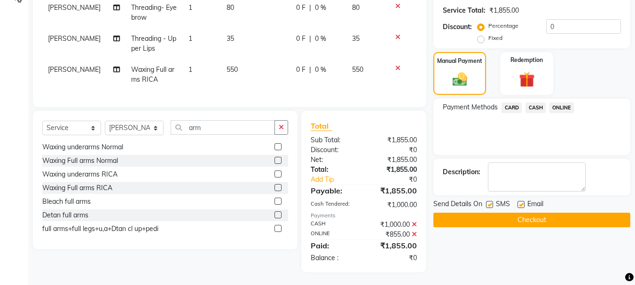
scroll to position [197, 0]
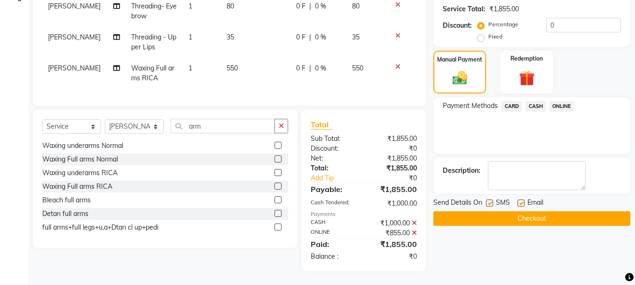
click at [507, 217] on button "Checkout" at bounding box center [531, 218] width 197 height 15
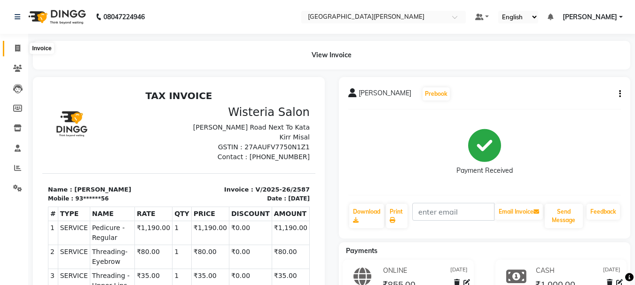
click at [18, 45] on icon at bounding box center [17, 48] width 5 height 7
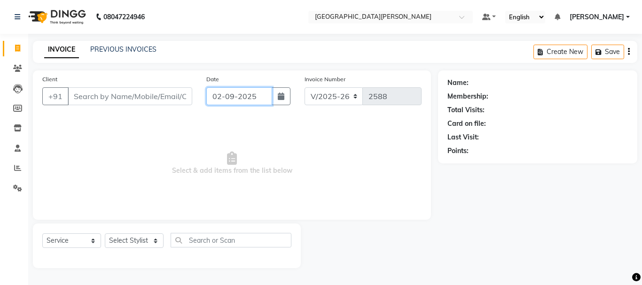
click at [222, 93] on input "02-09-2025" at bounding box center [239, 96] width 66 height 18
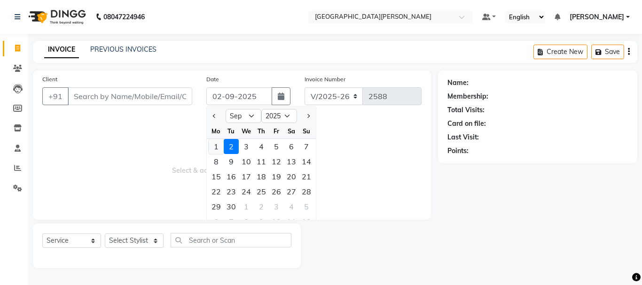
click at [217, 142] on div "1" at bounding box center [216, 146] width 15 height 15
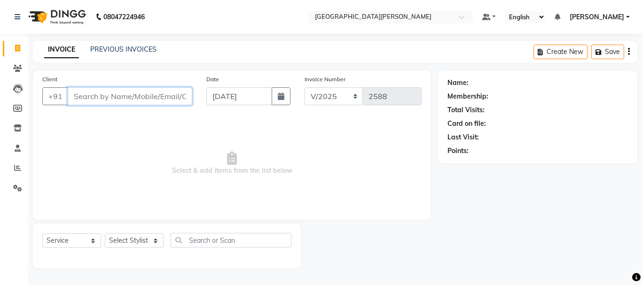
click at [119, 96] on input "Client" at bounding box center [130, 96] width 124 height 18
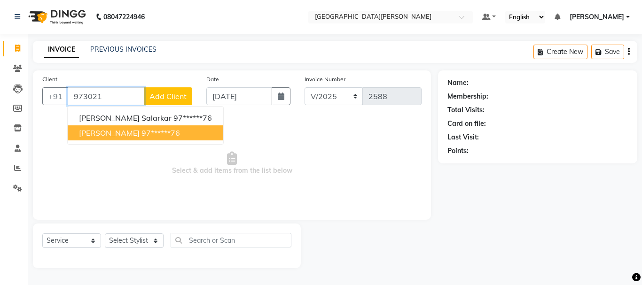
click at [141, 129] on ngb-highlight "97******76" at bounding box center [160, 132] width 39 height 9
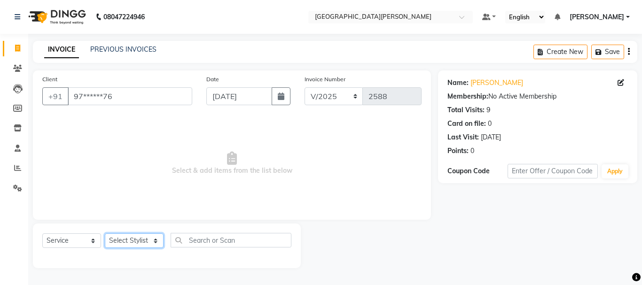
click at [147, 237] on select "Select Stylist [PERSON_NAME] [PERSON_NAME] [PERSON_NAME] [PERSON_NAME] [PERSON_…" at bounding box center [134, 240] width 59 height 15
click at [105, 233] on select "Select Stylist [PERSON_NAME] [PERSON_NAME] [PERSON_NAME] [PERSON_NAME] [PERSON_…" at bounding box center [134, 240] width 59 height 15
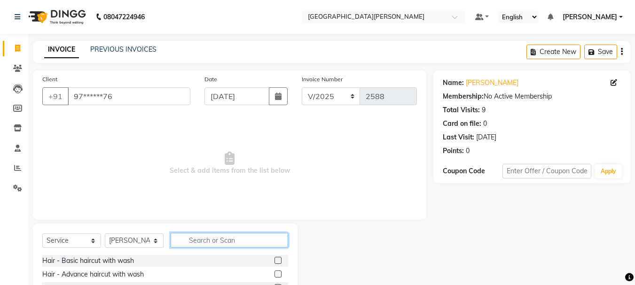
click at [216, 242] on input "text" at bounding box center [229, 240] width 117 height 15
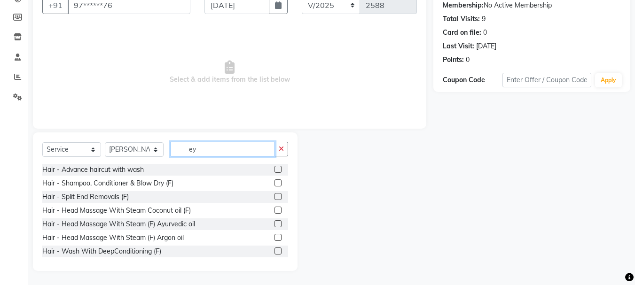
scroll to position [79, 0]
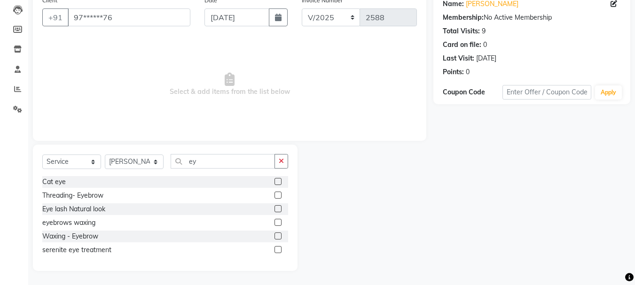
click at [277, 194] on label at bounding box center [277, 195] width 7 height 7
click at [277, 194] on input "checkbox" at bounding box center [277, 196] width 6 height 6
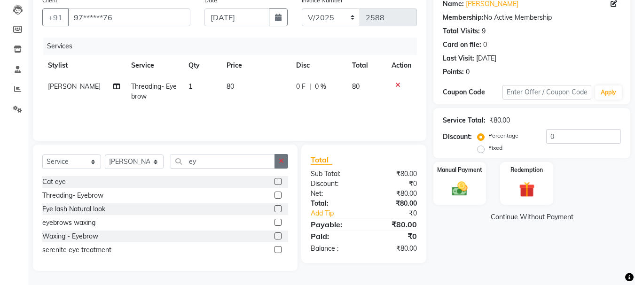
click at [279, 166] on button "button" at bounding box center [281, 161] width 14 height 15
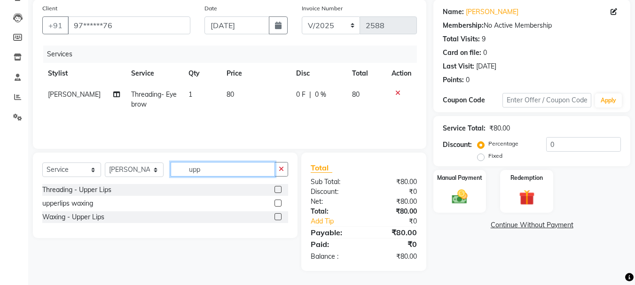
scroll to position [71, 0]
click at [277, 190] on label at bounding box center [277, 189] width 7 height 7
click at [277, 190] on input "checkbox" at bounding box center [277, 190] width 6 height 6
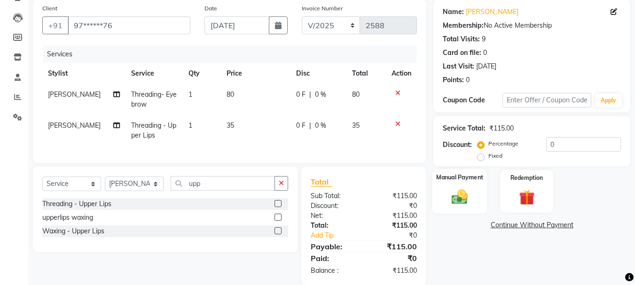
click at [468, 203] on img at bounding box center [459, 196] width 26 height 19
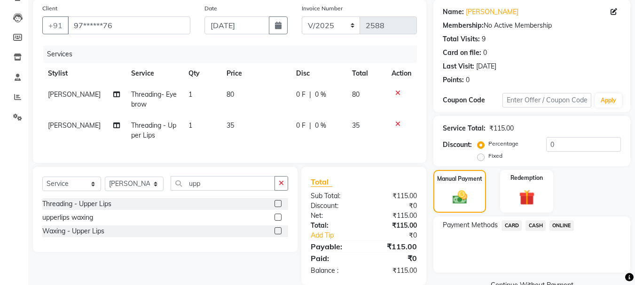
click at [536, 223] on span "CASH" at bounding box center [535, 225] width 20 height 11
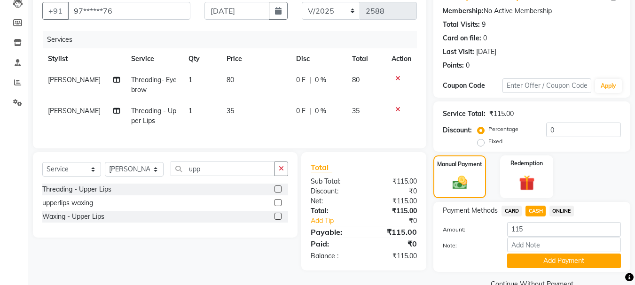
scroll to position [106, 0]
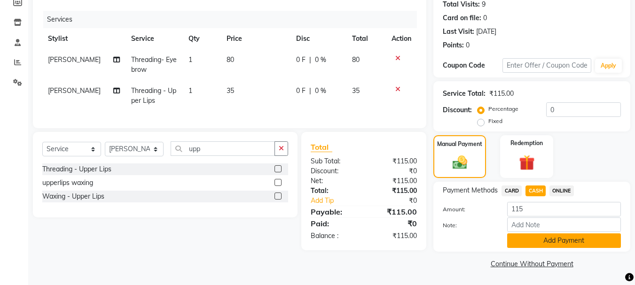
click at [528, 237] on button "Add Payment" at bounding box center [564, 240] width 114 height 15
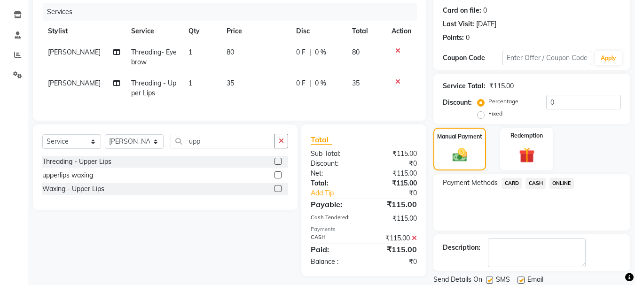
scroll to position [145, 0]
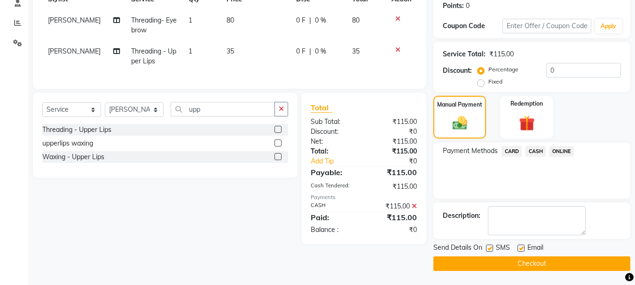
click at [506, 258] on button "Checkout" at bounding box center [531, 263] width 197 height 15
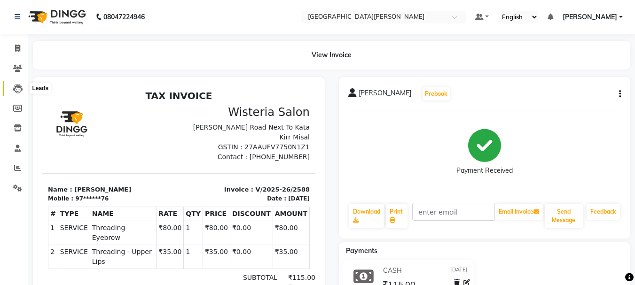
click at [17, 85] on icon at bounding box center [17, 88] width 9 height 9
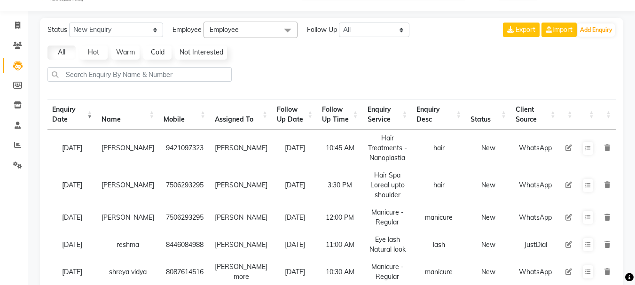
scroll to position [27, 0]
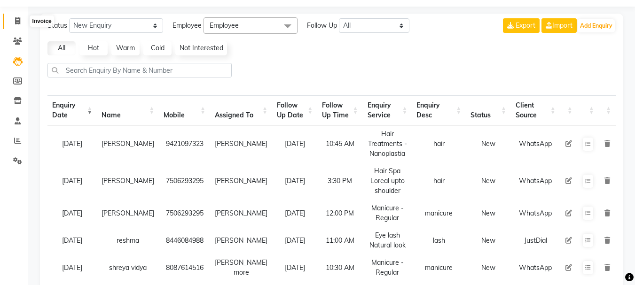
click at [17, 20] on icon at bounding box center [17, 20] width 5 height 7
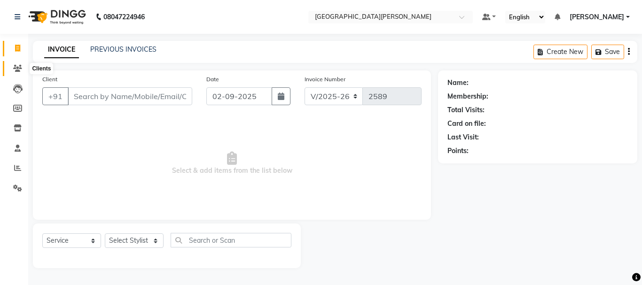
click at [19, 66] on icon at bounding box center [17, 68] width 9 height 7
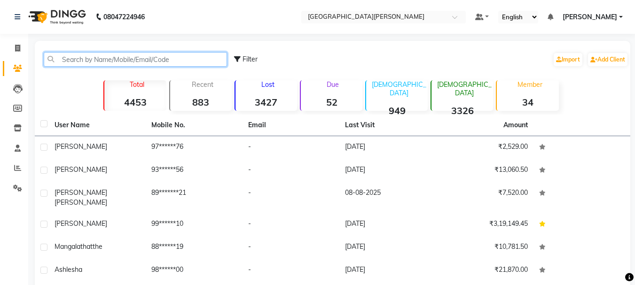
click at [83, 55] on input "text" at bounding box center [135, 59] width 183 height 15
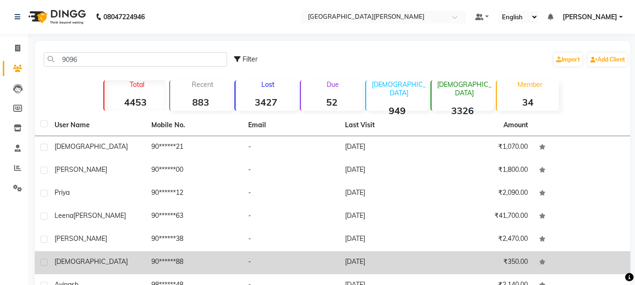
click at [177, 264] on td "90******88" at bounding box center [194, 262] width 97 height 23
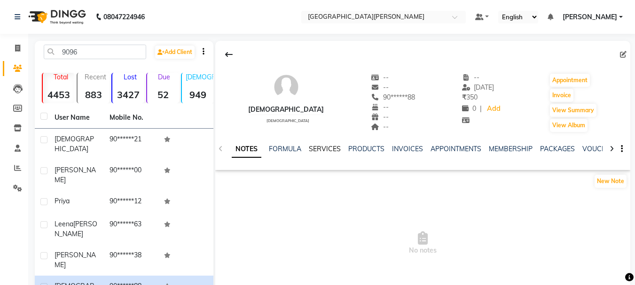
click at [327, 153] on link "SERVICES" at bounding box center [325, 149] width 32 height 8
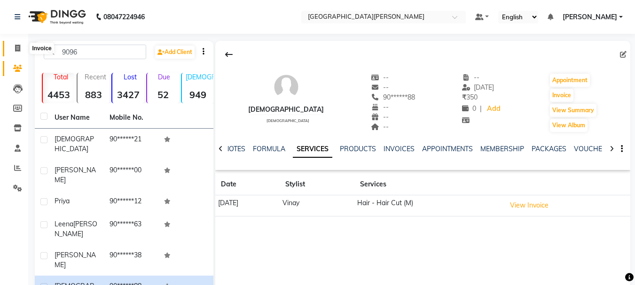
click at [14, 50] on span at bounding box center [17, 48] width 16 height 11
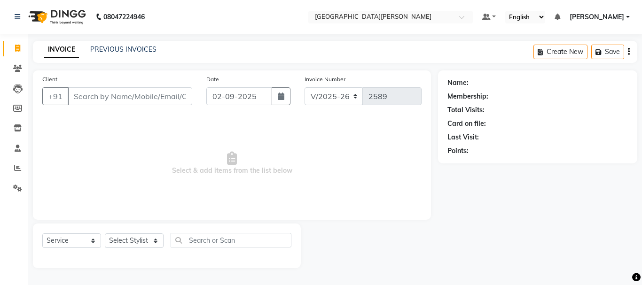
click at [637, 276] on icon at bounding box center [636, 277] width 8 height 8
click at [614, 261] on icon "Chat widget" at bounding box center [612, 268] width 13 height 14
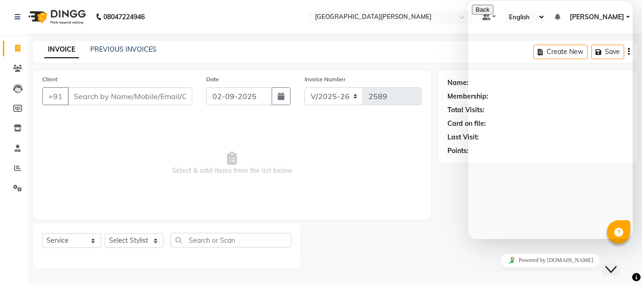
click at [516, 272] on textarea at bounding box center [514, 276] width 85 height 8
click at [617, 241] on div at bounding box center [617, 231] width 23 height 23
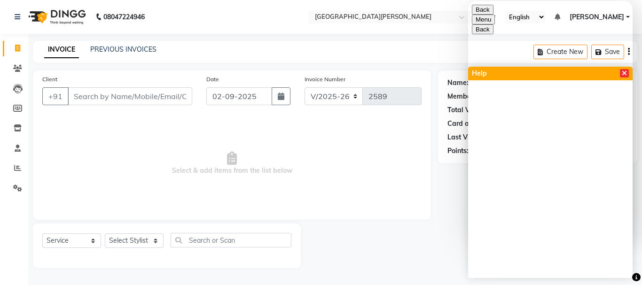
click at [624, 74] on icon at bounding box center [624, 73] width 5 height 7
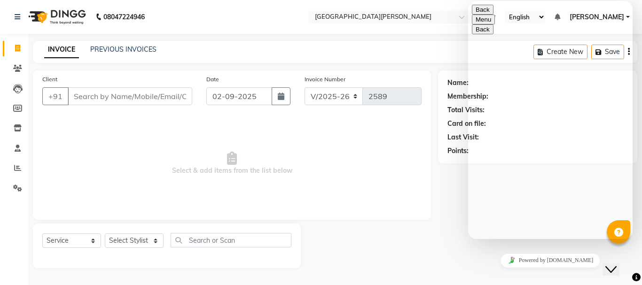
click at [480, 12] on button "Back" at bounding box center [483, 10] width 22 height 10
click at [358, 202] on span "Select & add items from the list below" at bounding box center [231, 164] width 379 height 94
click at [616, 266] on icon "Chat widget" at bounding box center [610, 269] width 11 height 7
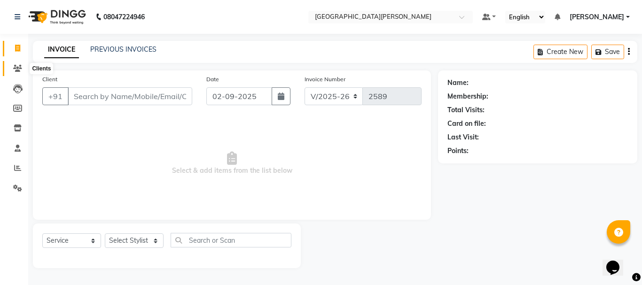
click at [16, 64] on span at bounding box center [17, 68] width 16 height 11
